Goal: Task Accomplishment & Management: Use online tool/utility

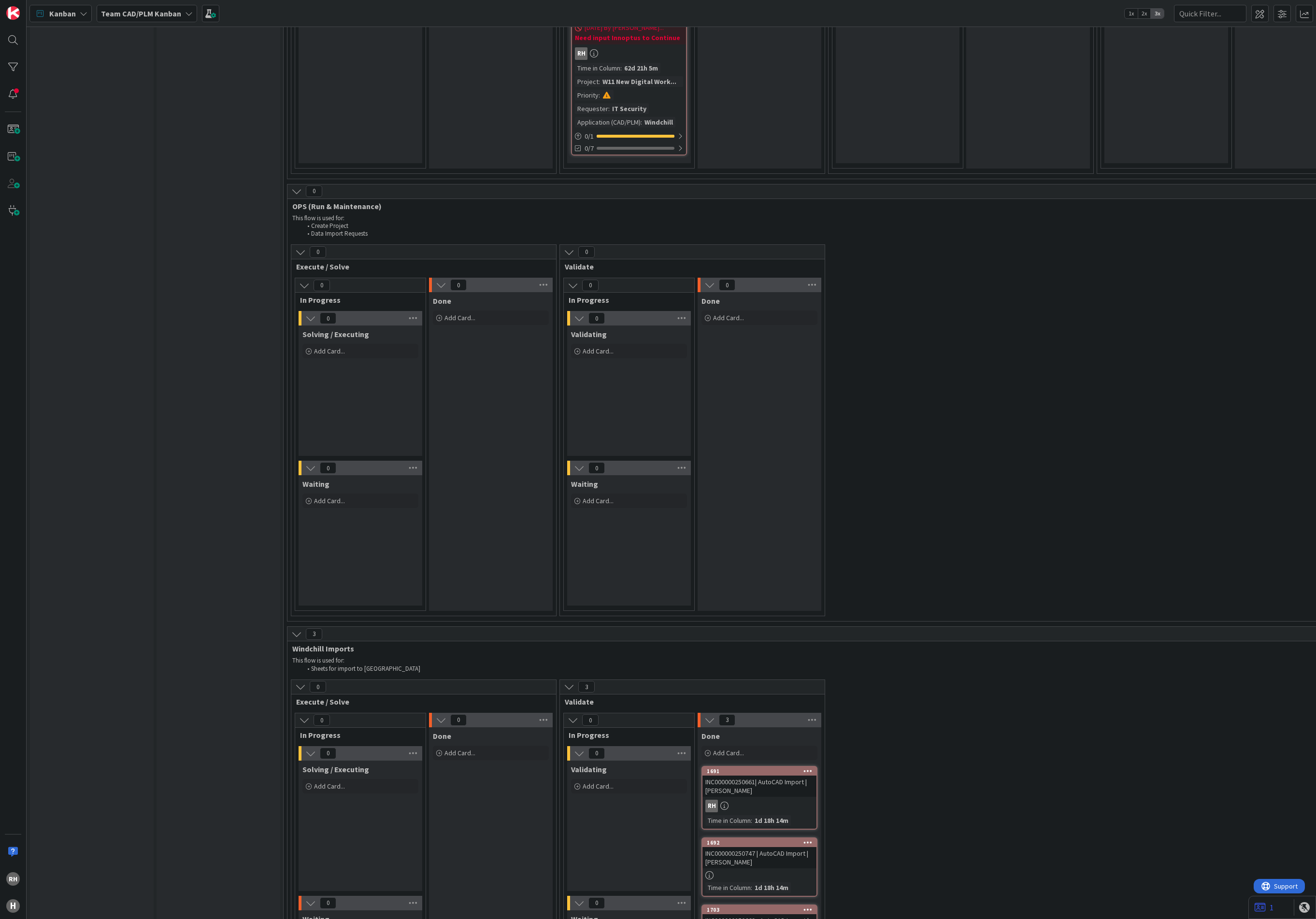
scroll to position [2535, 0]
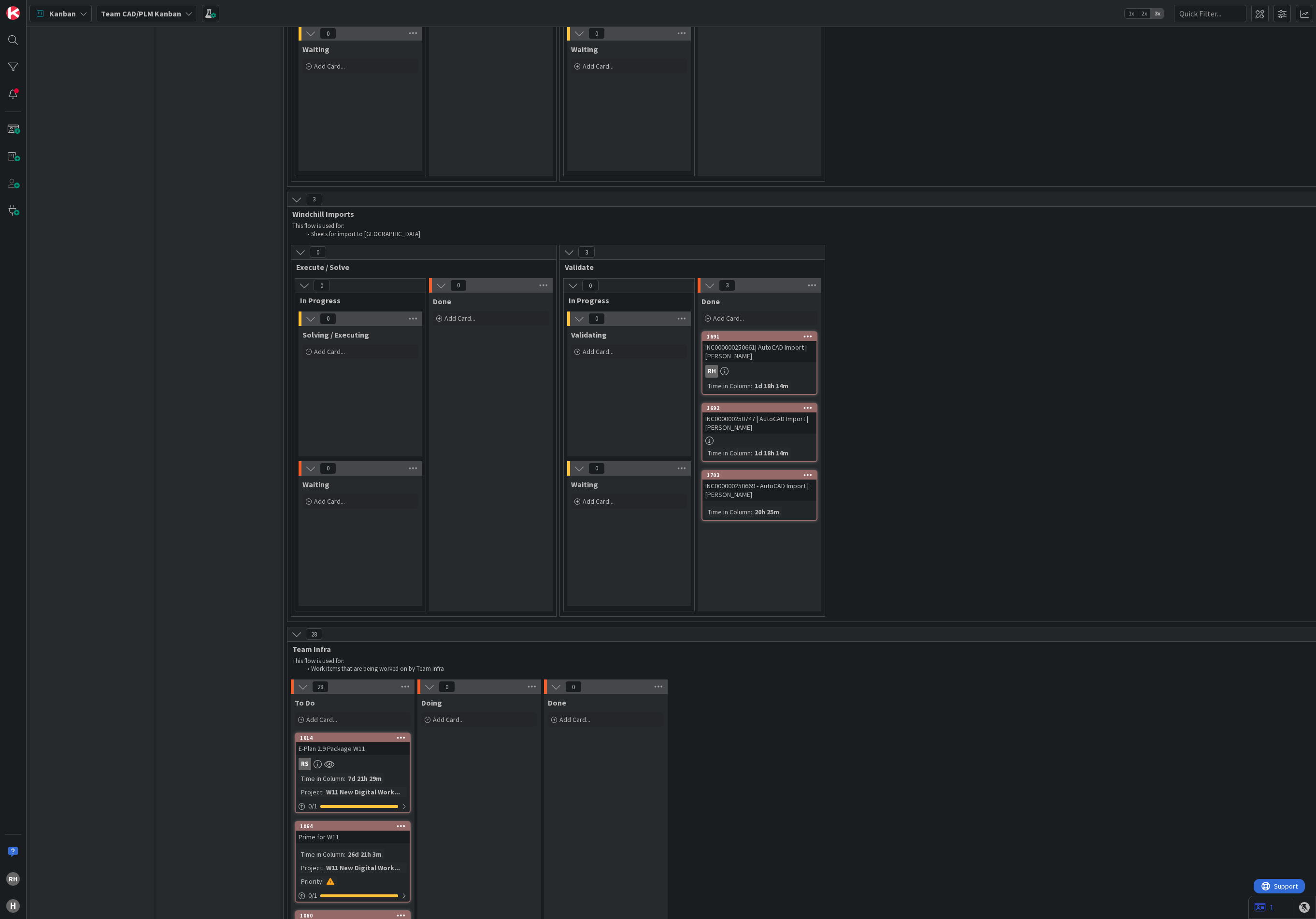
click at [374, 350] on div "Solving / Executing Add Card..." at bounding box center [360, 343] width 123 height 35
click at [342, 347] on span "Add Card..." at bounding box center [330, 351] width 31 height 9
click at [384, 403] on textarea at bounding box center [382, 412] width 150 height 18
paste textarea "INC000000250767"
type textarea "x"
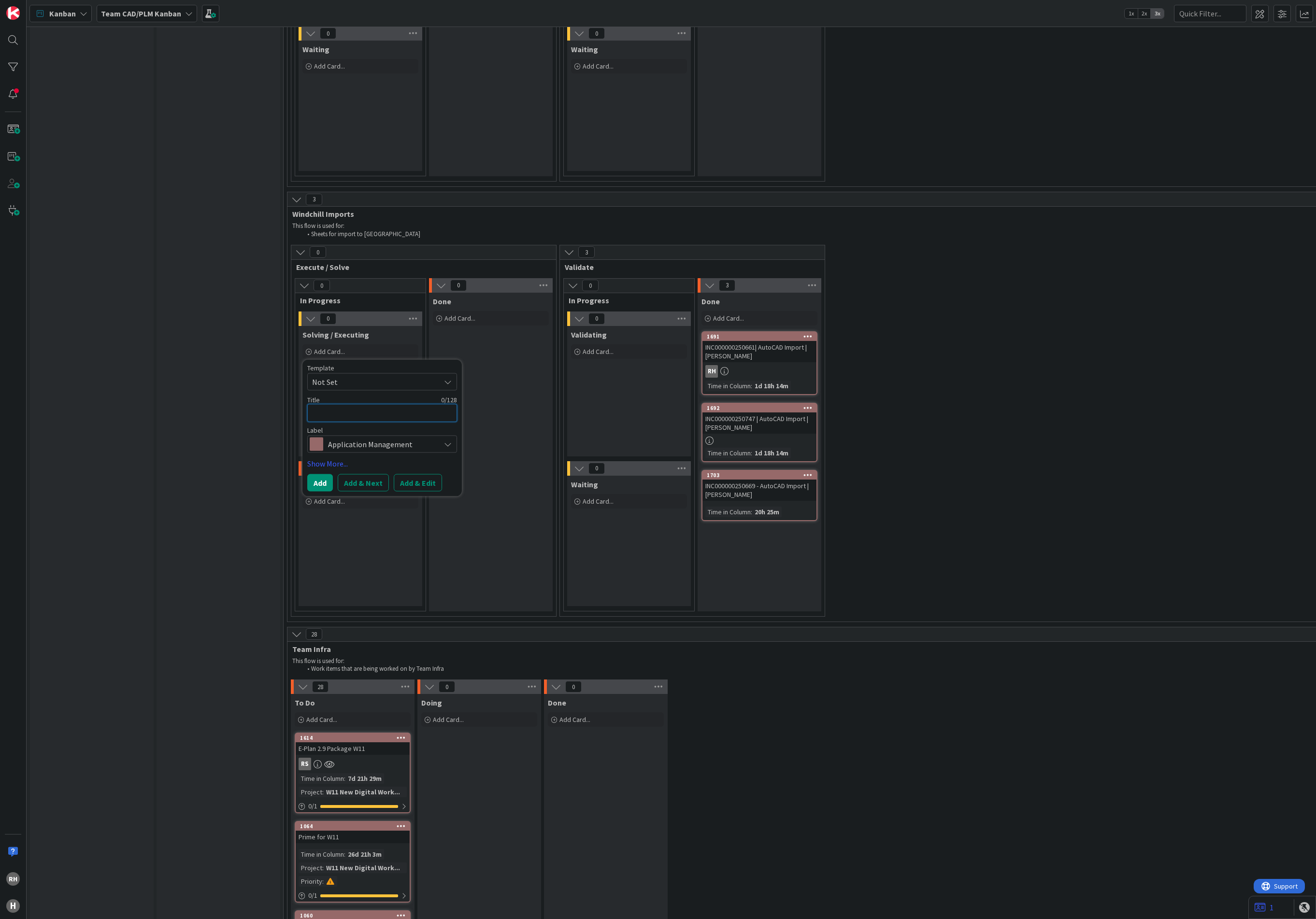
type textarea "INC000000250767"
type textarea "x"
type textarea "INC000000250767"
type textarea "x"
type textarea "INC000000250767 -"
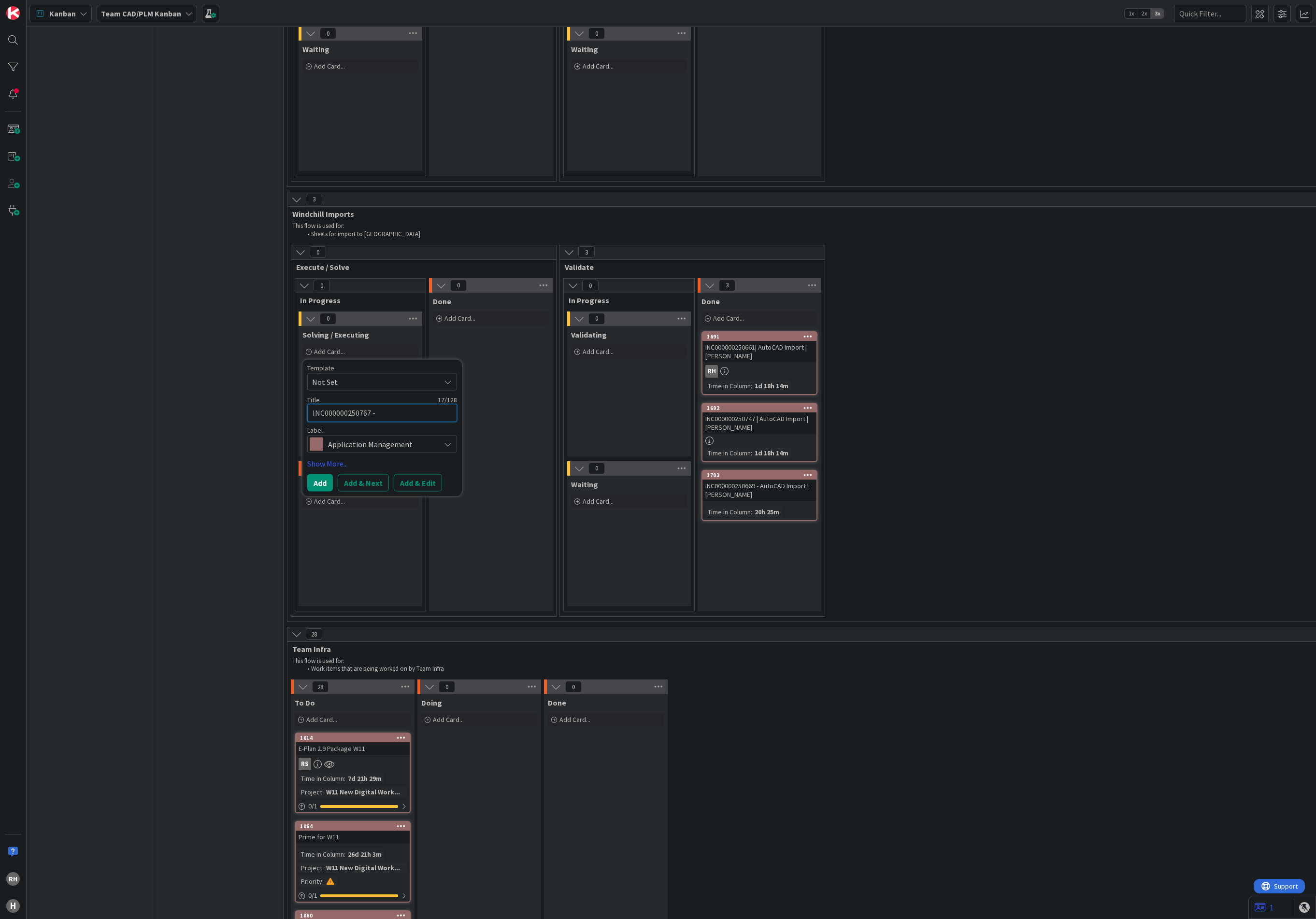
type textarea "x"
type textarea "INC000000250767 -"
type textarea "x"
type textarea "INC000000250767 - A"
type textarea "x"
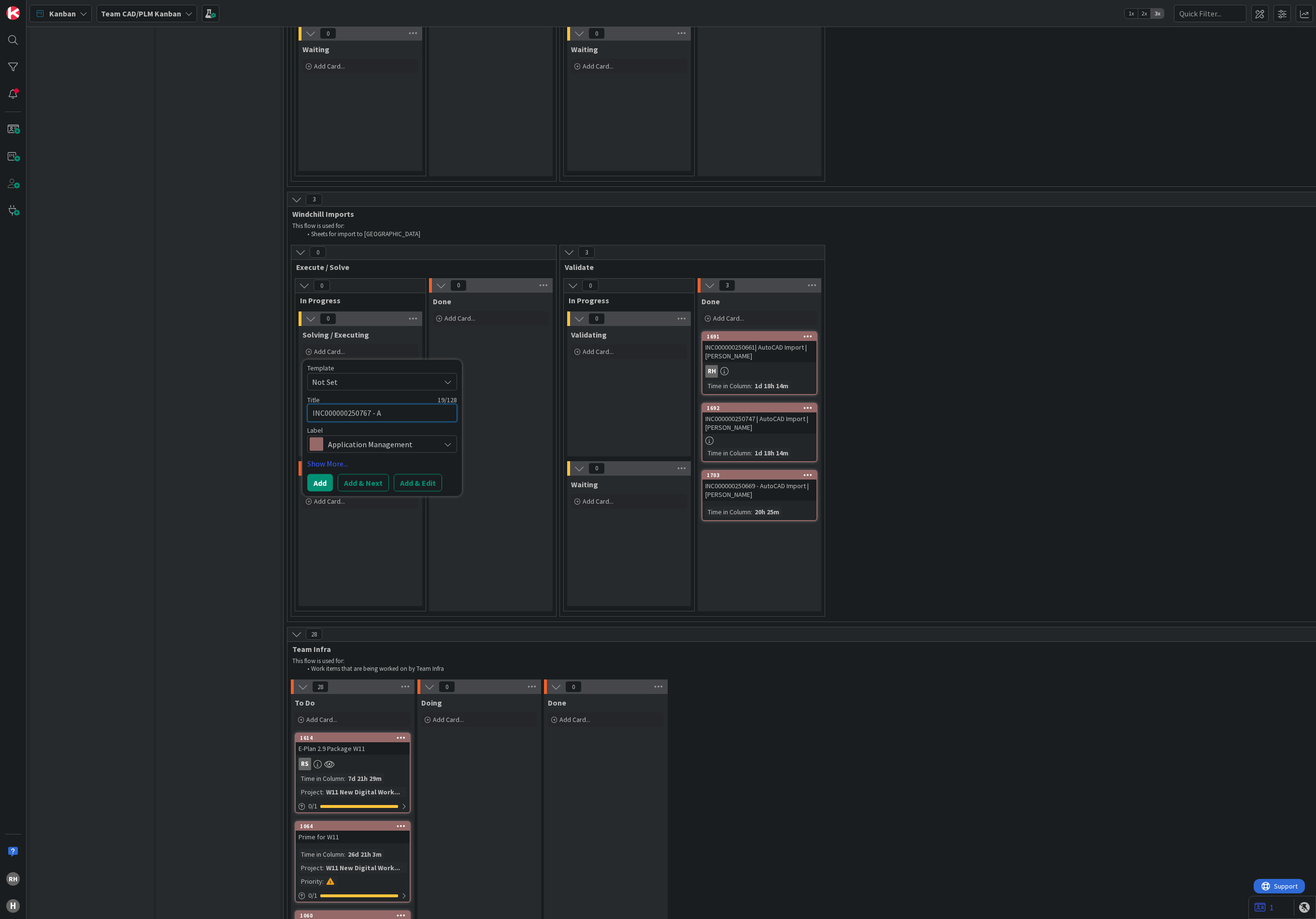
type textarea "INC000000250767 - Au"
type textarea "x"
type textarea "INC000000250767 - Aut"
type textarea "x"
type textarea "INC000000250767 - Auto"
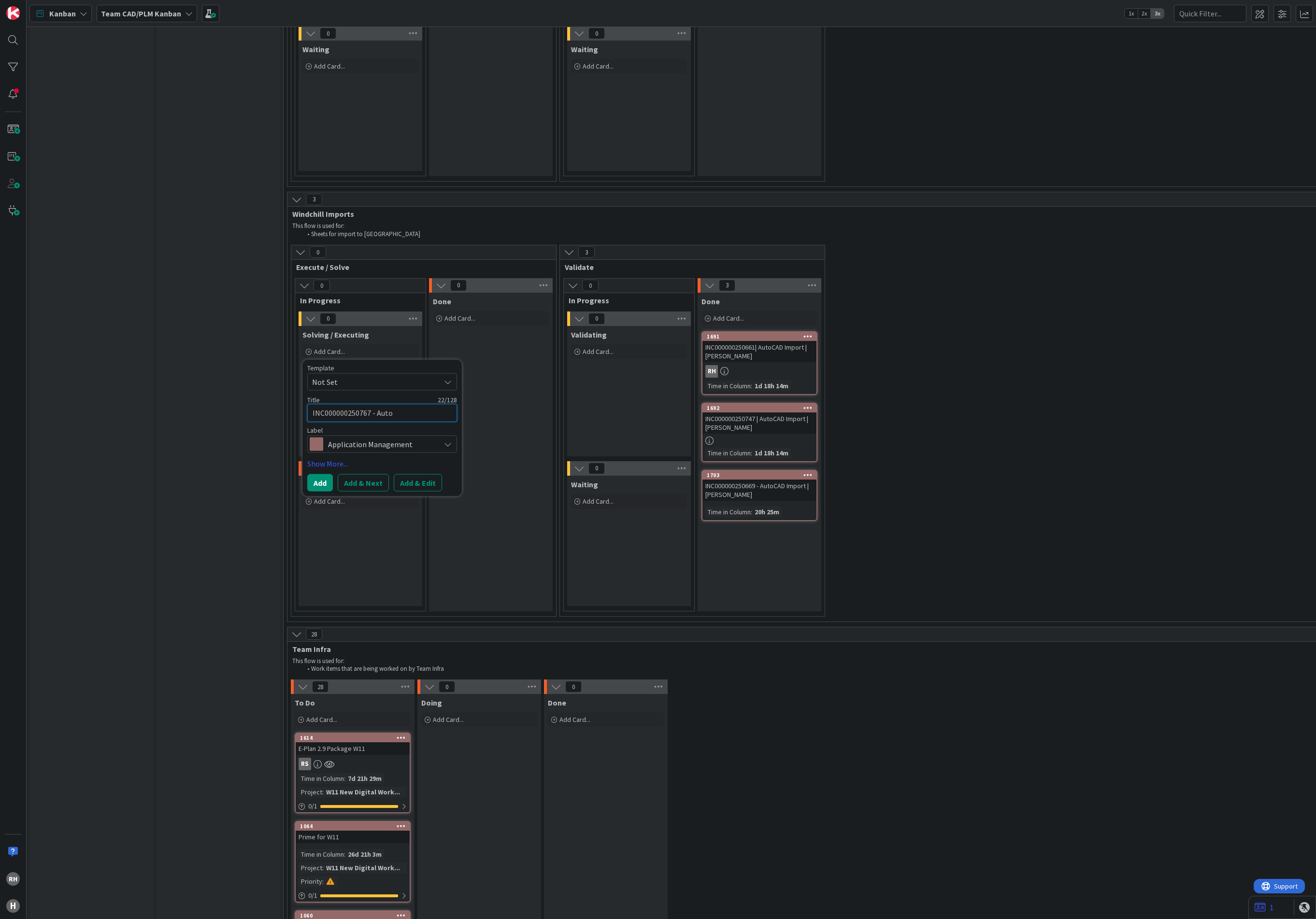
type textarea "x"
type textarea "INC000000250767 - AutoC"
type textarea "x"
type textarea "INC000000250767 - AutoCA"
type textarea "x"
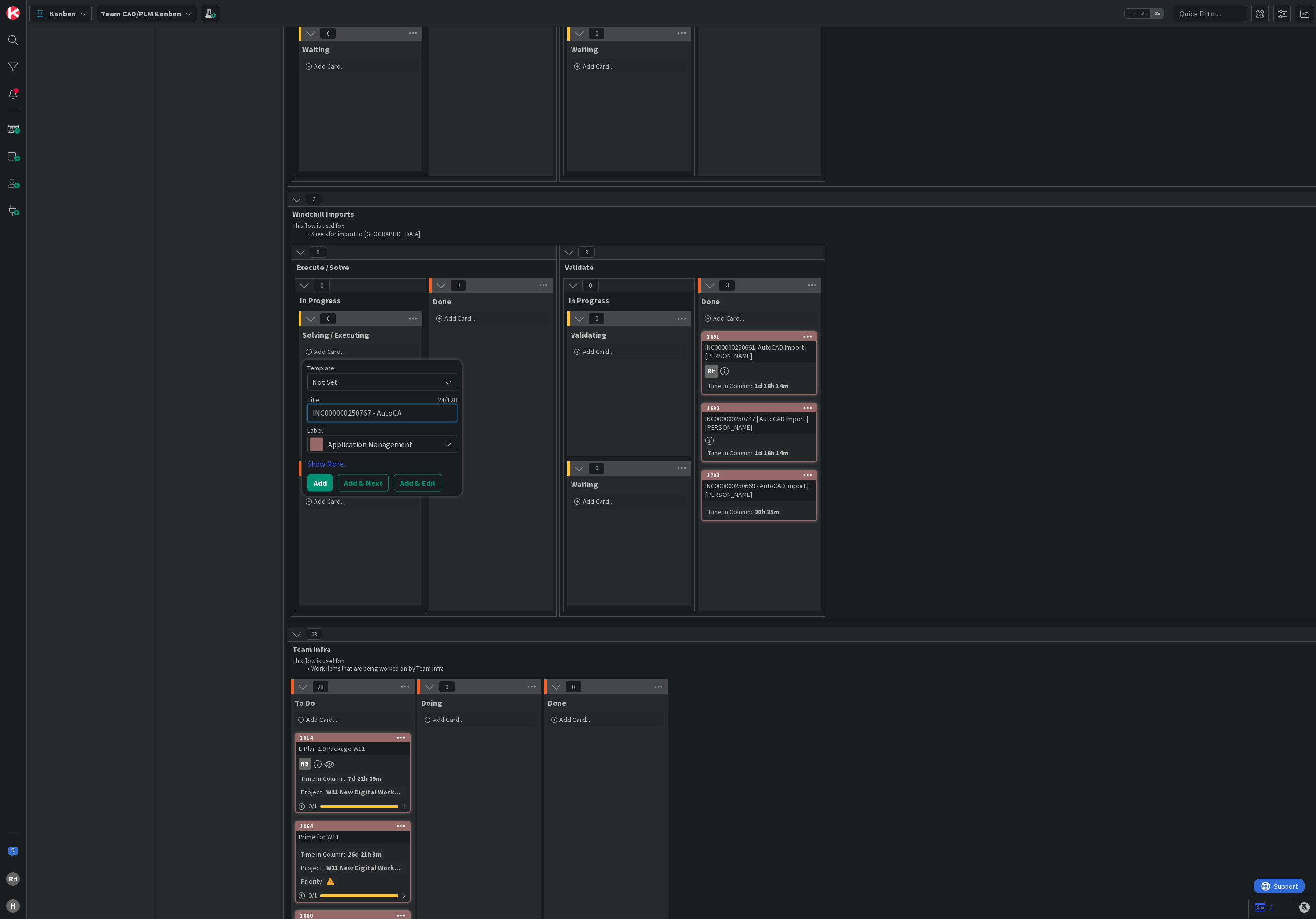
type textarea "INC000000250767 - AutoCAD"
type textarea "x"
type textarea "INC000000250767 - AutoCAD"
type textarea "x"
type textarea "INC000000250767 - AutoCAD R"
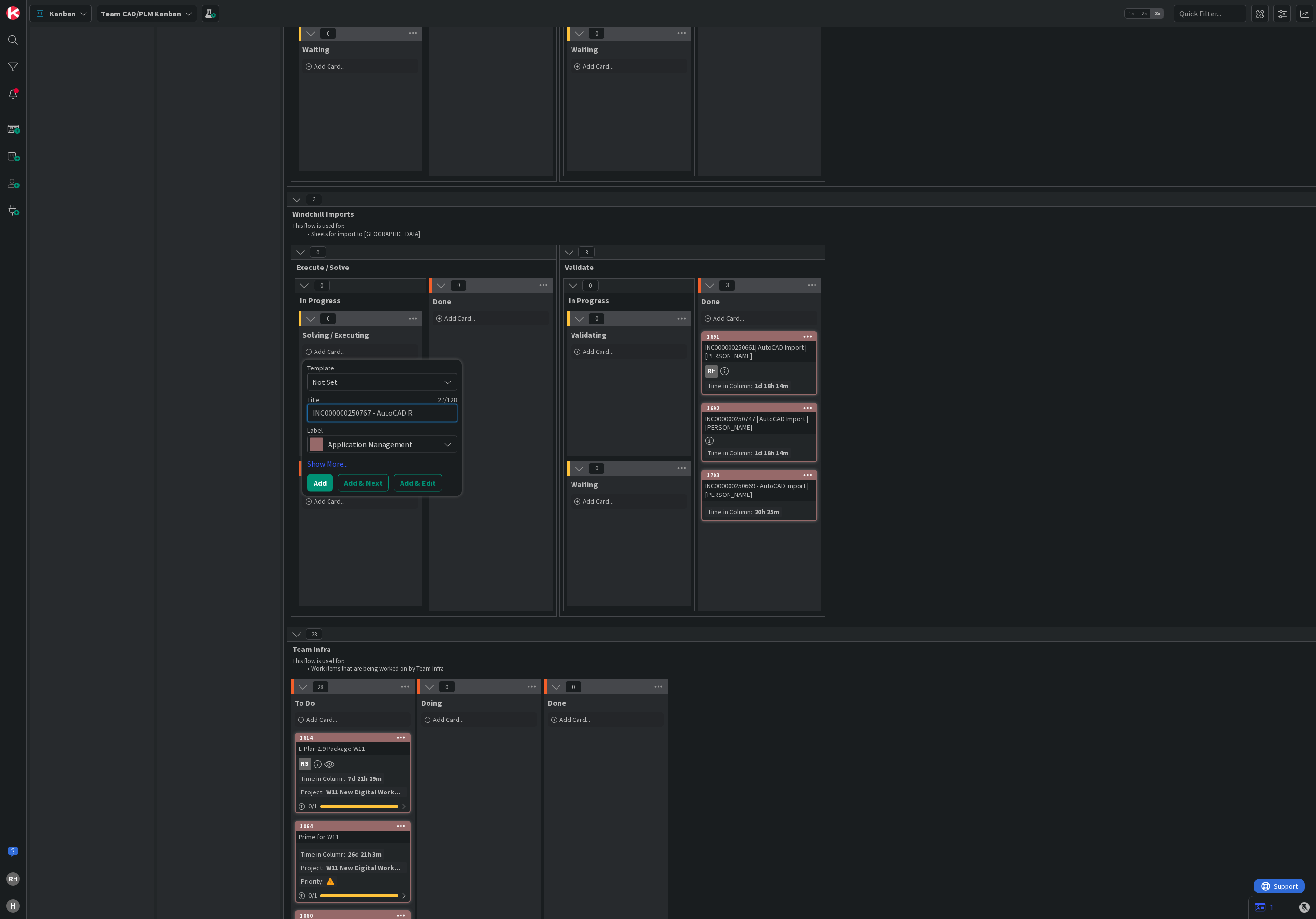
type textarea "x"
type textarea "INC000000250767 - AutoCAD Re"
type textarea "x"
type textarea "INC000000250767 - AutoCAD Rea"
type textarea "x"
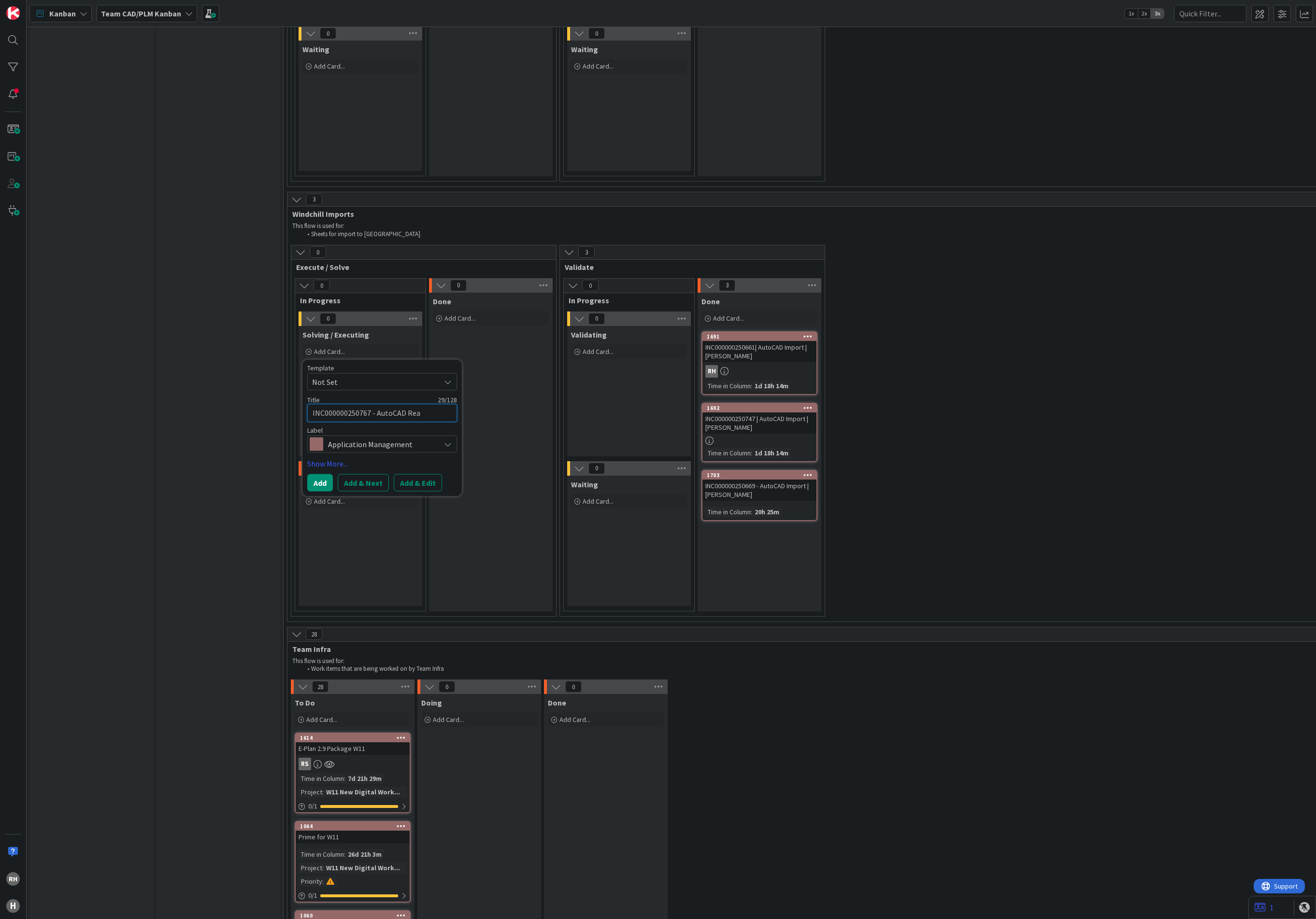
type textarea "INC000000250767 - AutoCAD [PERSON_NAME]"
type textarea "x"
type textarea "INC000000250767 - AutoCAD Rea"
type textarea "x"
type textarea "INC000000250767 - AutoCAD Re"
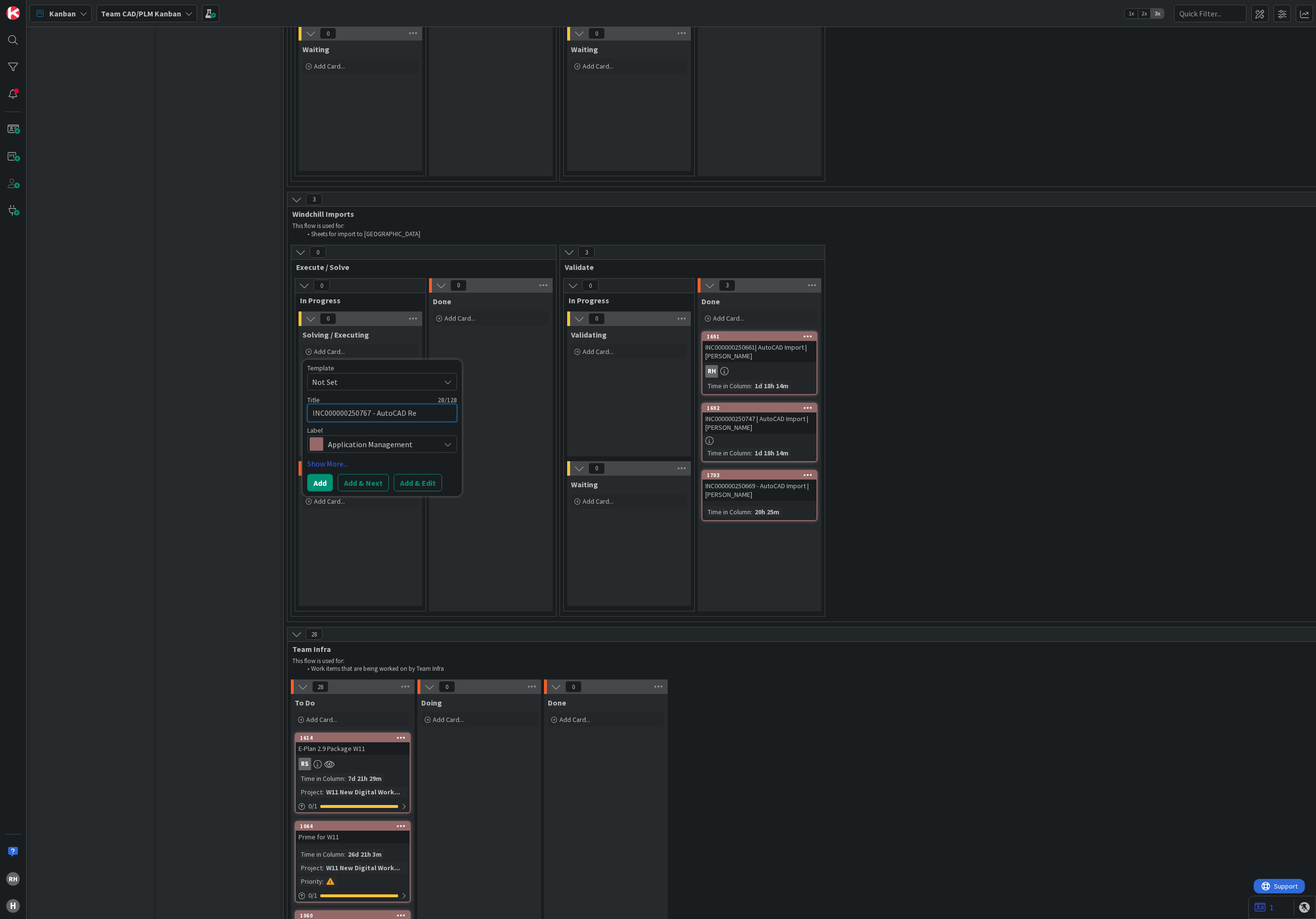
type textarea "x"
type textarea "INC000000250767 - AutoCAD R"
type textarea "x"
type textarea "INC000000250767 - AutoCAD"
type textarea "x"
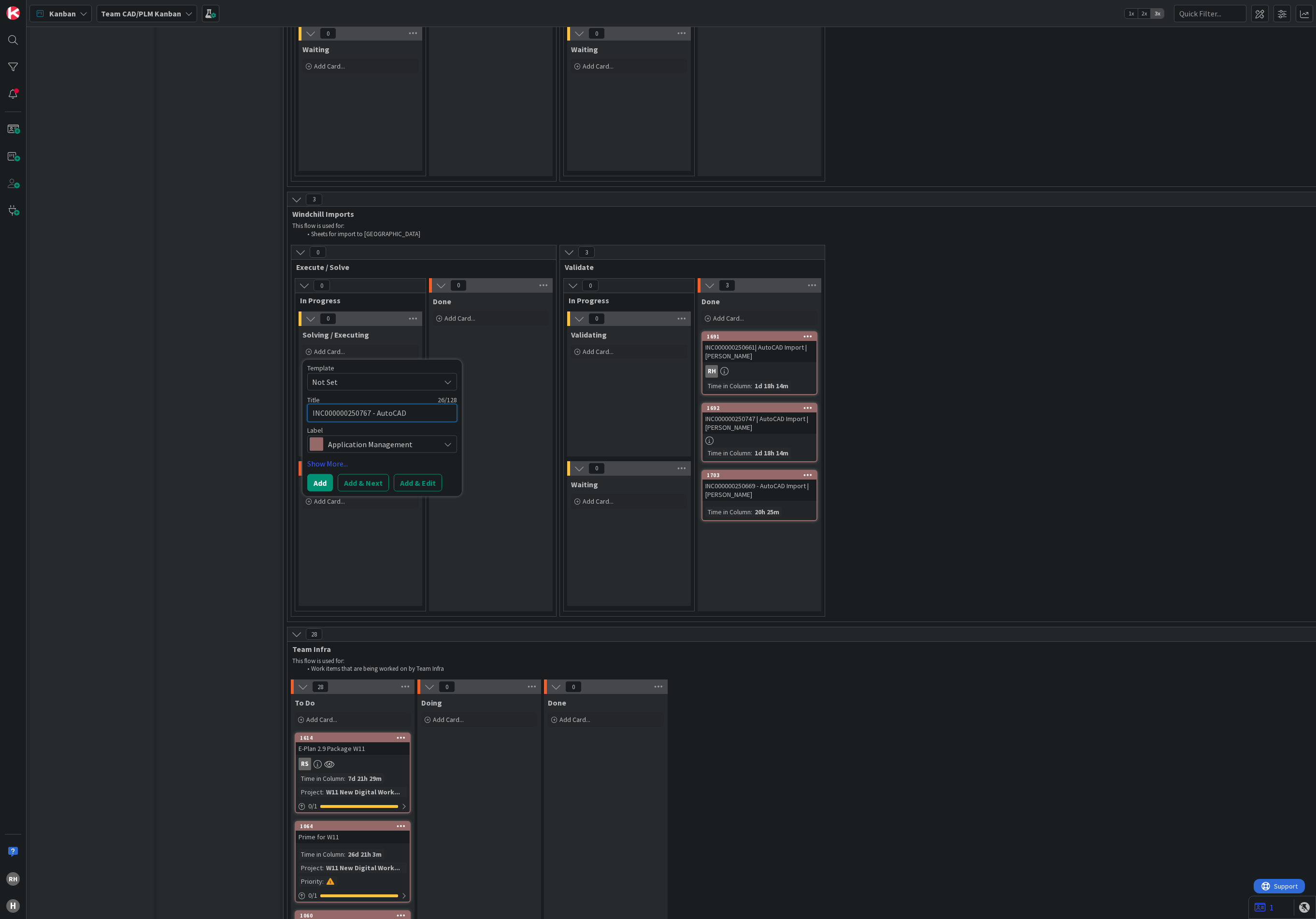
type textarea "INC000000250767 - AutoCAD I"
type textarea "x"
type textarea "INC000000250767 - AutoCAD Im"
type textarea "x"
type textarea "INC000000250767 - AutoCAD Imp"
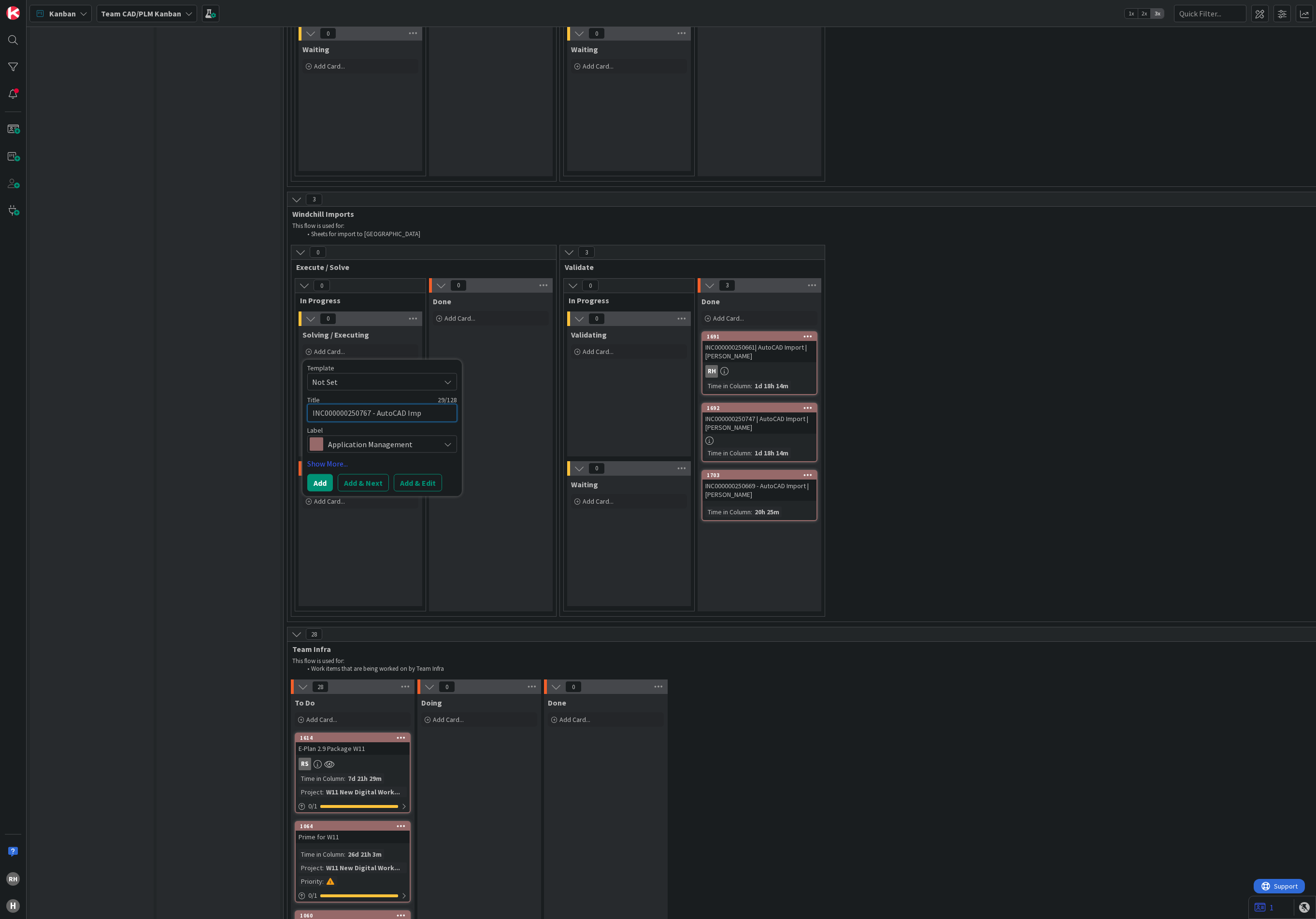
type textarea "x"
type textarea "INC000000250767 - AutoCAD Impo"
type textarea "x"
type textarea "INC000000250767 - AutoCAD Impor"
type textarea "x"
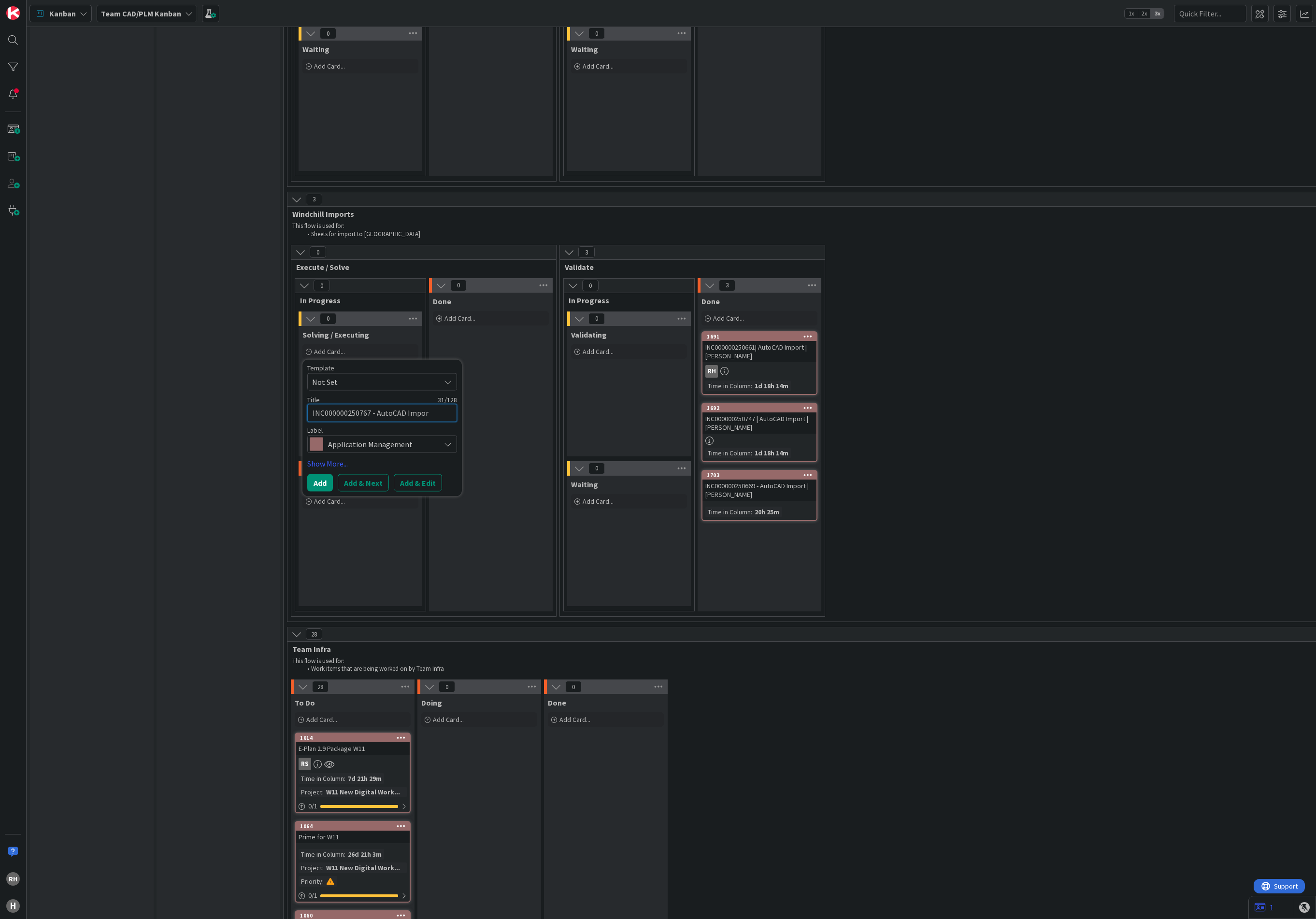
type textarea "INC000000250767 - AutoCAD Import"
type textarea "x"
type textarea "INC000000250767 - AutoCAD Import"
type textarea "x"
type textarea "INC000000250767 - AutoCAD Import |"
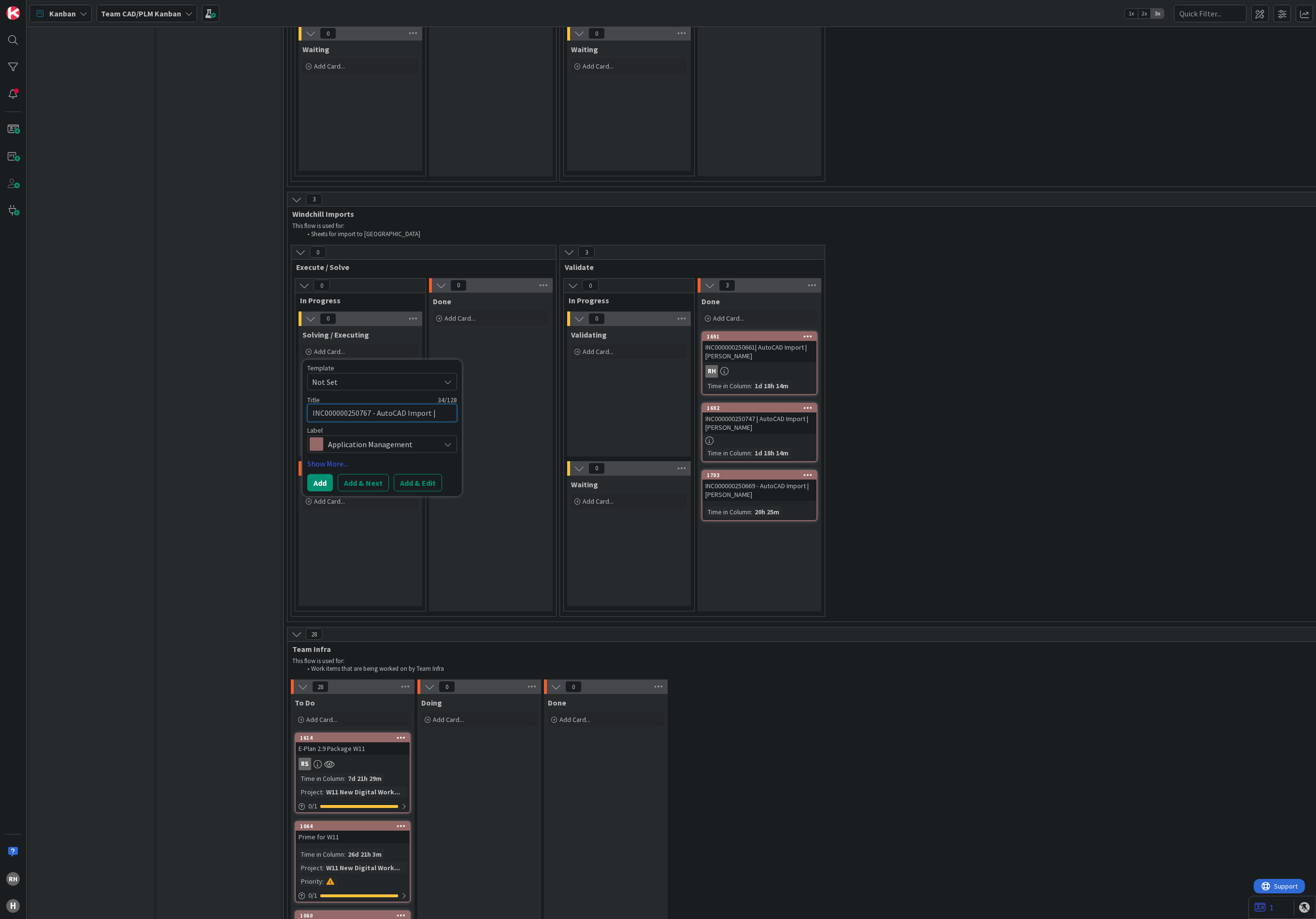
type textarea "x"
type textarea "INC000000250767 - AutoCAD Import |"
type textarea "x"
type textarea "INC000000250767 - AutoCAD Import | M"
type textarea "x"
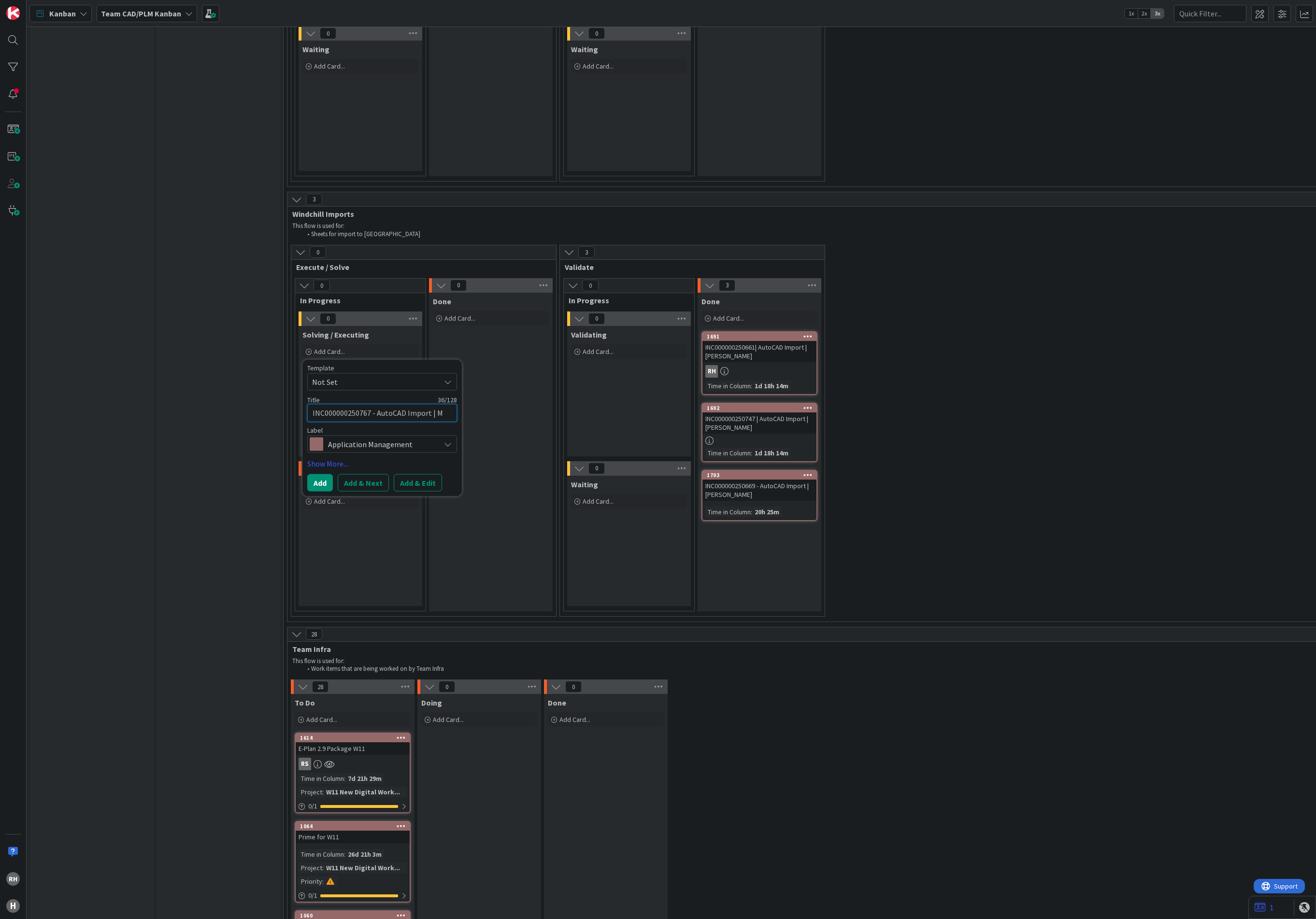
type textarea "INC000000250767 - AutoCAD Import | M."
type textarea "x"
type textarea "INC000000250767 - AutoCAD Import | M."
type textarea "x"
type textarea "INC000000250767 - AutoCAD Import | M. V"
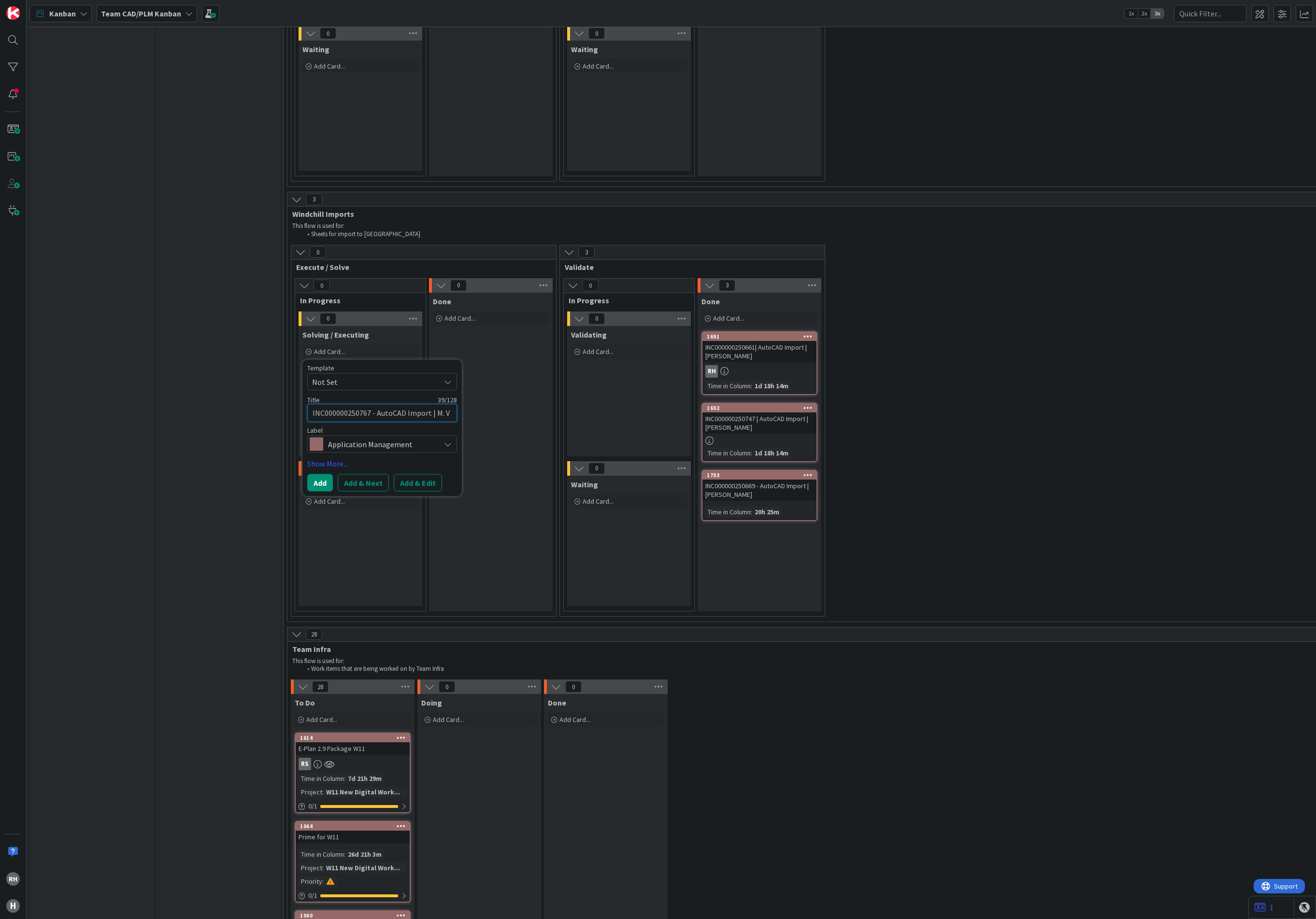
type textarea "x"
type textarea "INC000000250767 - AutoCAD Import | M. Vr"
type textarea "x"
type textarea "INC000000250767 - AutoCAD Import | M. Vrl"
type textarea "x"
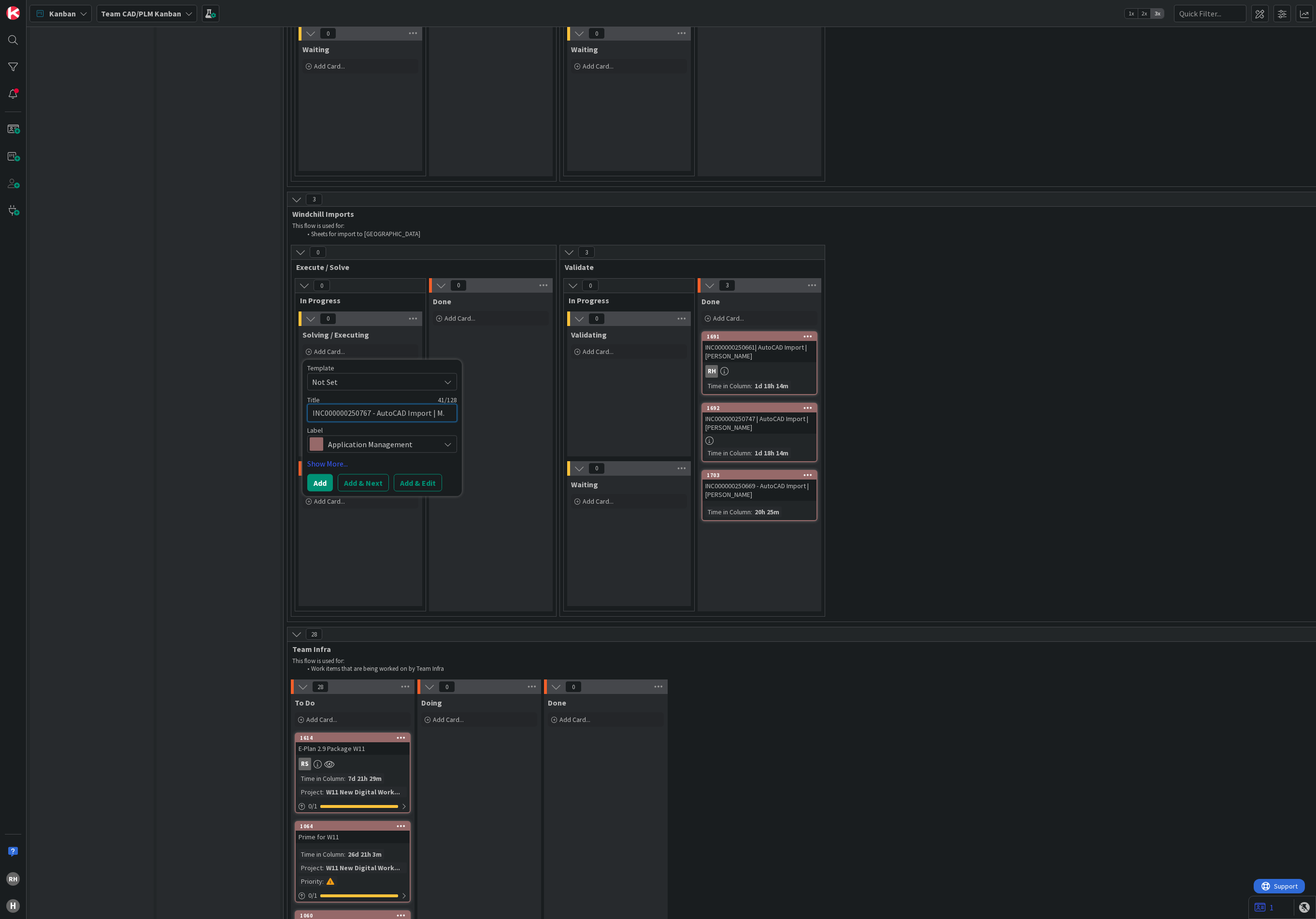
type textarea "INC000000250767 - AutoCAD Import | M. Vrli"
type textarea "x"
type textarea "INC000000250767 - AutoCAD Import | [PERSON_NAME]"
click at [373, 404] on textarea "INC000000250767 - AutoCAD Import | [PERSON_NAME]" at bounding box center [382, 418] width 150 height 30
type textarea "x"
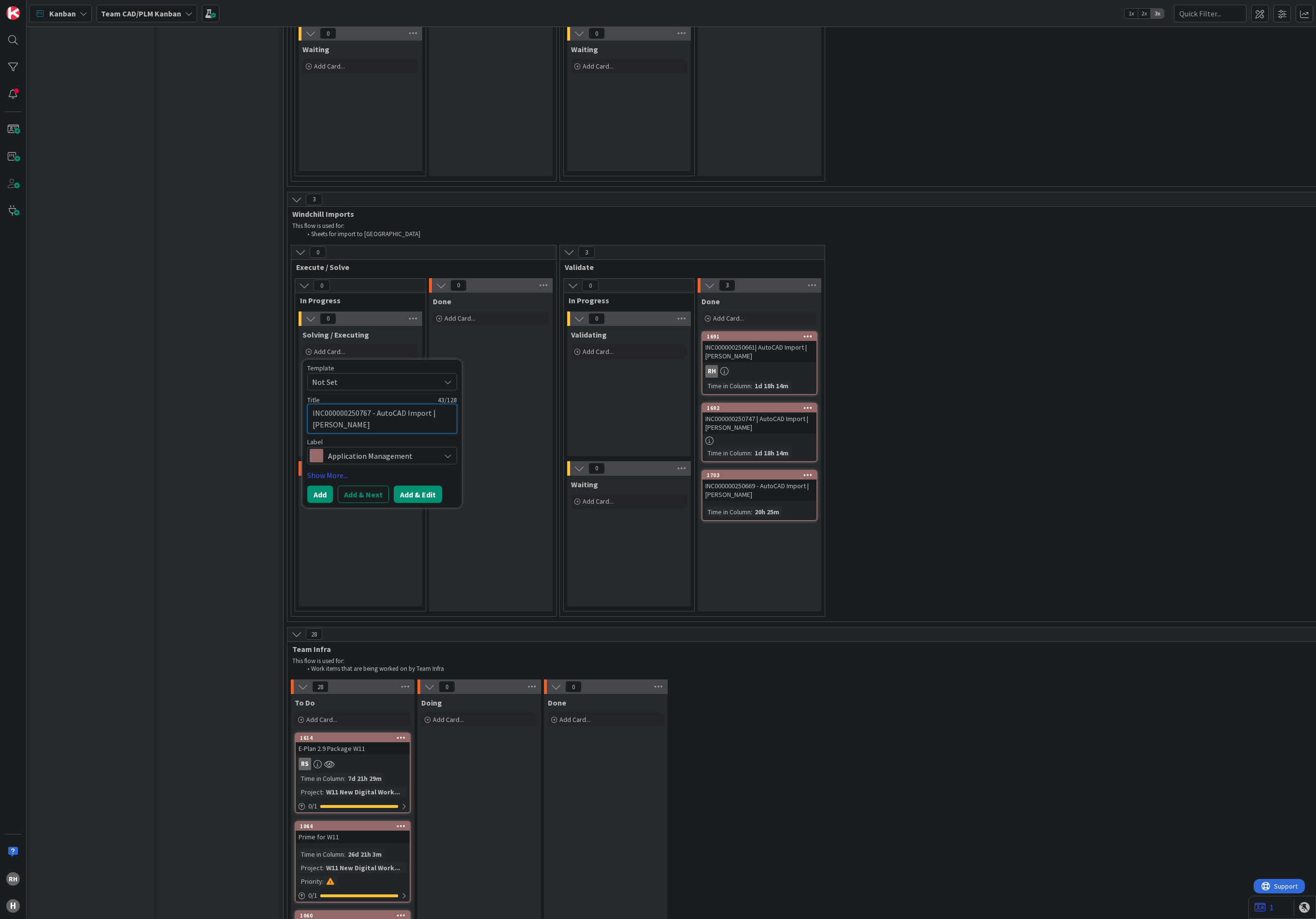
type textarea "INC000000250767 AutoCAD Import | [PERSON_NAME]"
type textarea "x"
type textarea "INC000000250767 | AutoCAD Import | [PERSON_NAME]"
click at [406, 485] on button "Add & Edit" at bounding box center [418, 494] width 48 height 17
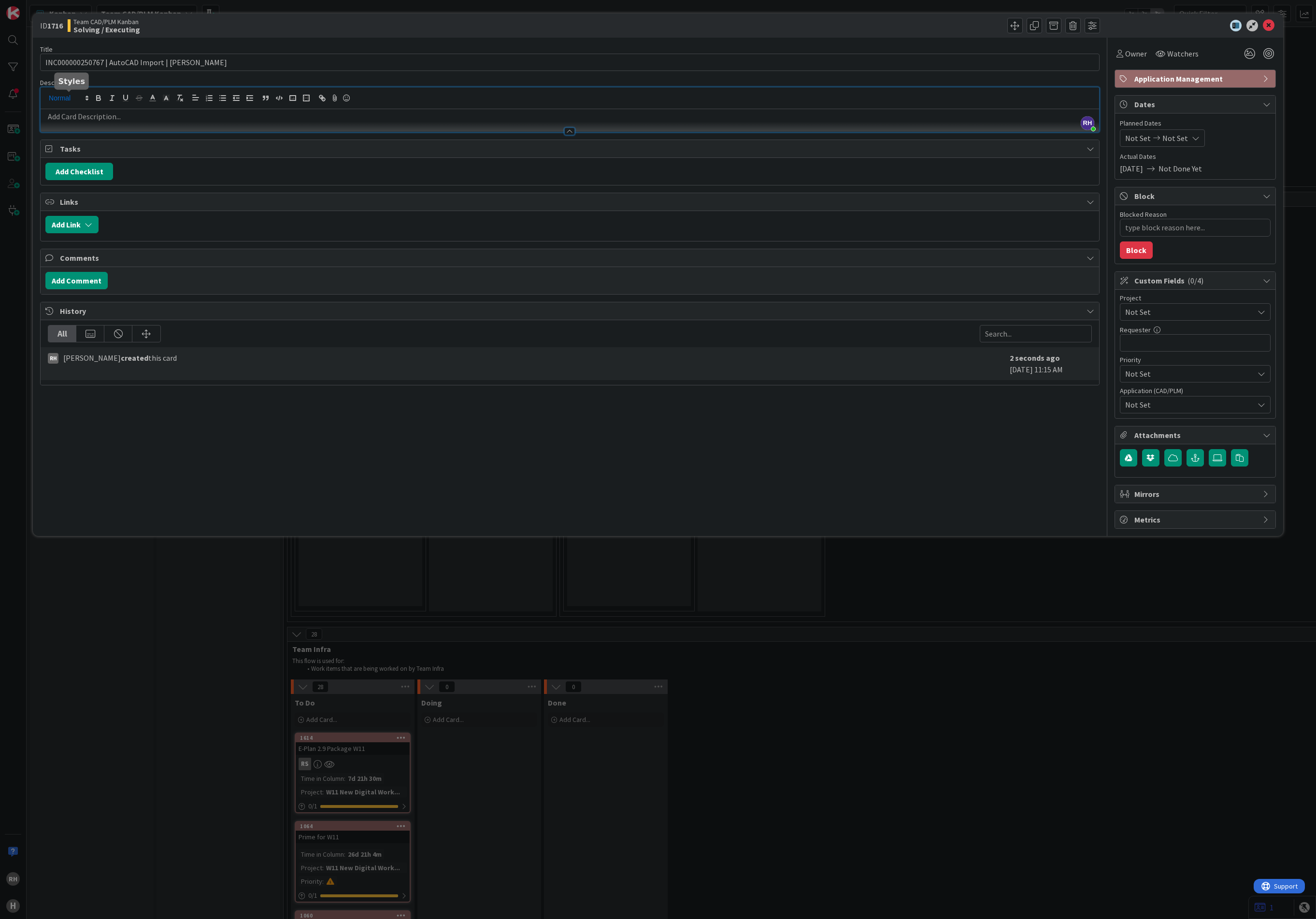
click at [76, 96] on div "[PERSON_NAME] just joined" at bounding box center [569, 110] width 1058 height 45
click at [71, 119] on p at bounding box center [570, 117] width 1049 height 11
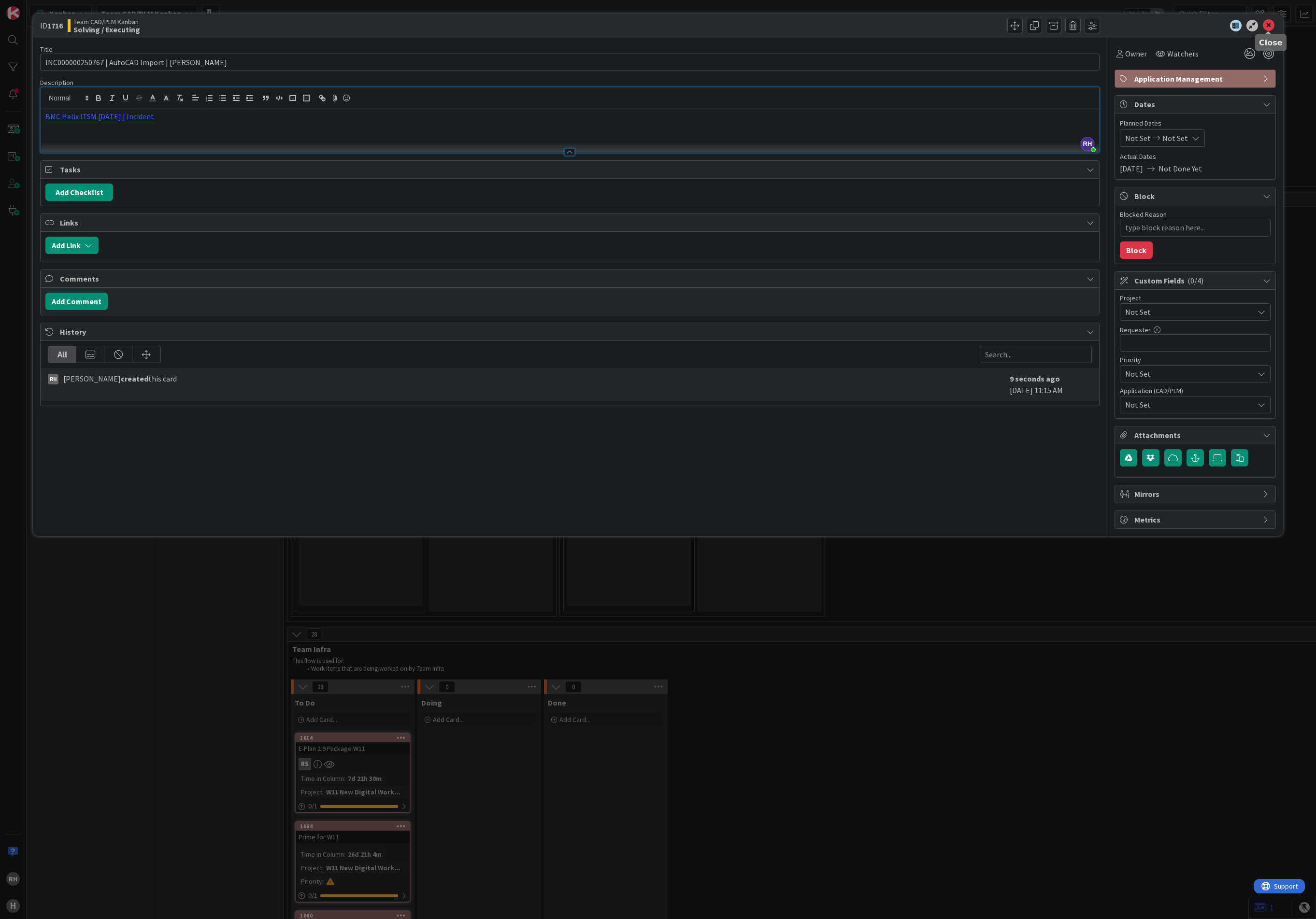
click at [1074, 24] on icon at bounding box center [1268, 25] width 12 height 12
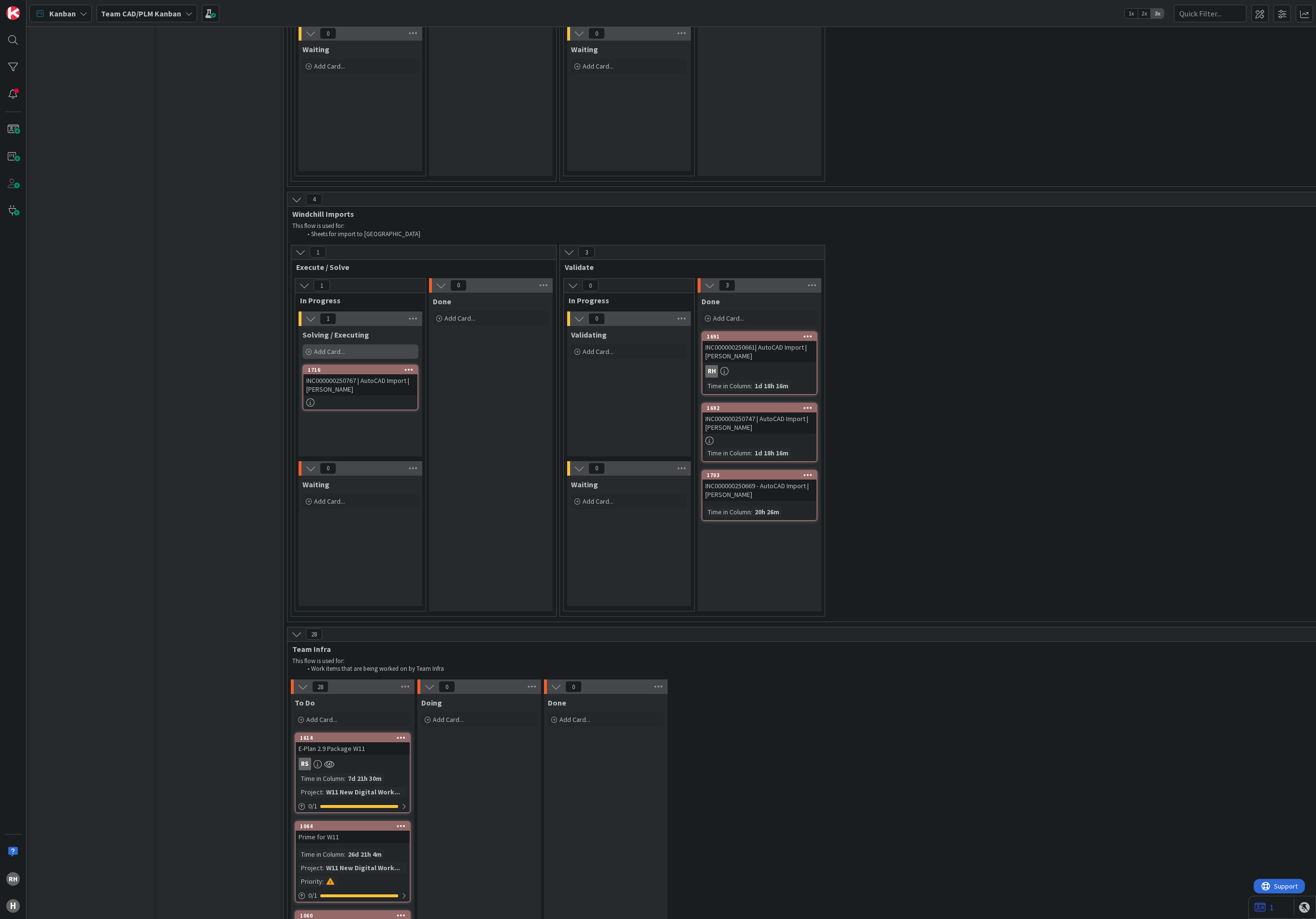
click at [328, 347] on span "Add Card..." at bounding box center [330, 351] width 31 height 9
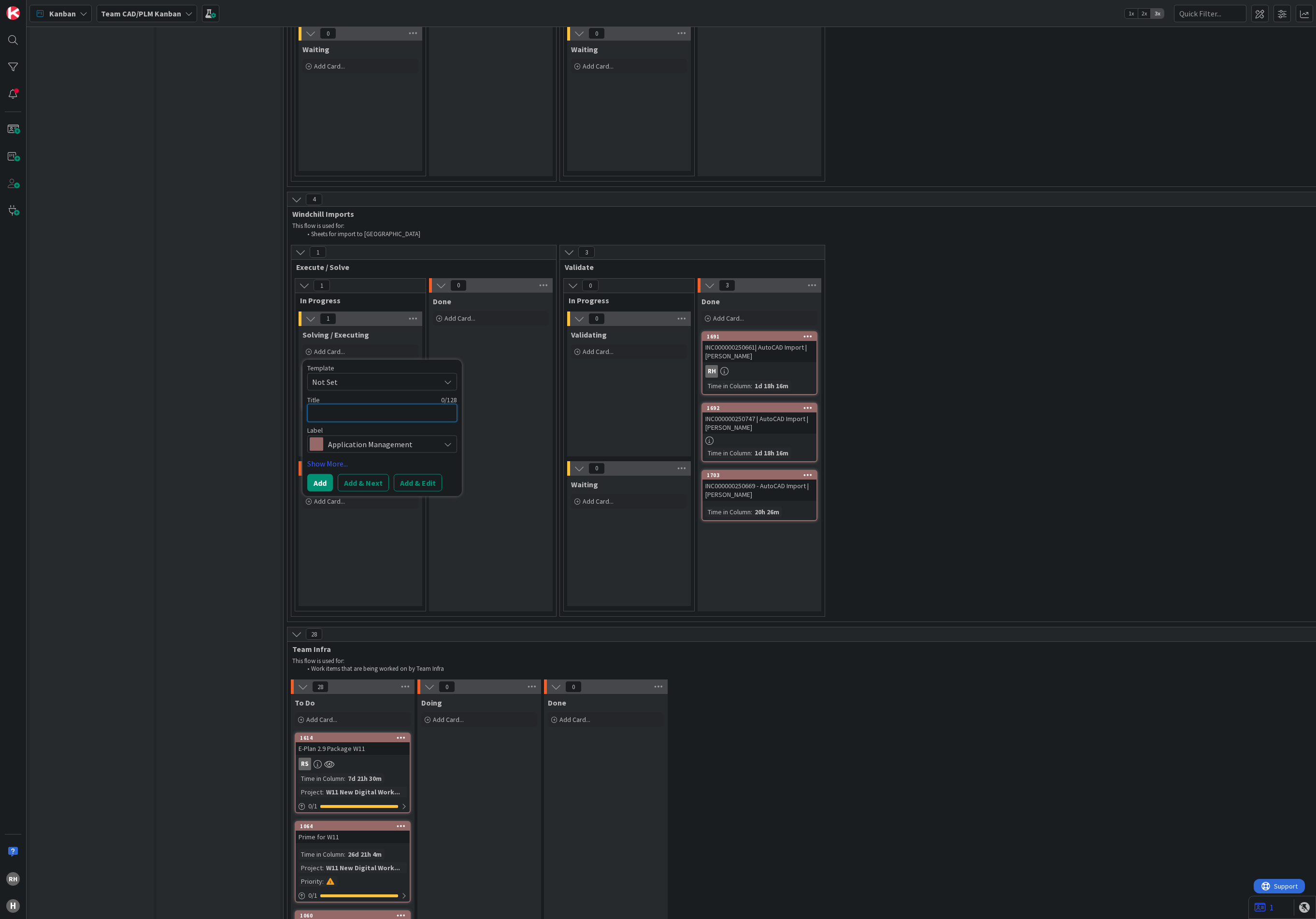
click at [339, 403] on textarea at bounding box center [382, 412] width 150 height 18
paste textarea "INC000000250690"
type textarea "x"
type textarea "INC000000250690"
type textarea "x"
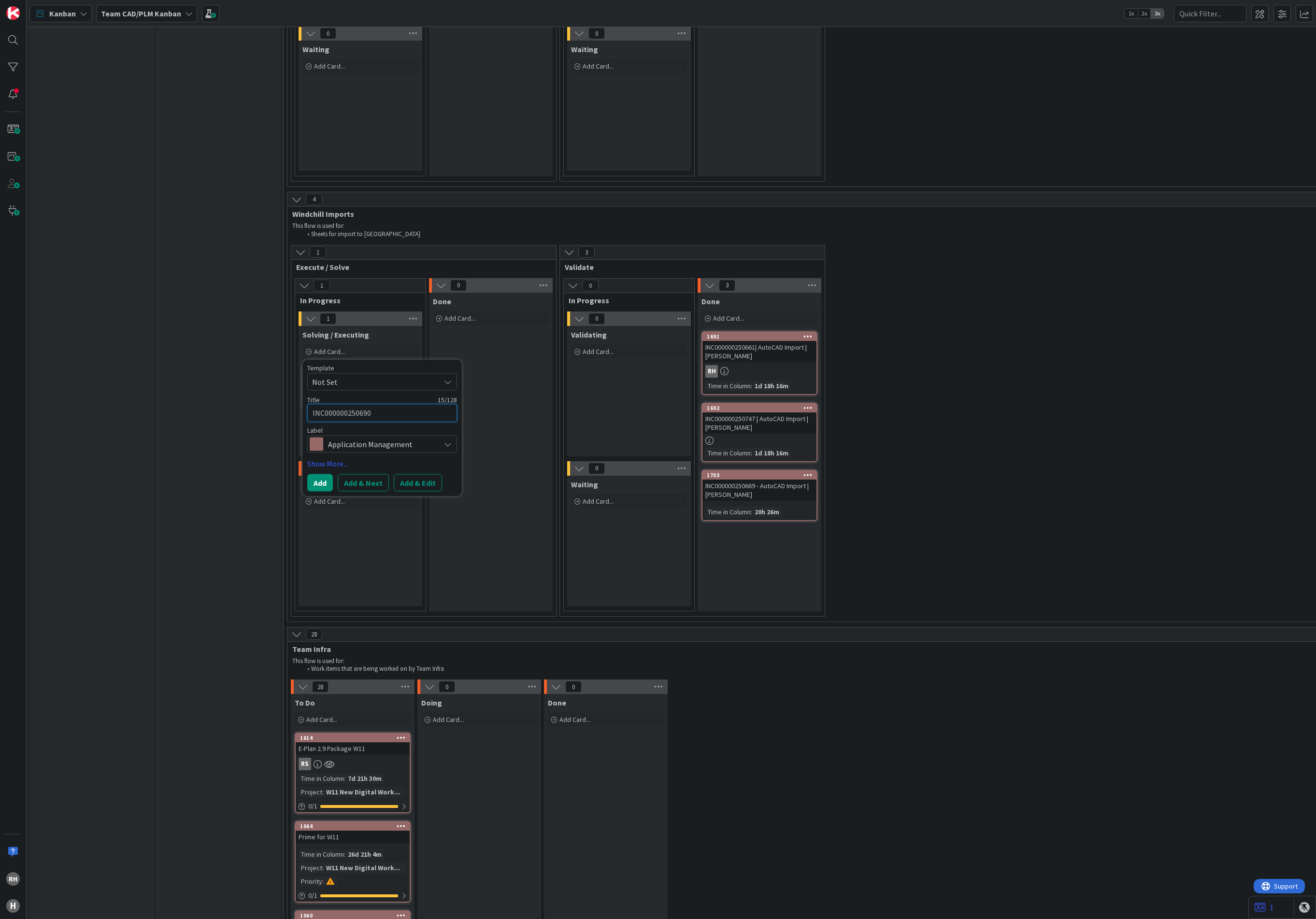
type textarea "INC000000250690"
type textarea "x"
type textarea "INC000000250690 -"
type textarea "x"
type textarea "INC000000250690 -"
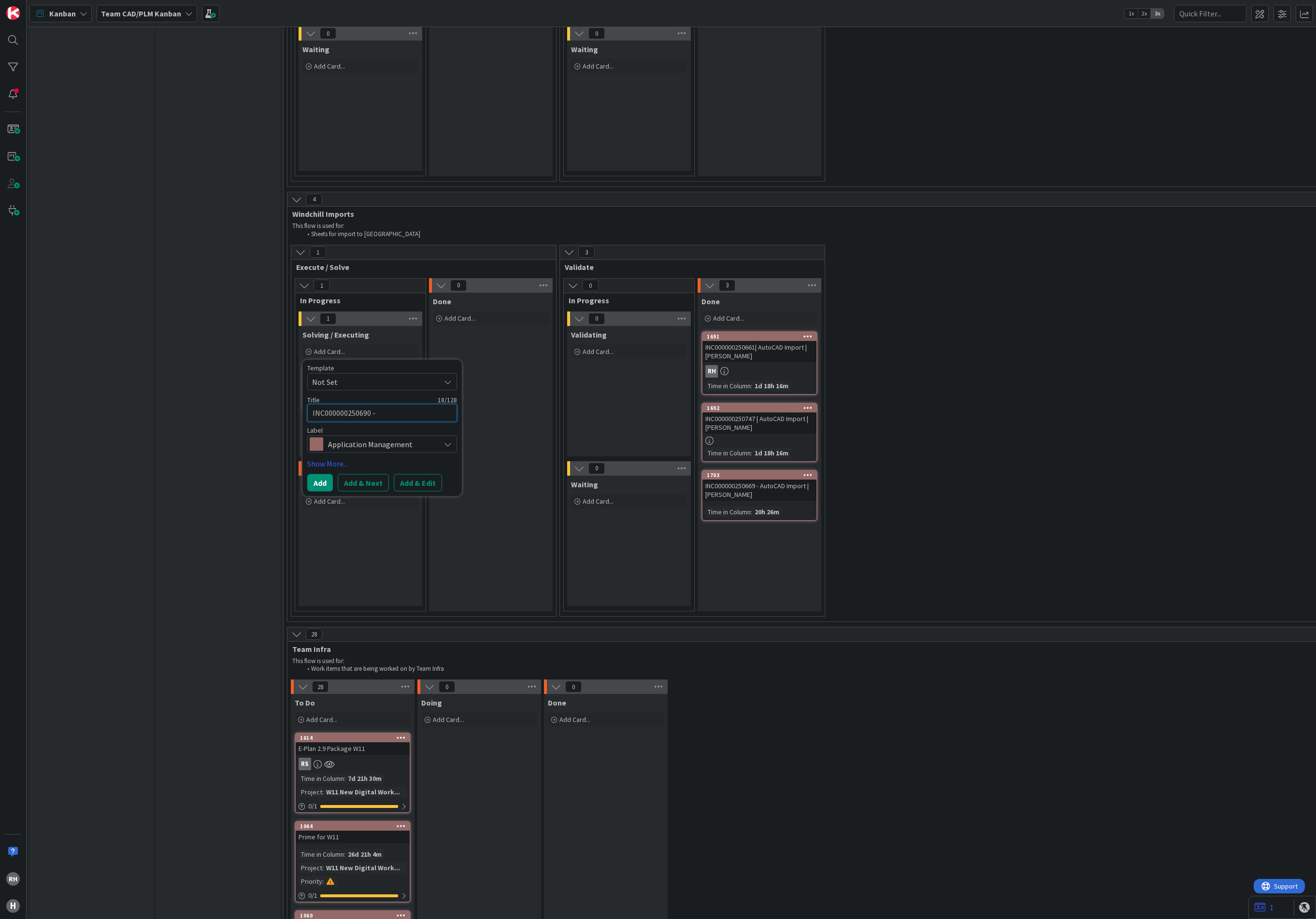
type textarea "x"
type textarea "INC000000250690 -"
type textarea "x"
type textarea "INC000000250690"
type textarea "x"
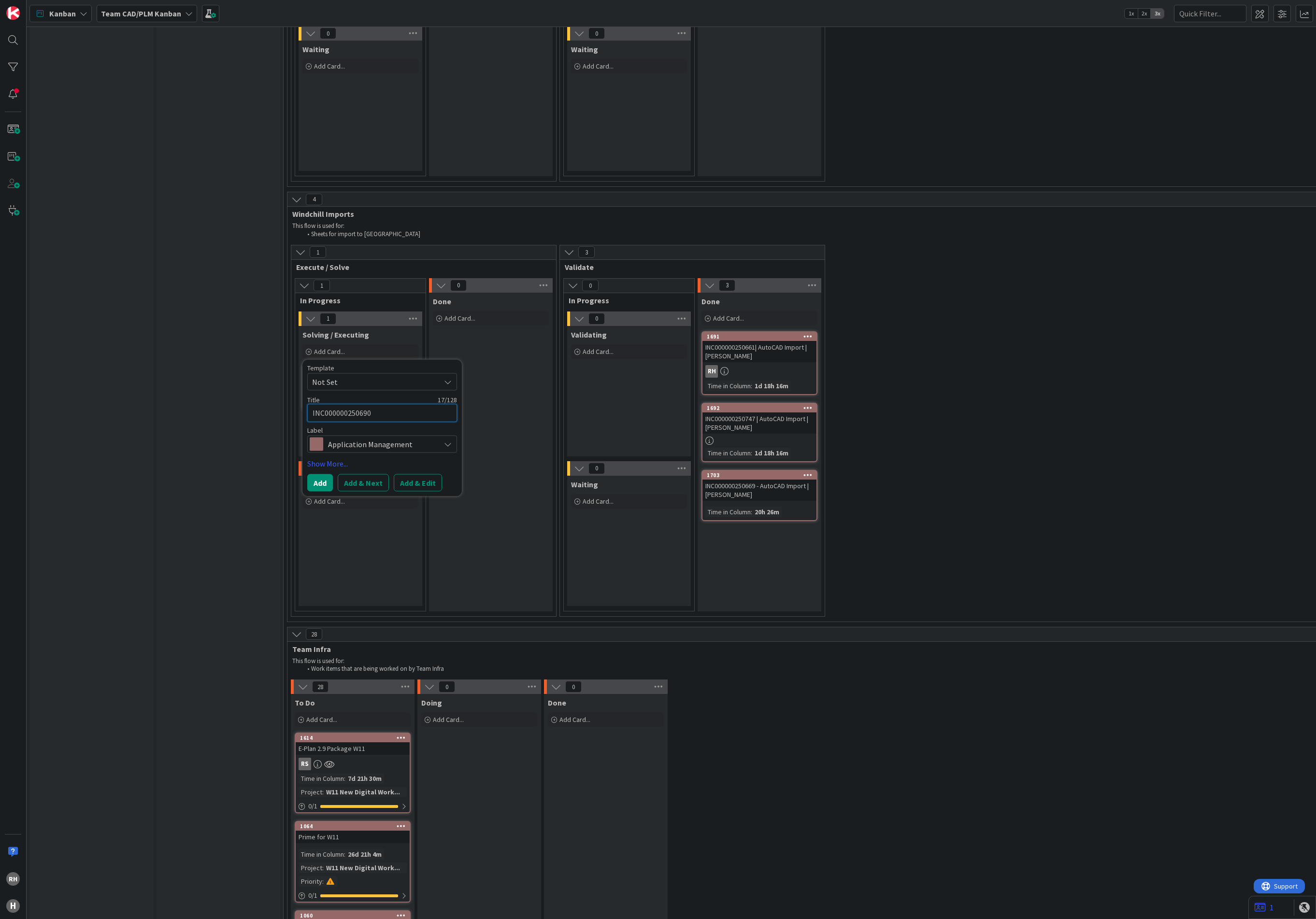
type textarea "INC000000250690 |"
type textarea "x"
type textarea "INC000000250690 |"
type textarea "x"
type textarea "INC000000250690 | A"
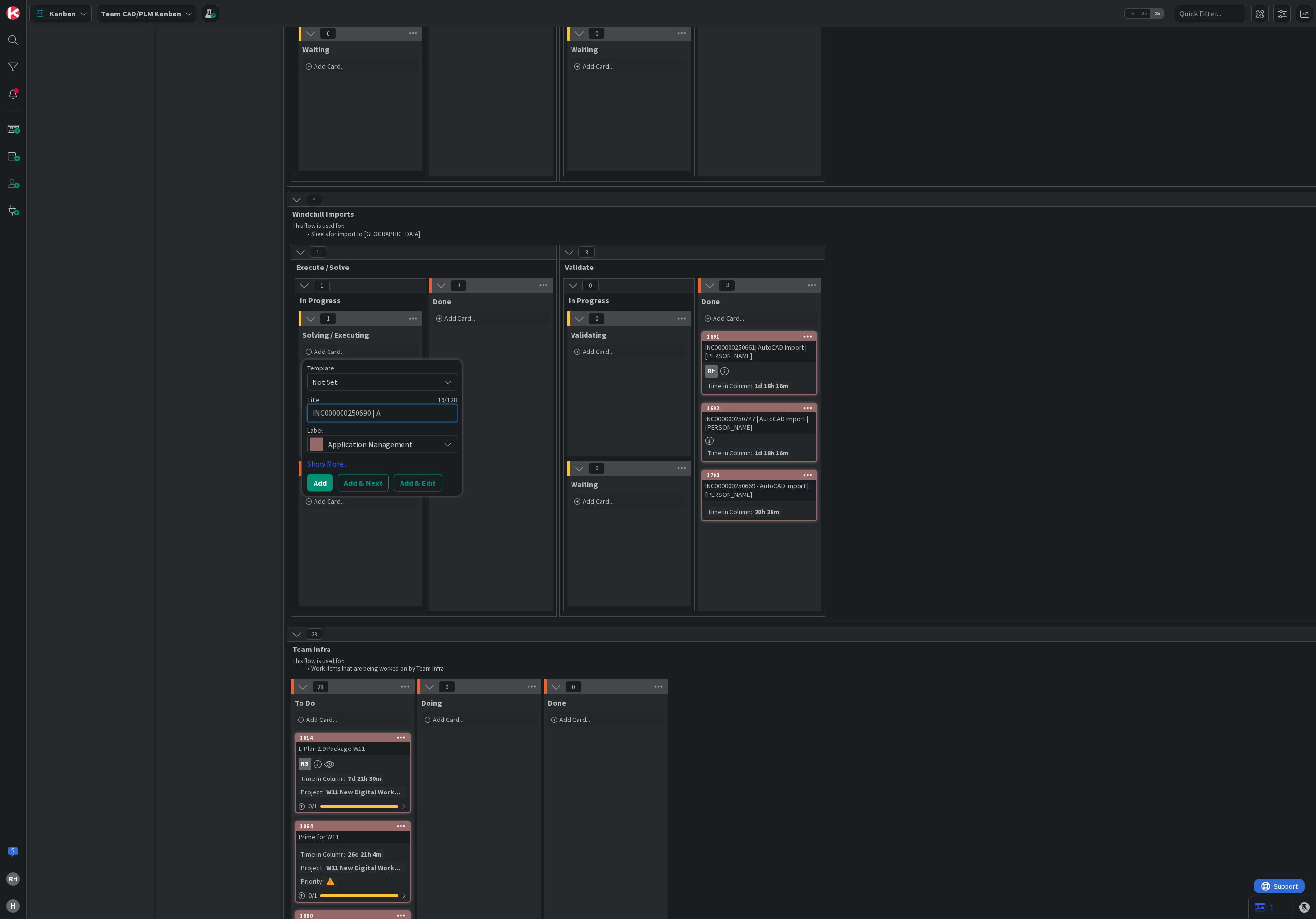
type textarea "x"
type textarea "INC000000250690 | Au"
type textarea "x"
type textarea "INC000000250690 | Aut"
type textarea "x"
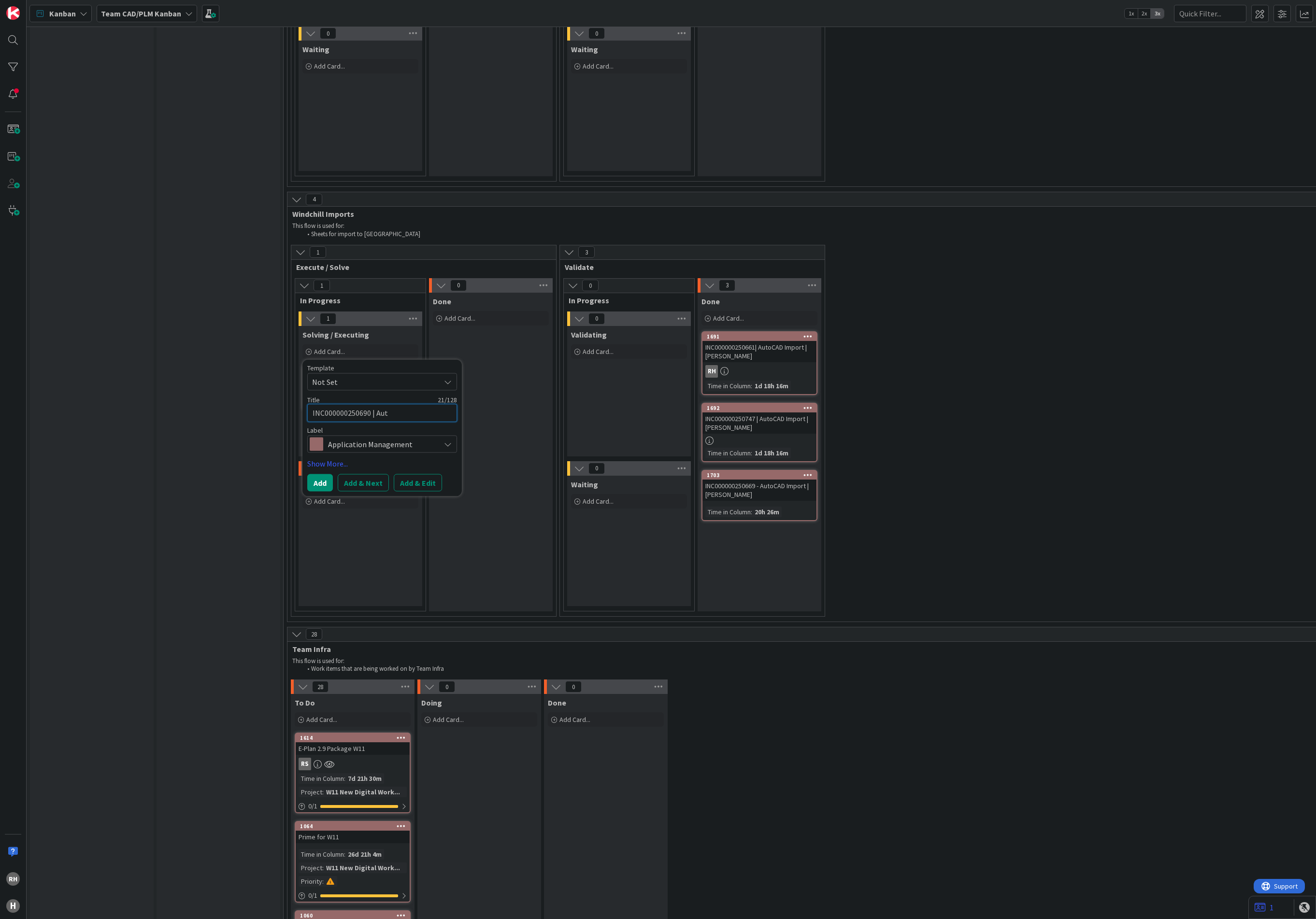
type textarea "INC000000250690 | Auto"
type textarea "x"
type textarea "INC000000250690 | AutoC"
type textarea "x"
type textarea "INC000000250690 | AutoCA"
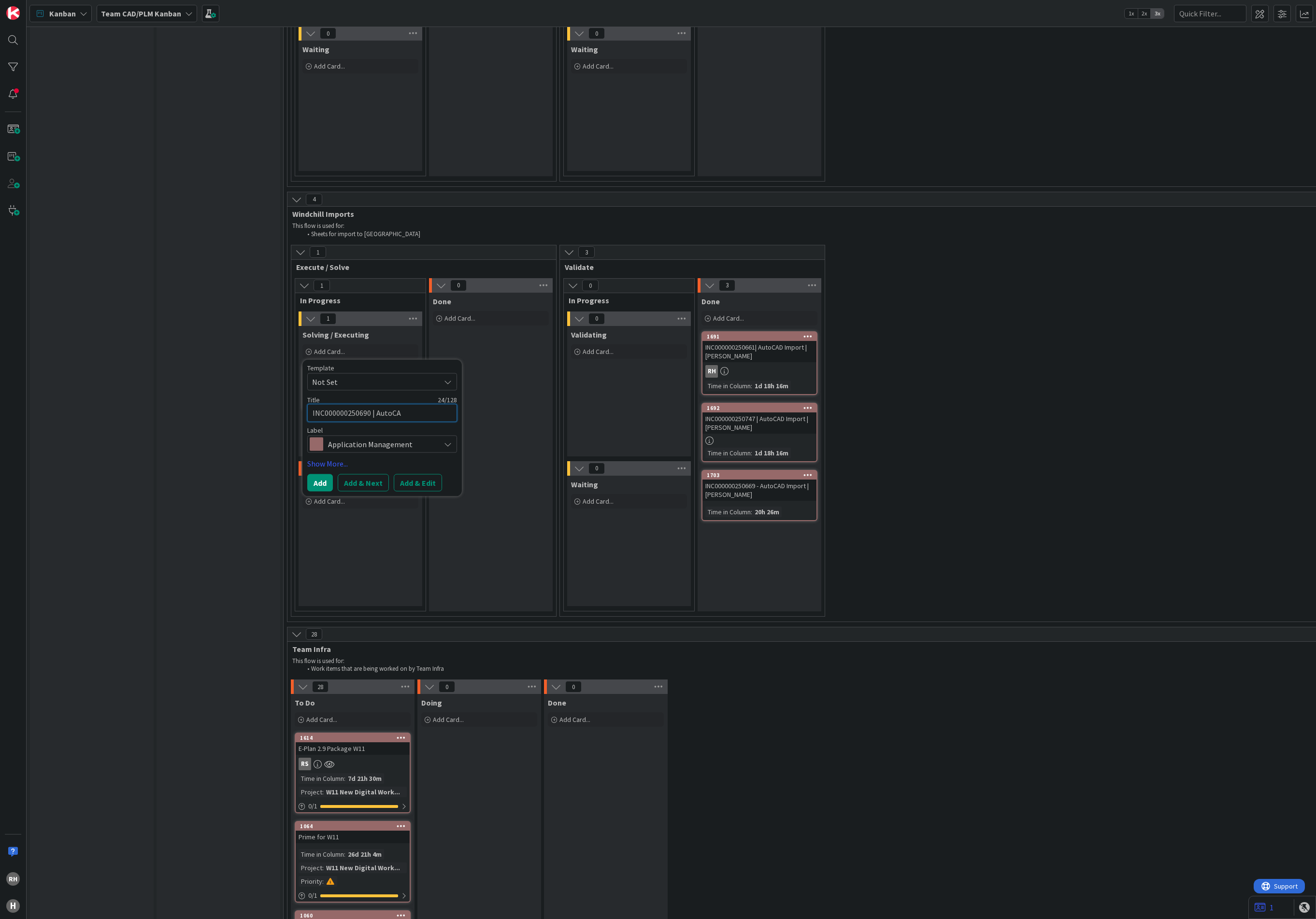
type textarea "x"
type textarea "INC000000250690 | AutoCAD"
type textarea "x"
type textarea "INC000000250690 | AutoCAD"
type textarea "x"
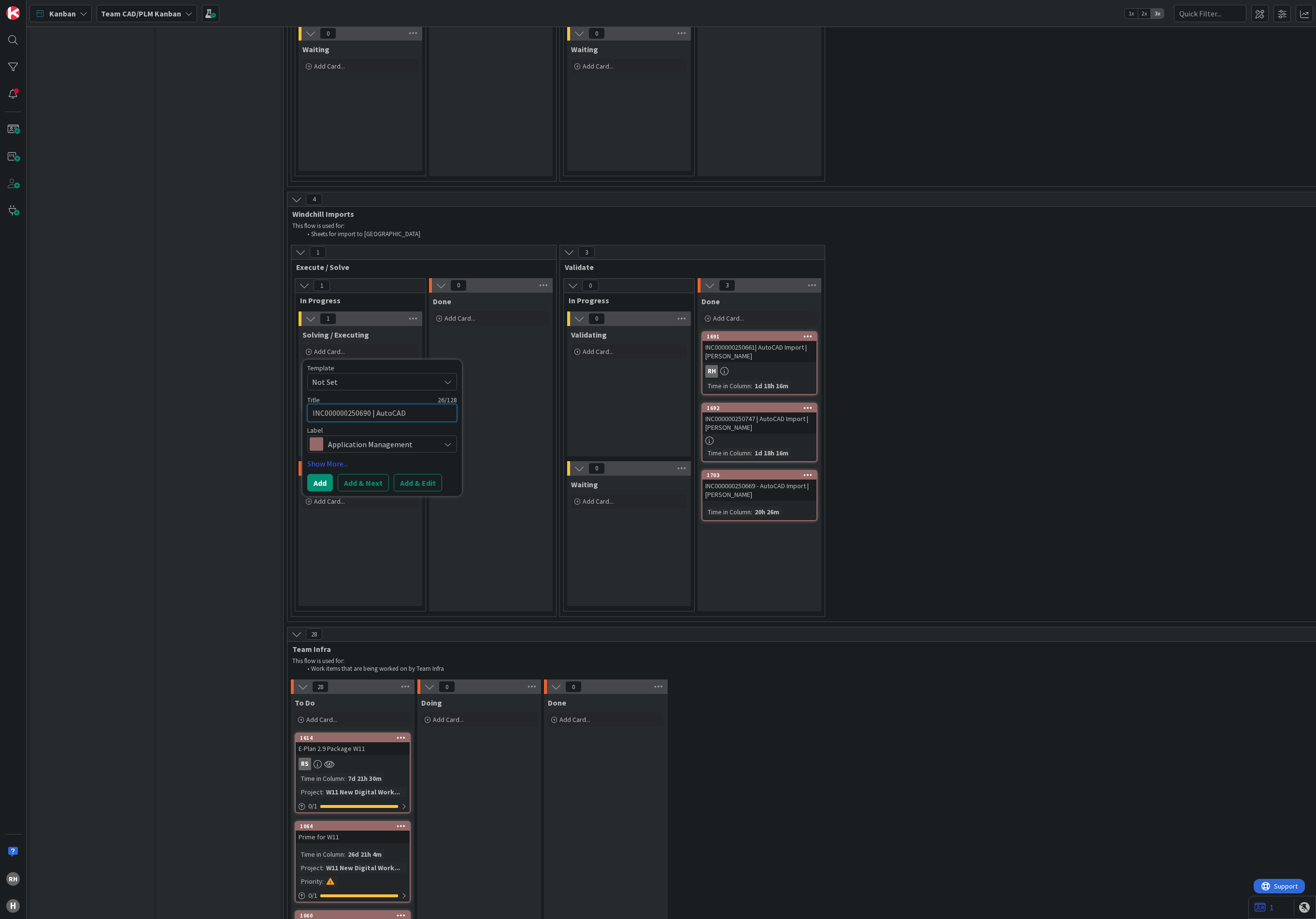
type textarea "INC000000250690 | AutoCAD I"
type textarea "x"
type textarea "INC000000250690 | AutoCAD Im"
type textarea "x"
type textarea "INC000000250690 | AutoCAD Imp"
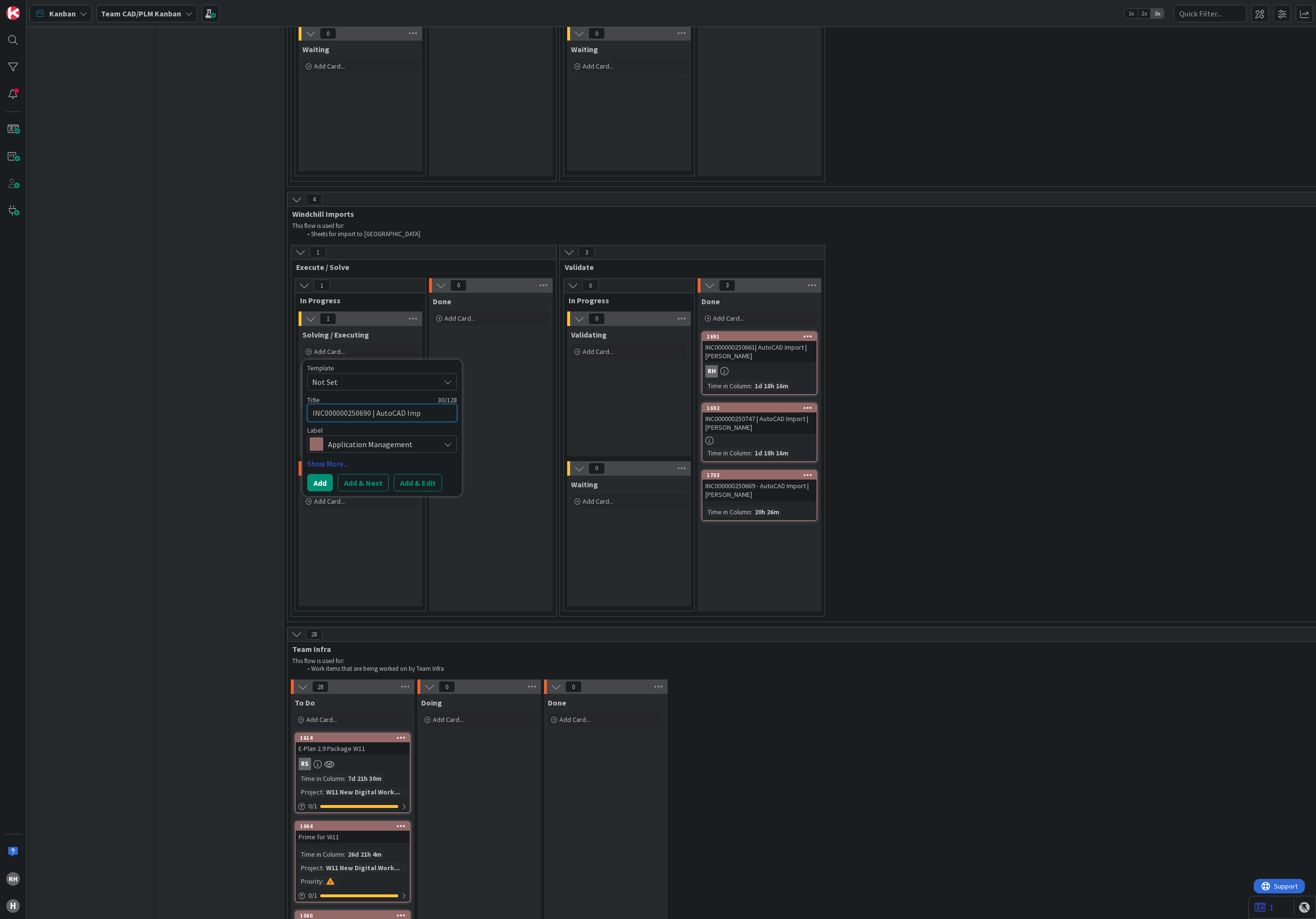
type textarea "x"
type textarea "INC000000250690 | AutoCAD Impo"
type textarea "x"
type textarea "INC000000250690 | AutoCAD Impor"
type textarea "x"
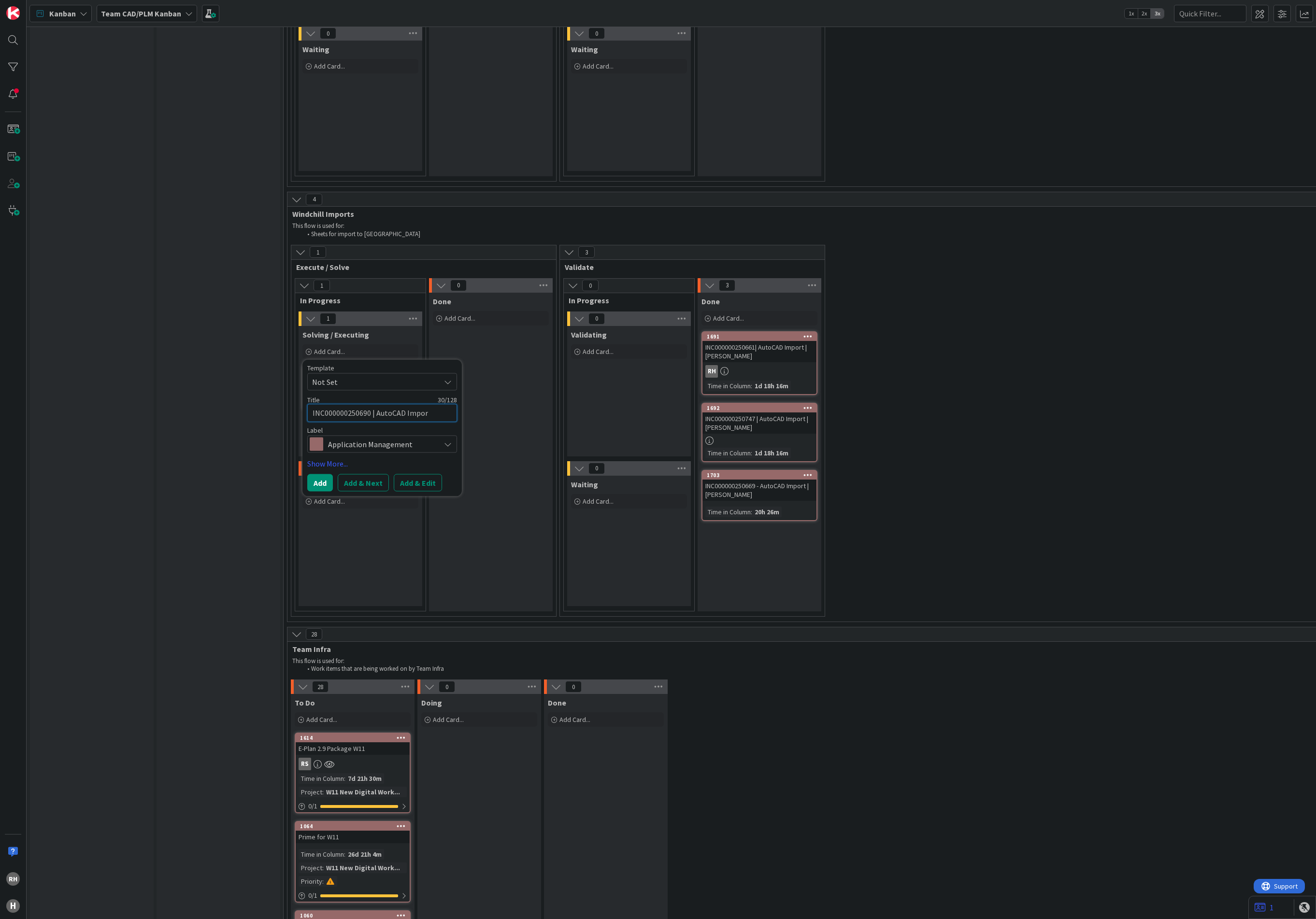
type textarea "INC000000250690 | AutoCAD Import"
type textarea "x"
type textarea "INC000000250690 | AutoCAD Import"
type textarea "x"
type textarea "INC000000250690 | AutoCAD Import |"
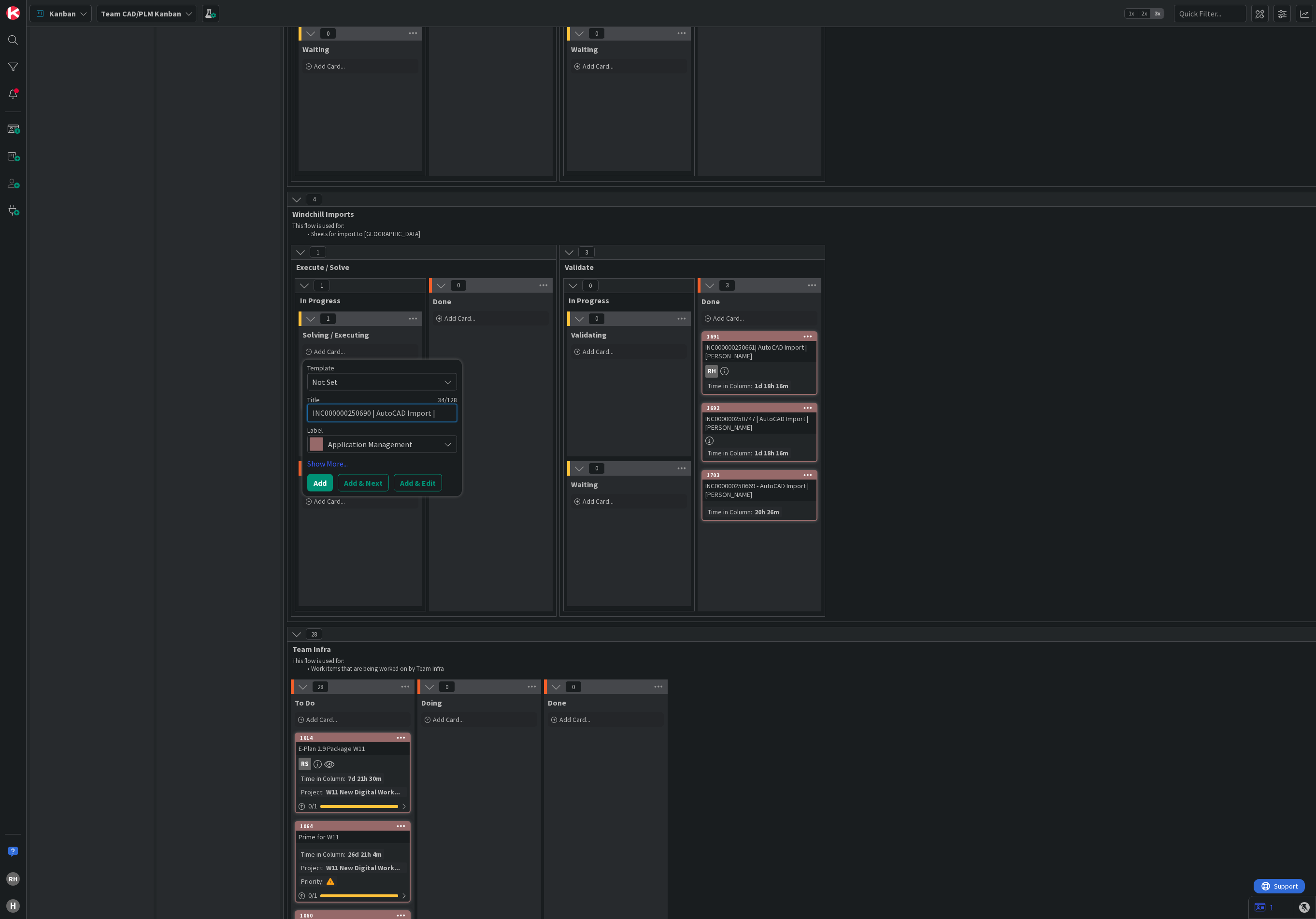
type textarea "x"
type textarea "INC000000250690 | AutoCAD Import |"
type textarea "x"
type textarea "INC000000250690 | AutoCAD Import | J"
type textarea "x"
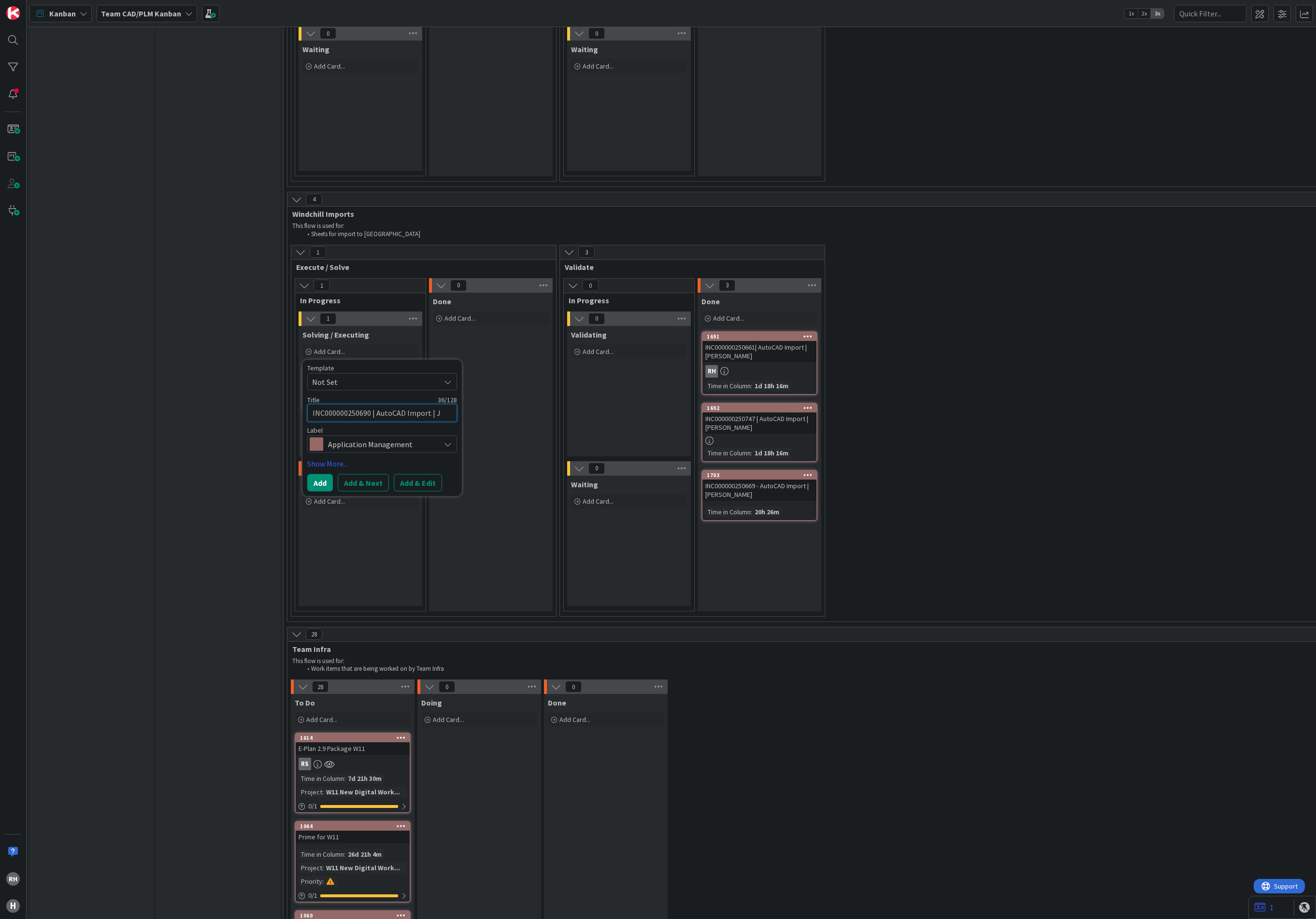
type textarea "INC000000250690 | AutoCAD Import | J."
type textarea "x"
type textarea "INC000000250690 | AutoCAD Import | J."
paste textarea "[PERSON_NAME]"
type textarea "x"
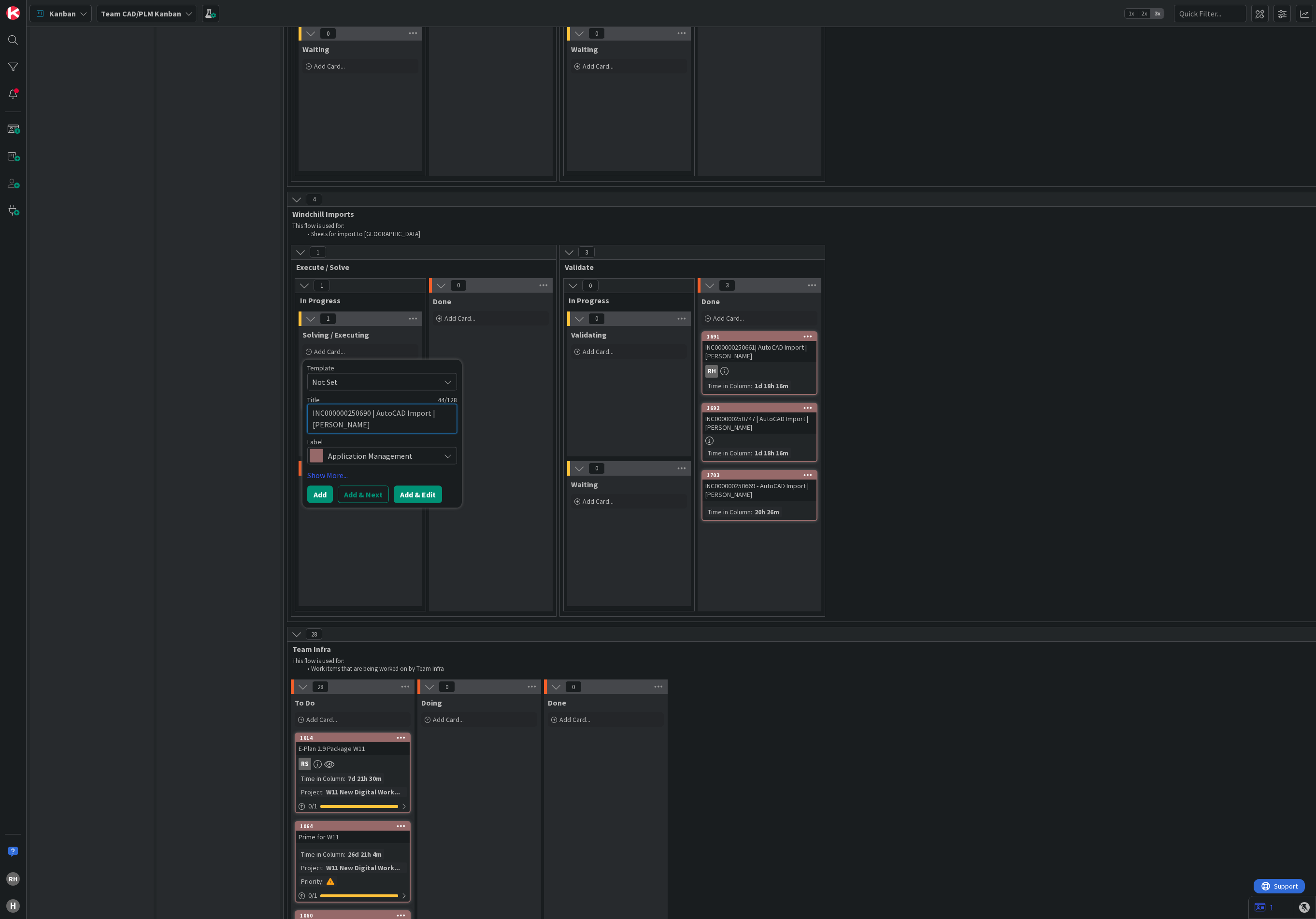
type textarea "INC000000250690 | AutoCAD Import | [PERSON_NAME]"
click at [428, 485] on button "Add & Edit" at bounding box center [418, 494] width 48 height 17
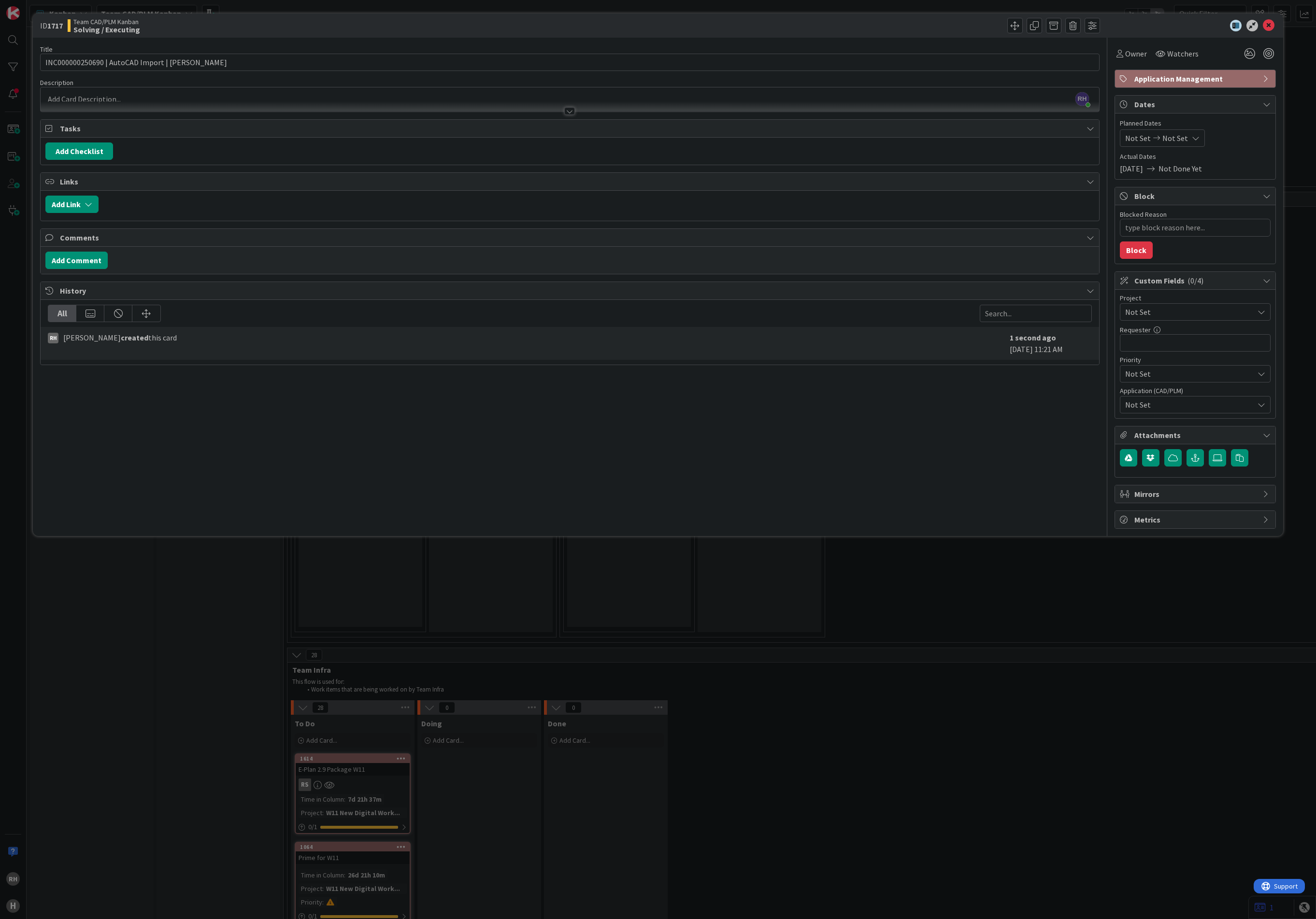
click at [136, 104] on div at bounding box center [569, 107] width 1058 height 10
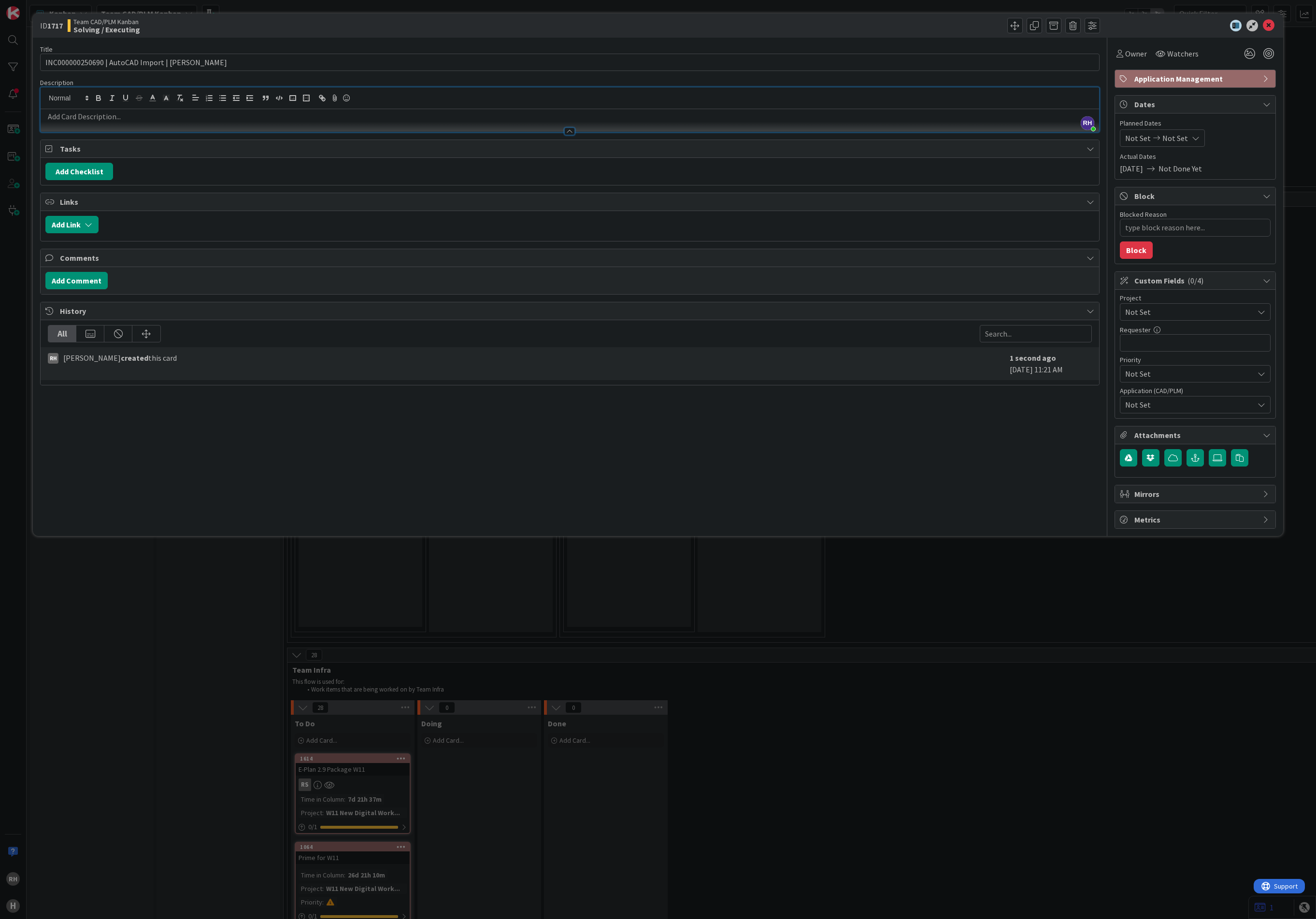
click at [76, 125] on div at bounding box center [569, 126] width 1058 height 10
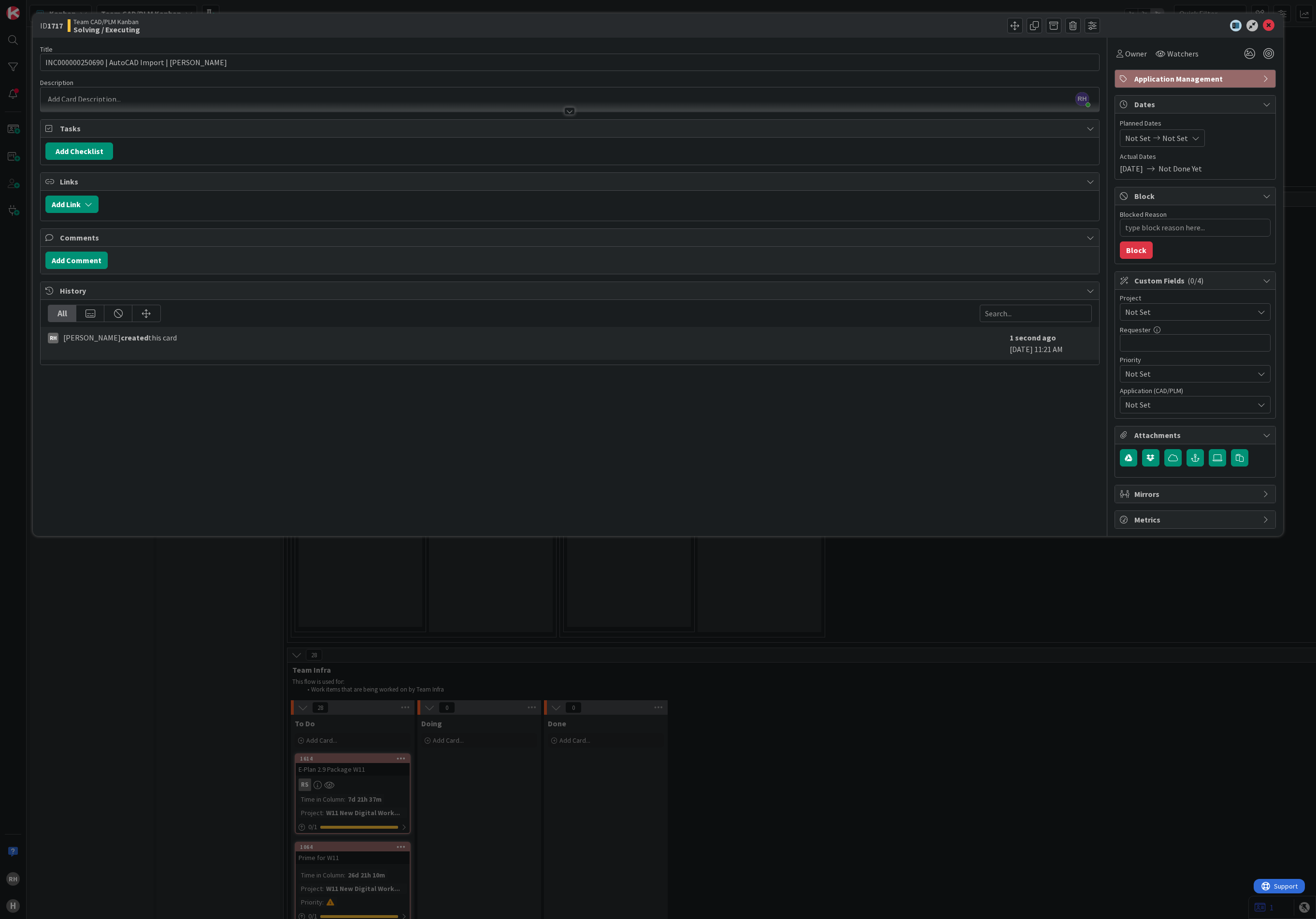
click at [67, 102] on div at bounding box center [569, 107] width 1058 height 10
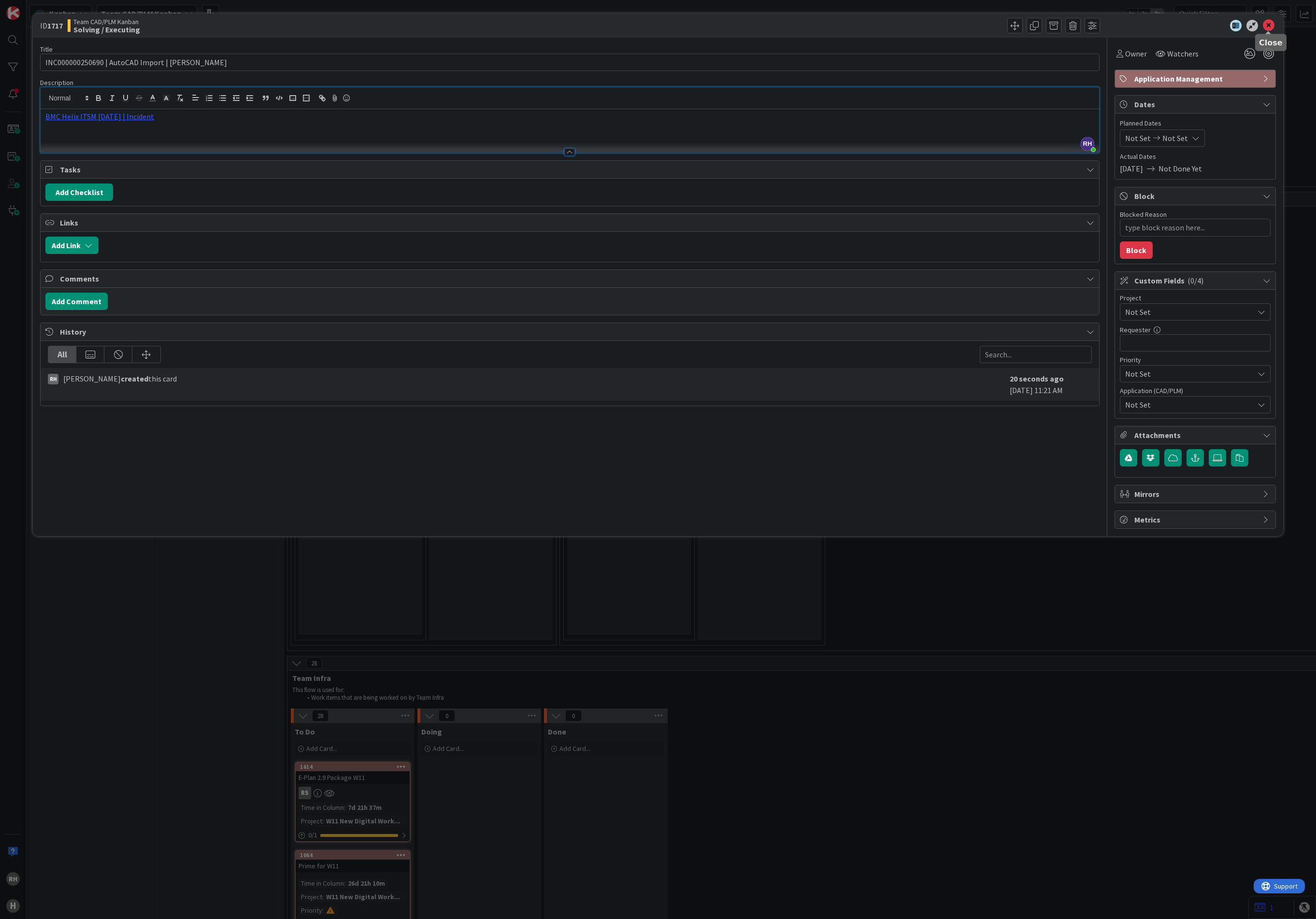
click at [1074, 28] on icon at bounding box center [1268, 25] width 12 height 12
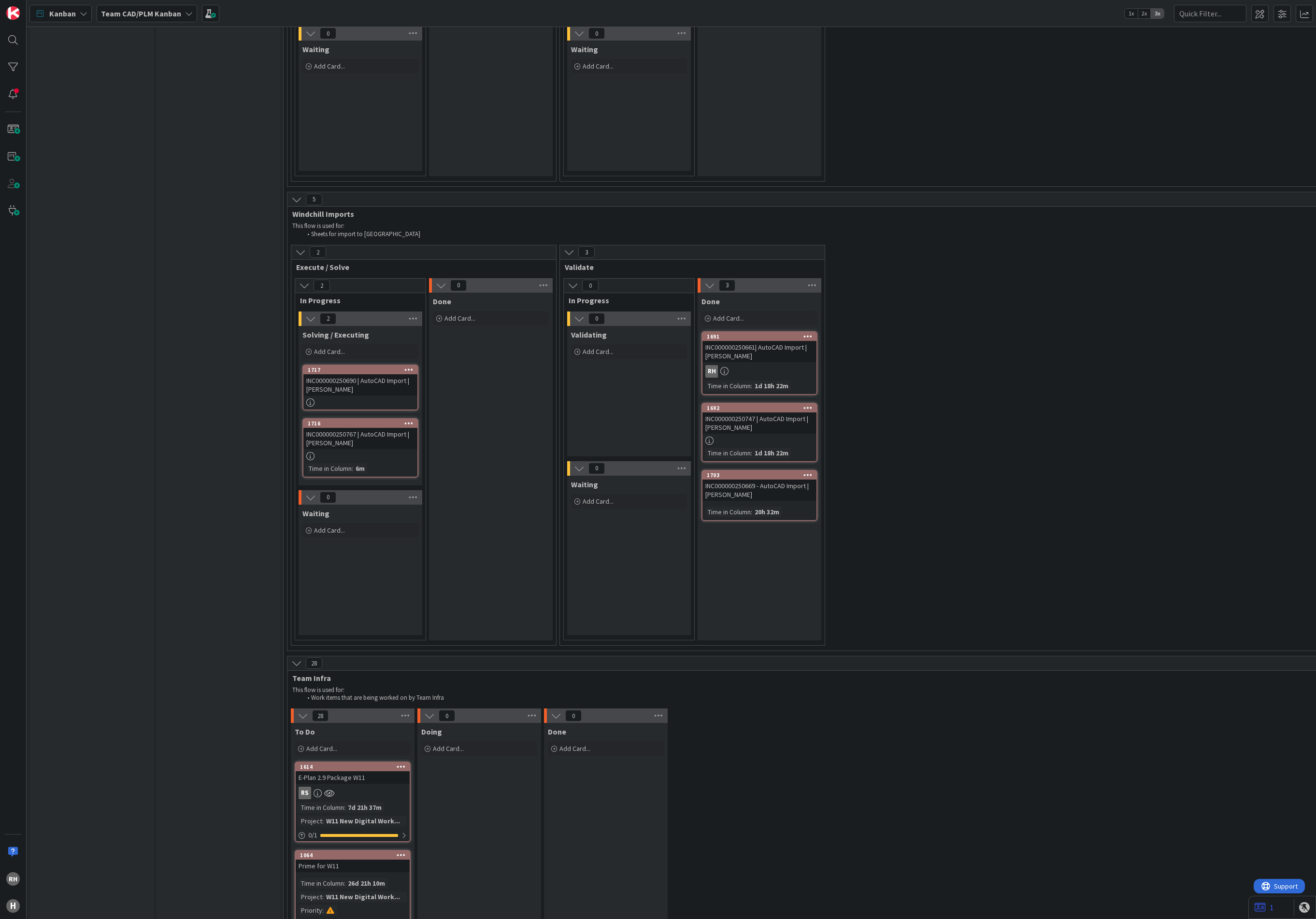
click at [219, 443] on div "Input Buffer During the Replenishment Meeting the team & Team Manager will sele…" at bounding box center [218, 134] width 123 height 5253
click at [358, 345] on div "Add Card..." at bounding box center [360, 351] width 116 height 14
click at [356, 403] on textarea at bounding box center [382, 412] width 150 height 18
paste textarea "INC000000250768"
type textarea "x"
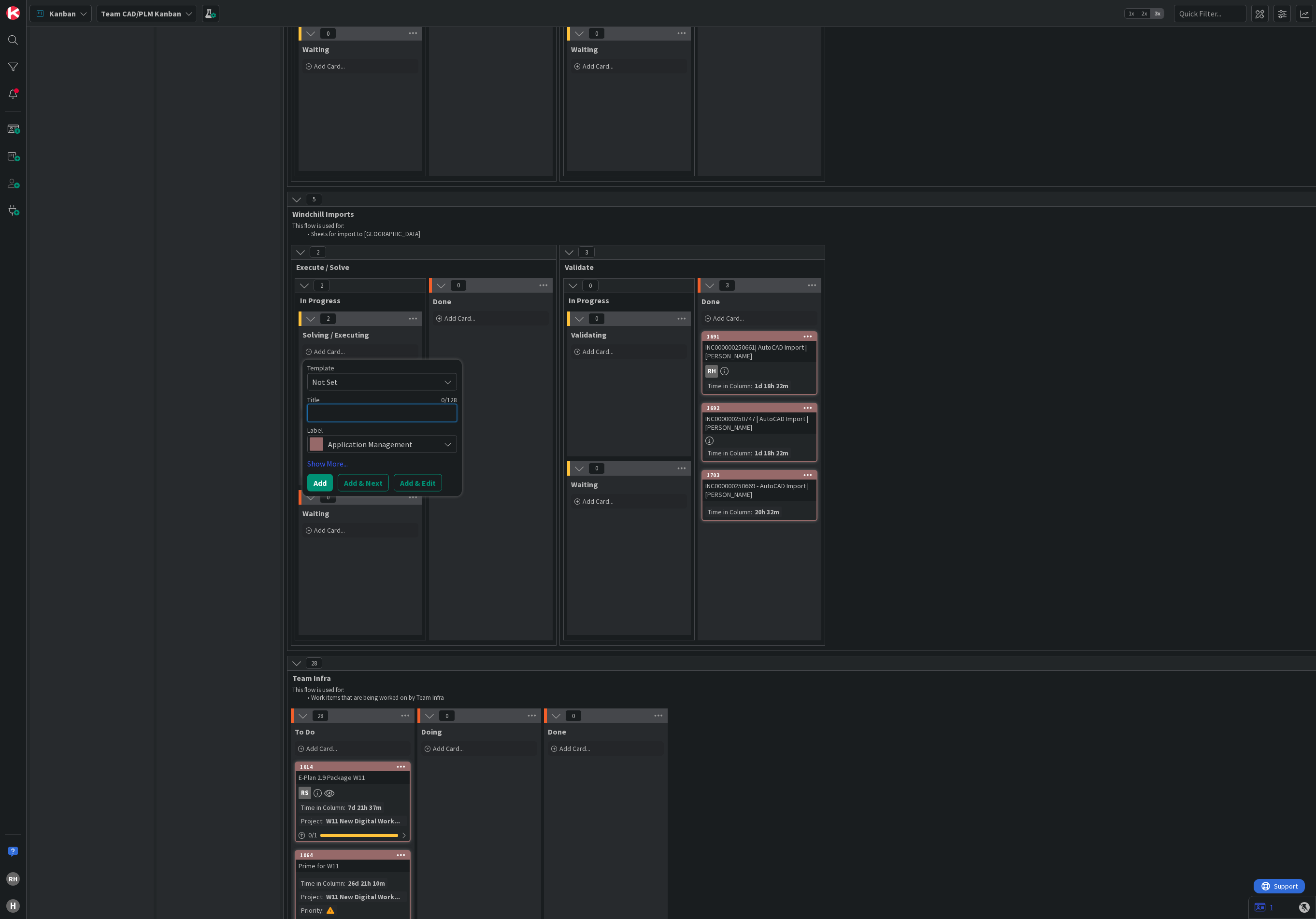
type textarea "INC000000250768"
type textarea "x"
type textarea "INC000000250768"
type textarea "x"
type textarea "INC000000250768 |"
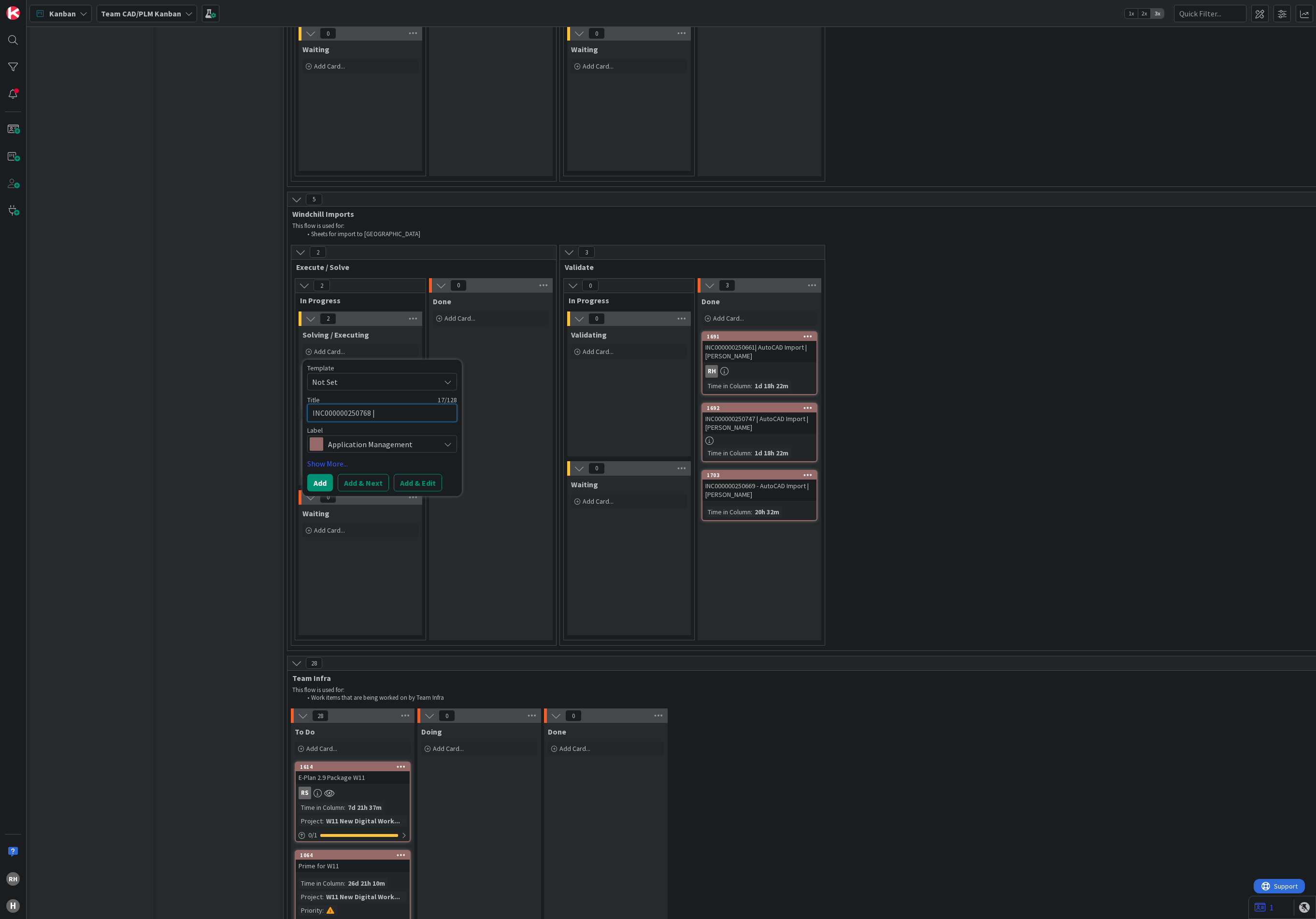
type textarea "x"
type textarea "INC000000250768 |"
type textarea "x"
type textarea "INC000000250768 | E"
type textarea "x"
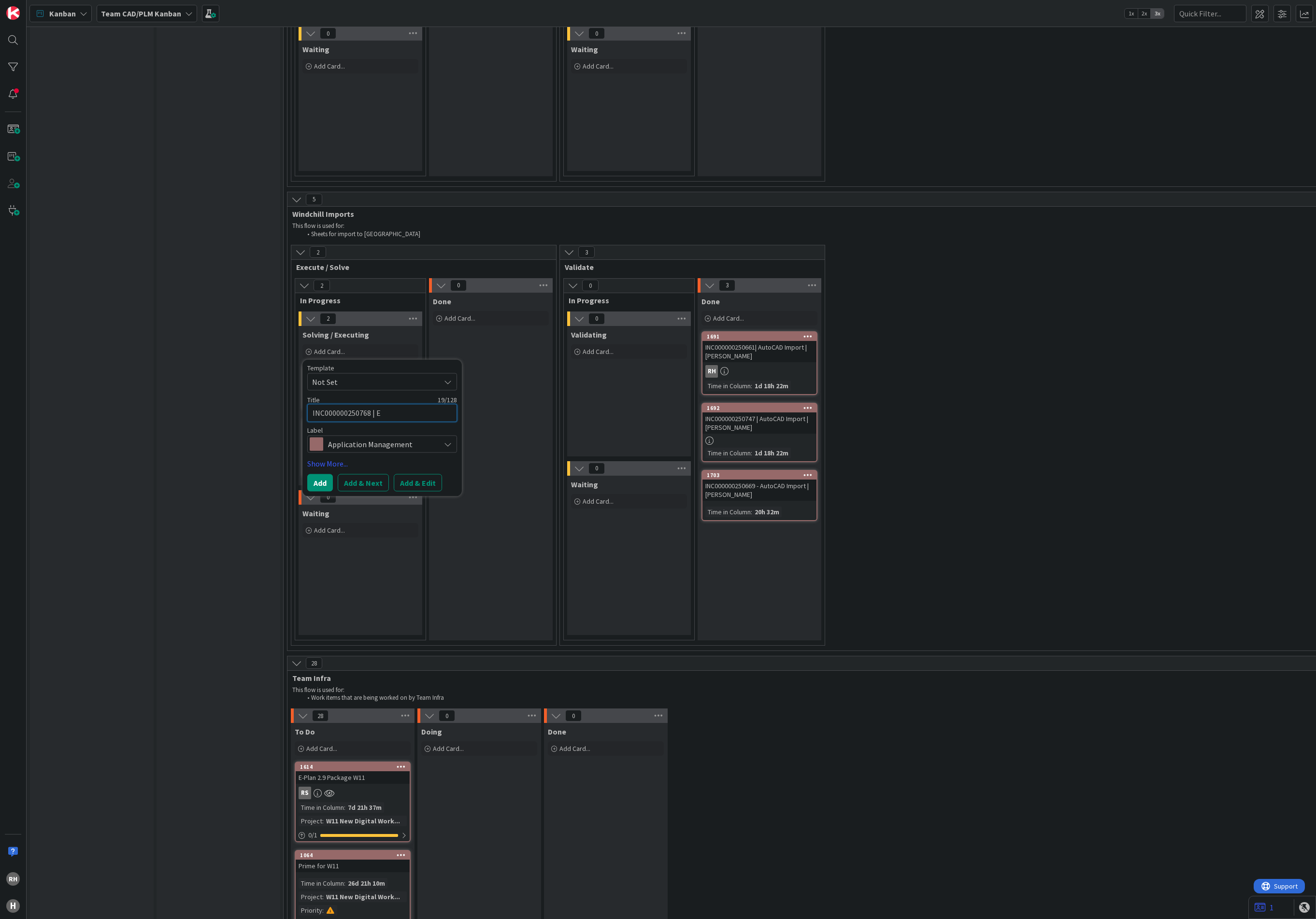
type textarea "INC000000250768 | Ex"
type textarea "x"
type textarea "INC000000250768 | Ext"
type textarea "x"
type textarea "INC000000250768 | Exte"
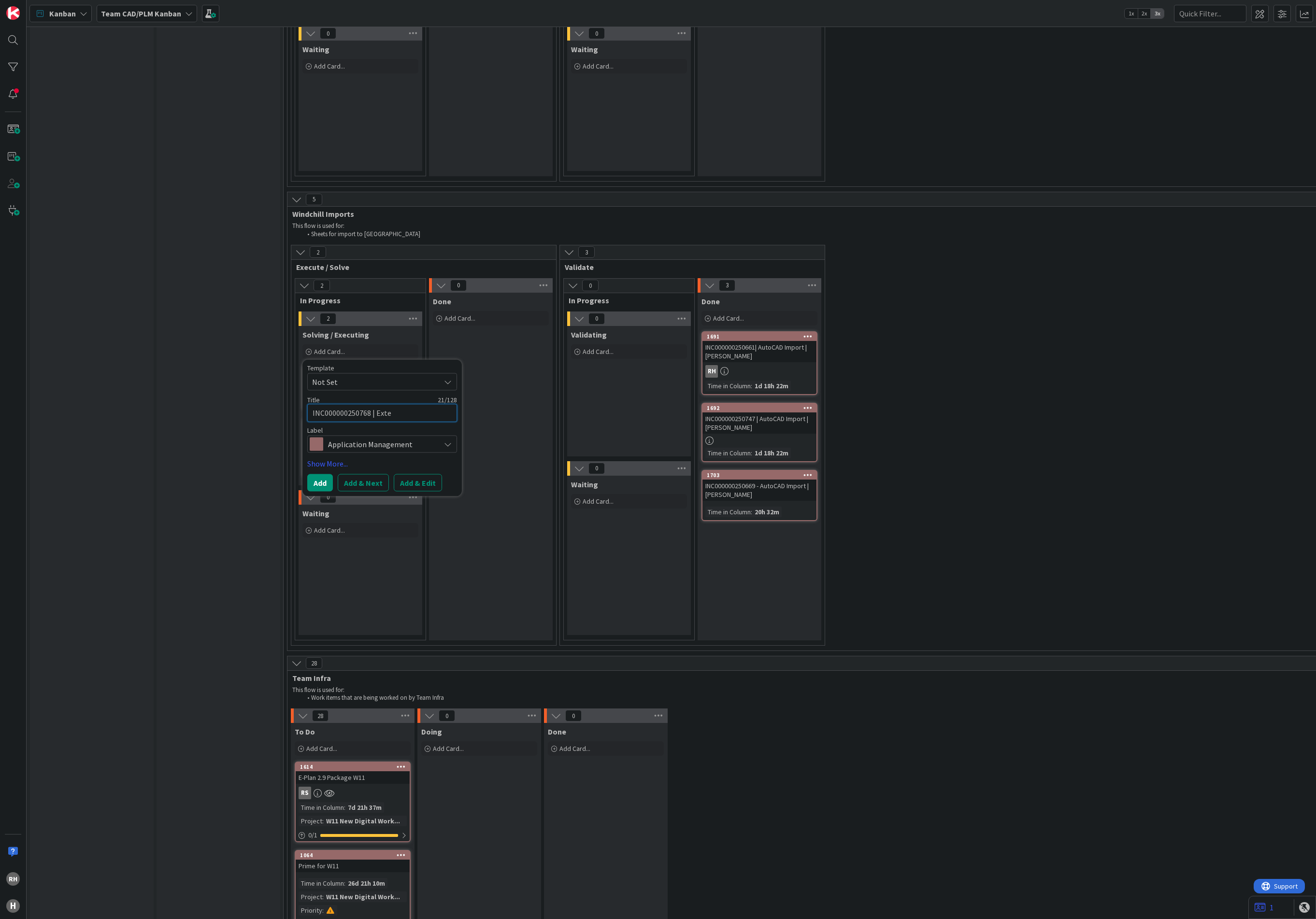
type textarea "x"
type textarea "INC000000250768 | Exter"
type textarea "x"
type textarea "INC000000250768 | Extern"
type textarea "x"
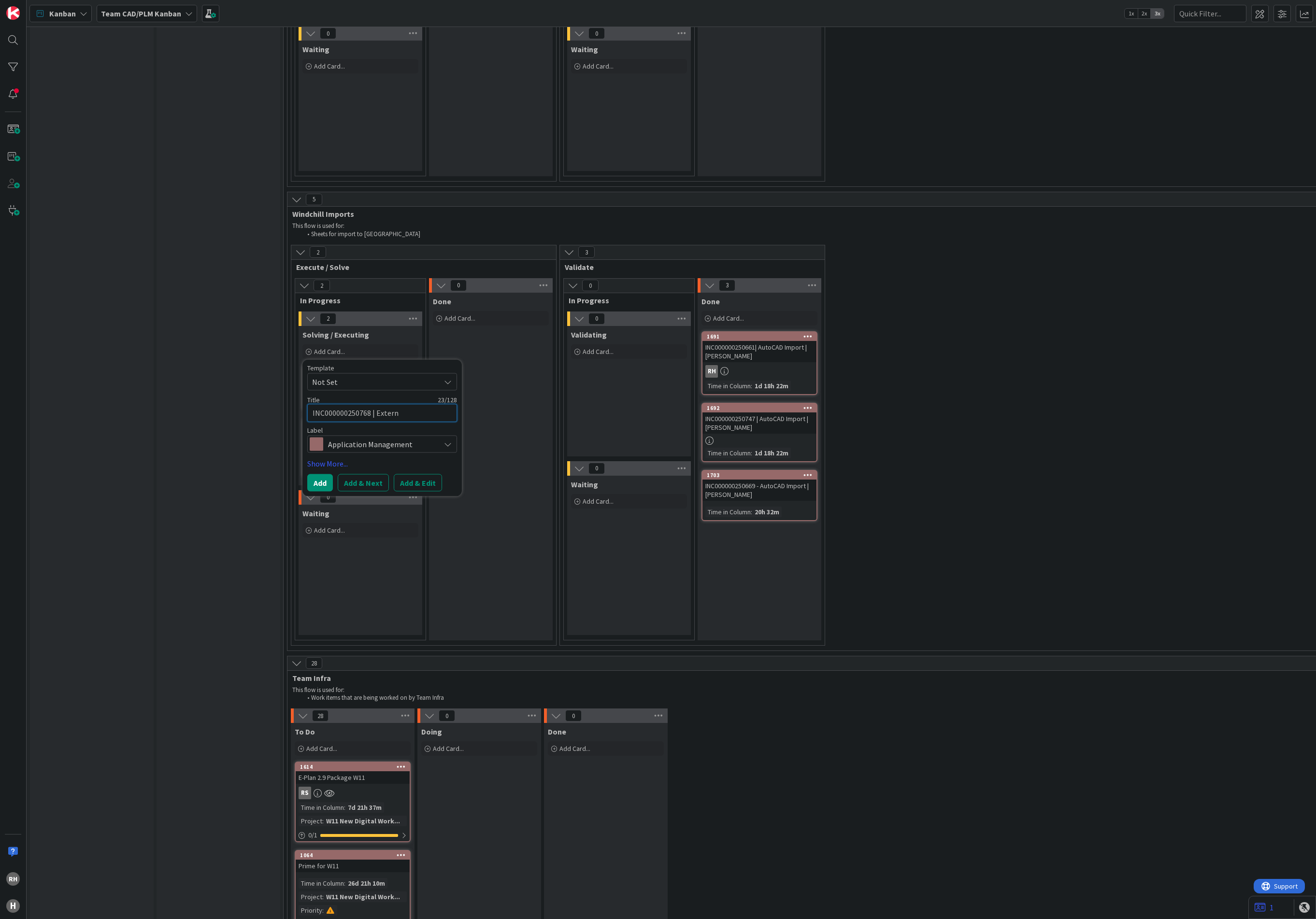
type textarea "INC000000250768 | Externa"
type textarea "x"
type textarea "INC000000250768 | External"
type textarea "x"
type textarea "INC000000250768 | External"
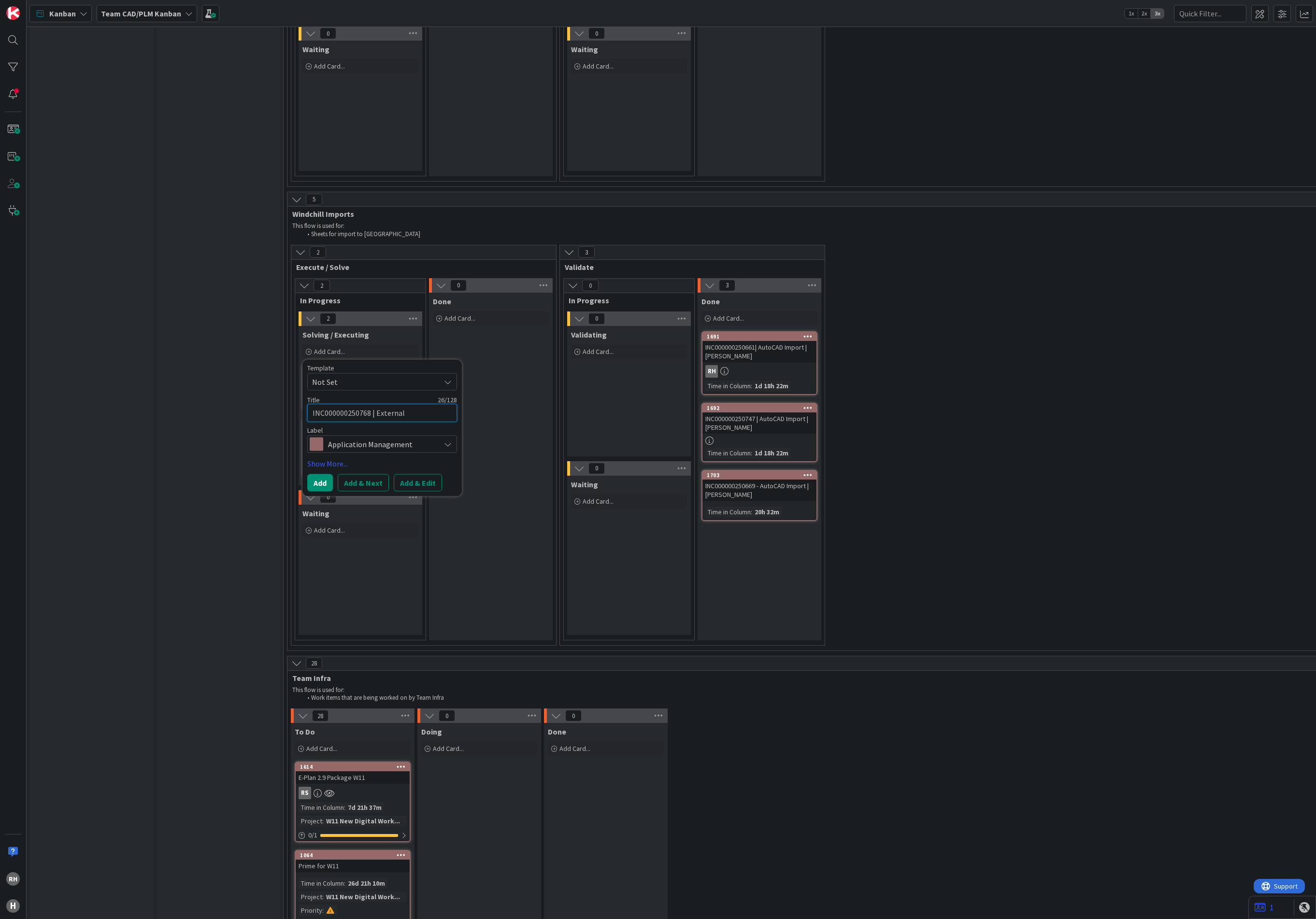
type textarea "x"
type textarea "INC000000250768 | External I"
type textarea "x"
type textarea "INC000000250768 | External Im"
type textarea "x"
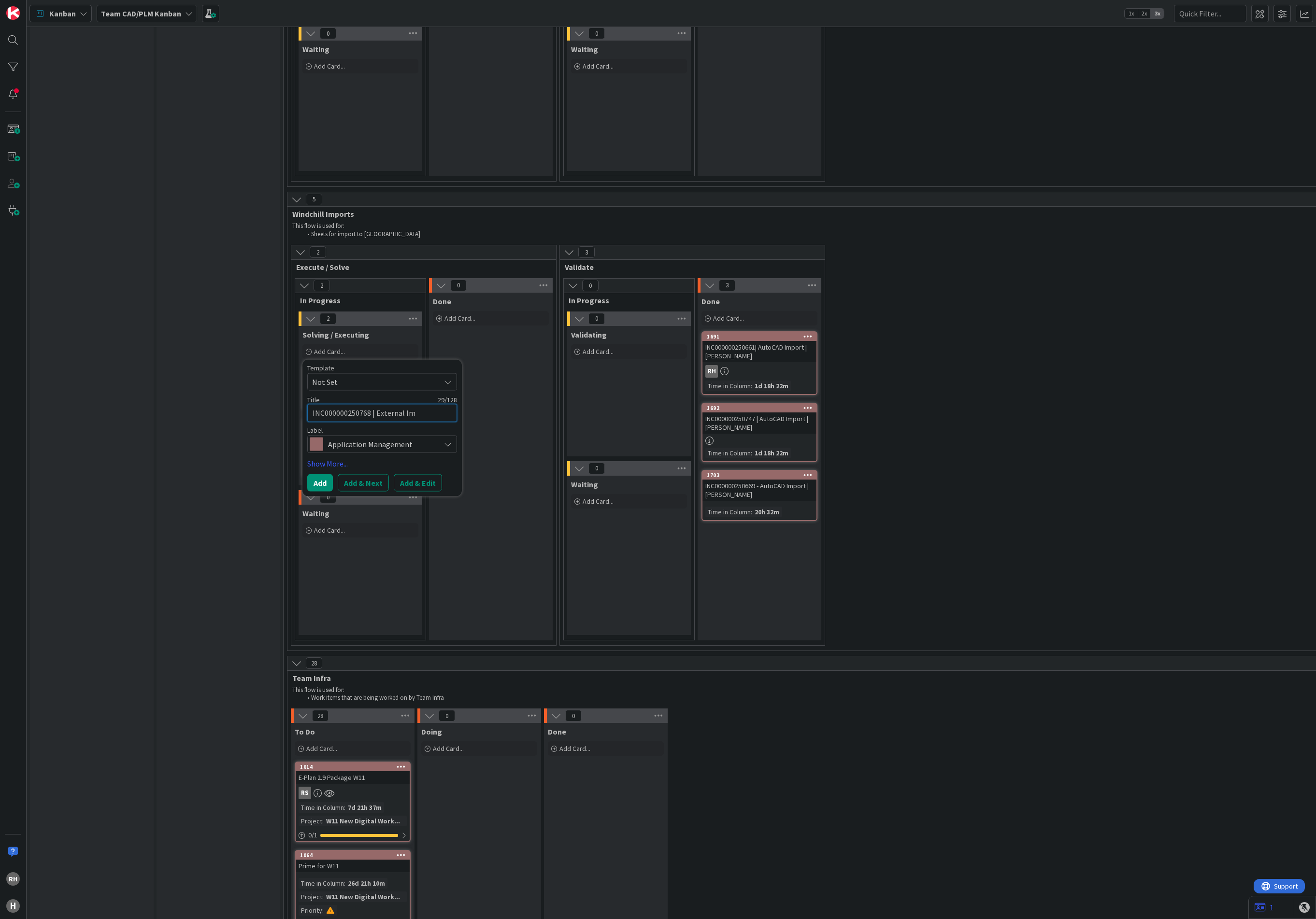
type textarea "INC000000250768 | External Imp"
type textarea "x"
type textarea "INC000000250768 | External Impo"
type textarea "x"
type textarea "INC000000250768 | External Impor"
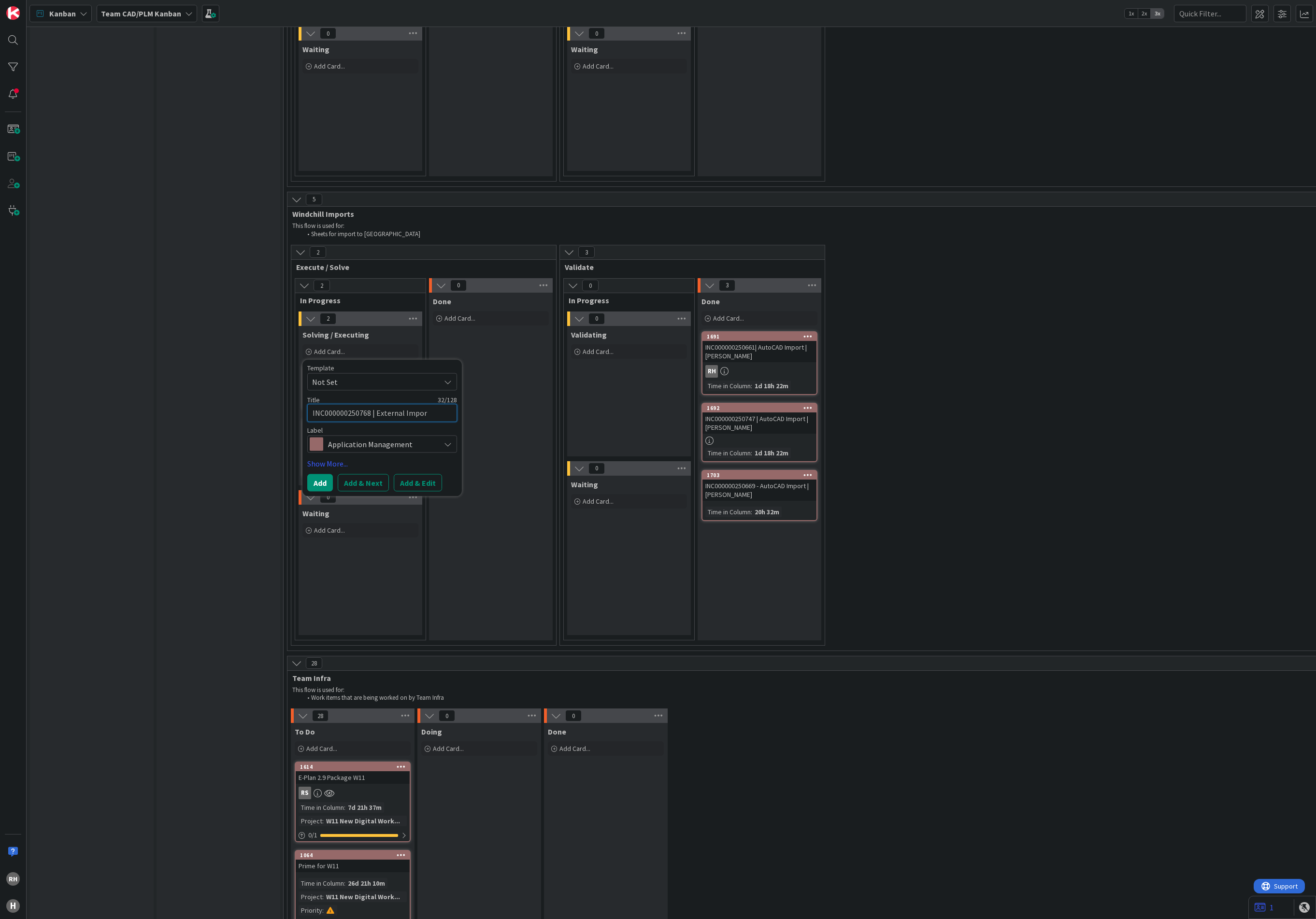
type textarea "x"
type textarea "INC000000250768 | External Import"
type textarea "x"
type textarea "INC000000250768 | External Import"
type textarea "x"
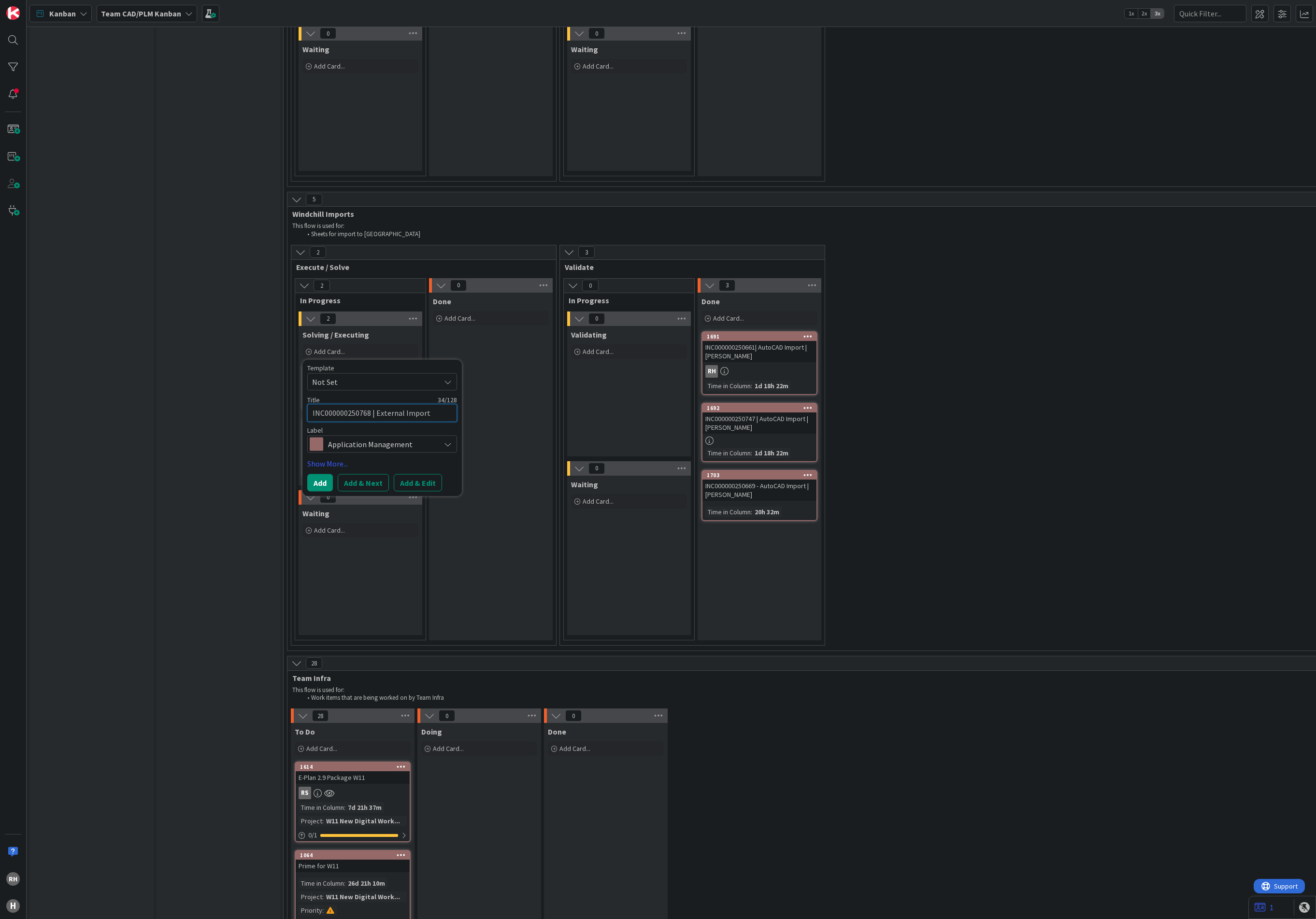
type textarea "INC000000250768 | External Import |"
type textarea "x"
type textarea "INC000000250768 | External Import |"
type textarea "x"
type textarea "INC000000250768 | External Import | P"
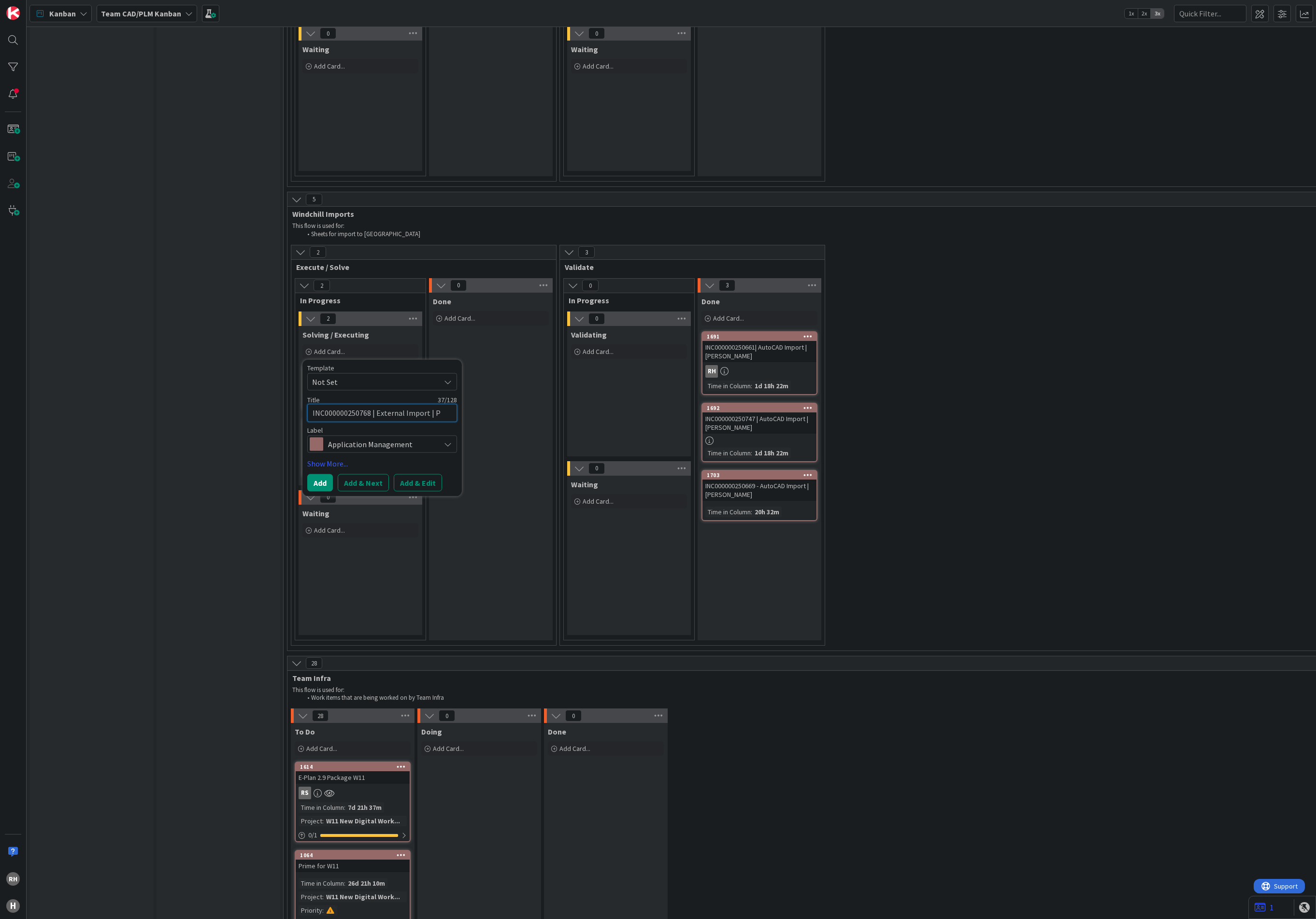
type textarea "x"
type textarea "INC000000250768 | External Import | P."
type textarea "x"
type textarea "INC000000250768 | External Import | P."
type textarea "x"
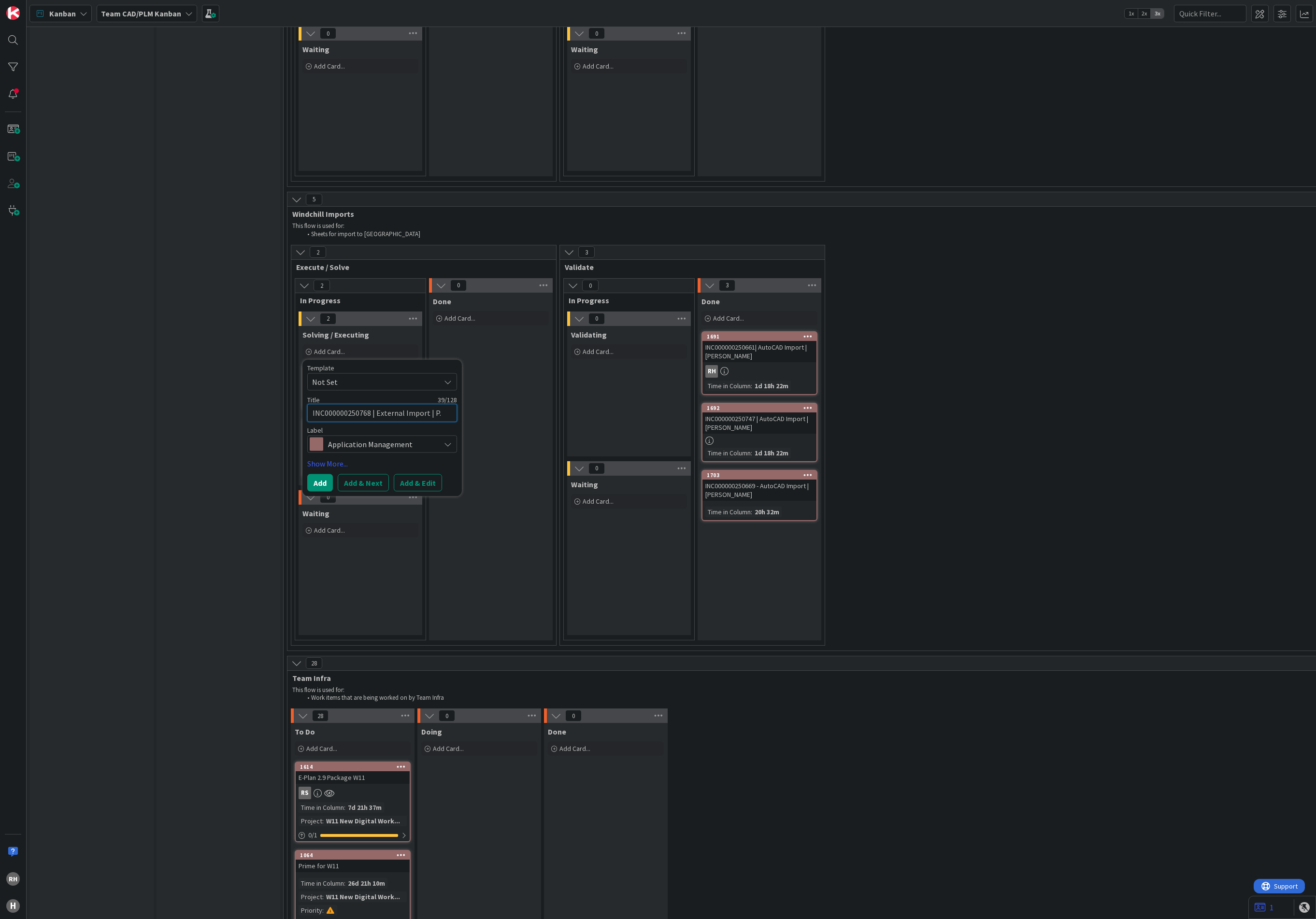
type textarea "INC000000250768 | External Import | P. F"
type textarea "x"
type textarea "INC000000250768 | External Import | P. Fr"
type textarea "x"
type textarea "INC000000250768 | External Import | P. Fri"
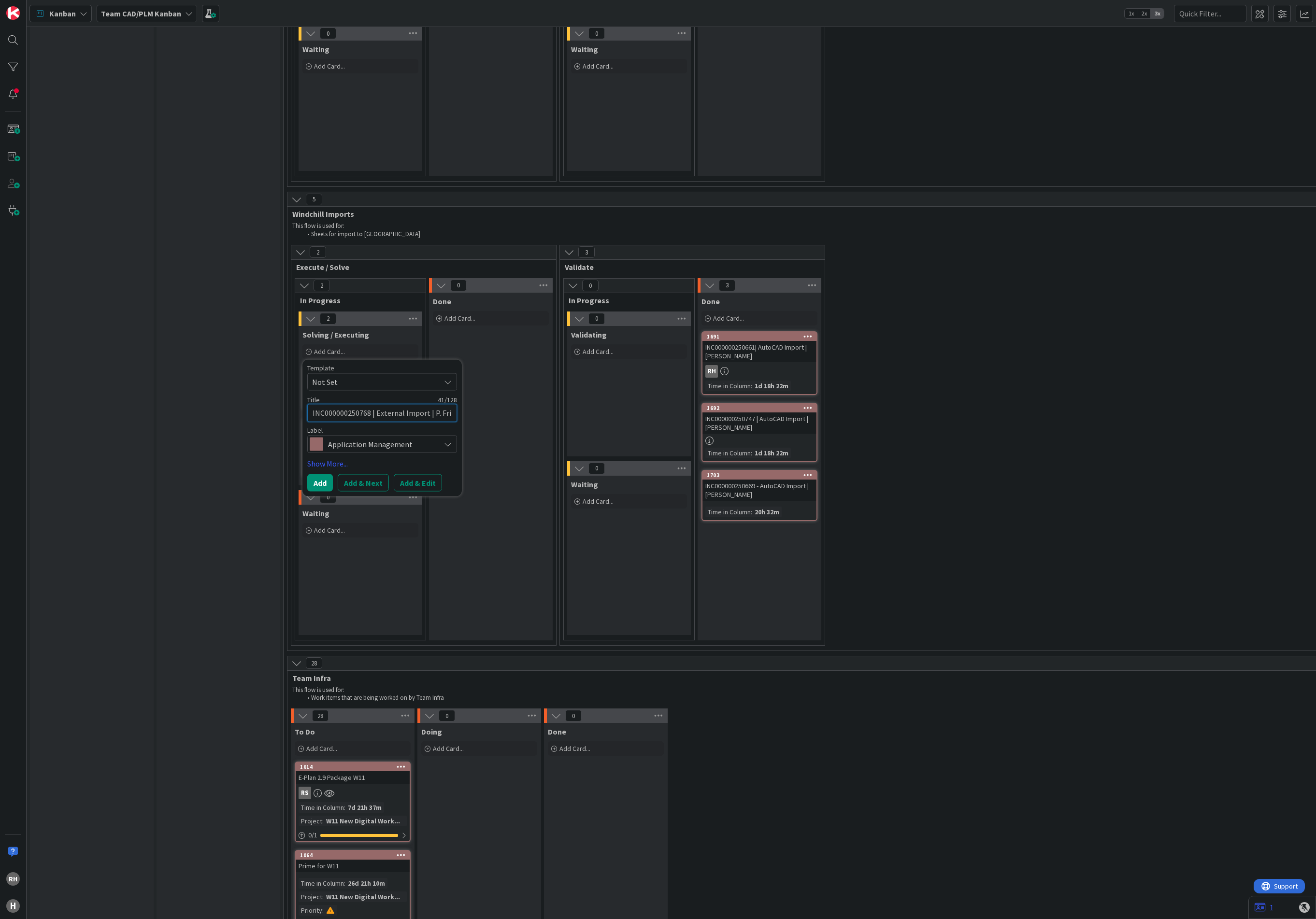
type textarea "x"
type textarea "INC000000250768 | External Import | [PERSON_NAME]"
type textarea "x"
type textarea "INC000000250768 | External Import | P. Fried"
type textarea "x"
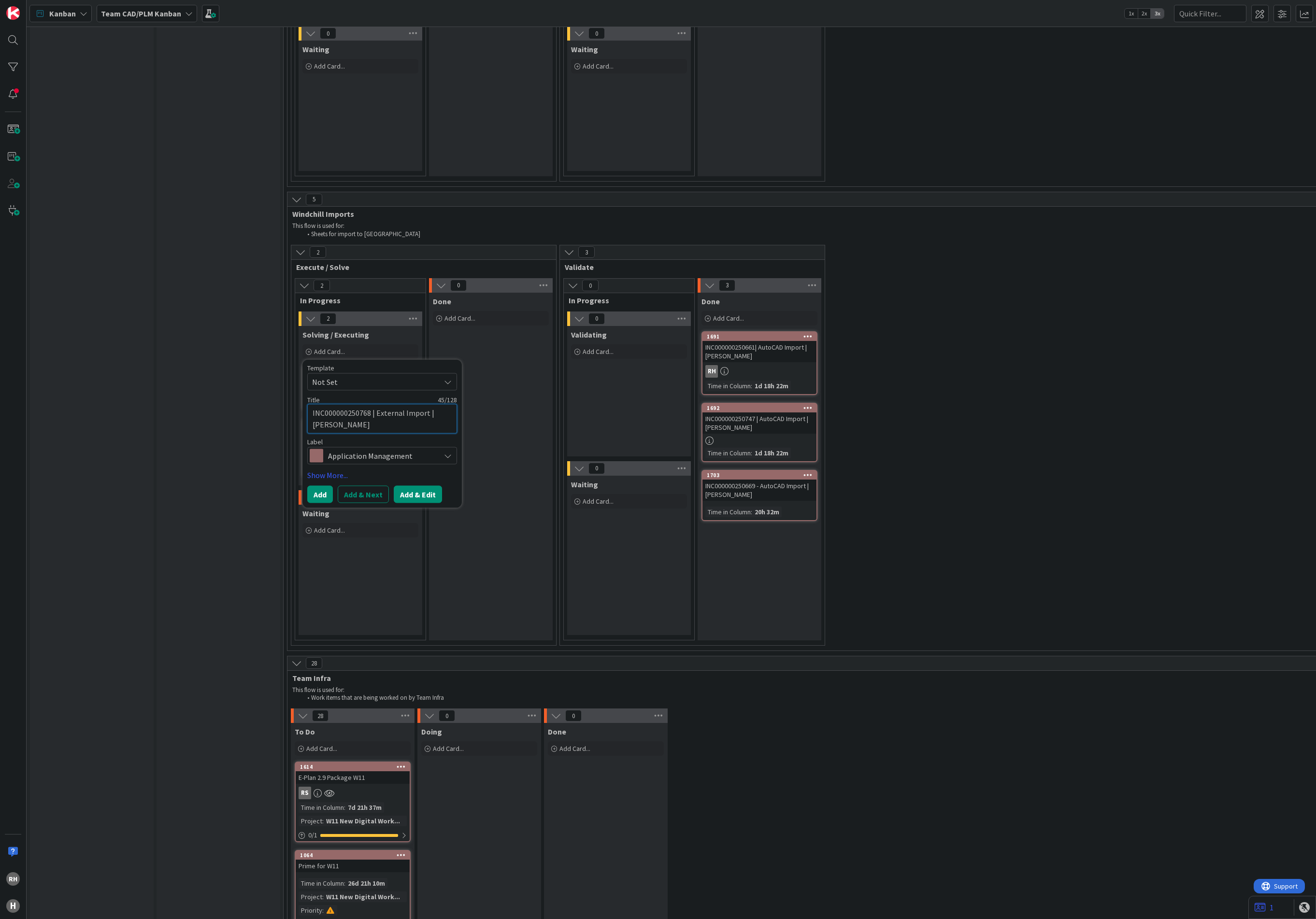
type textarea "INC000000250768 | External Import | [PERSON_NAME]"
click at [415, 485] on button "Add & Edit" at bounding box center [418, 494] width 48 height 17
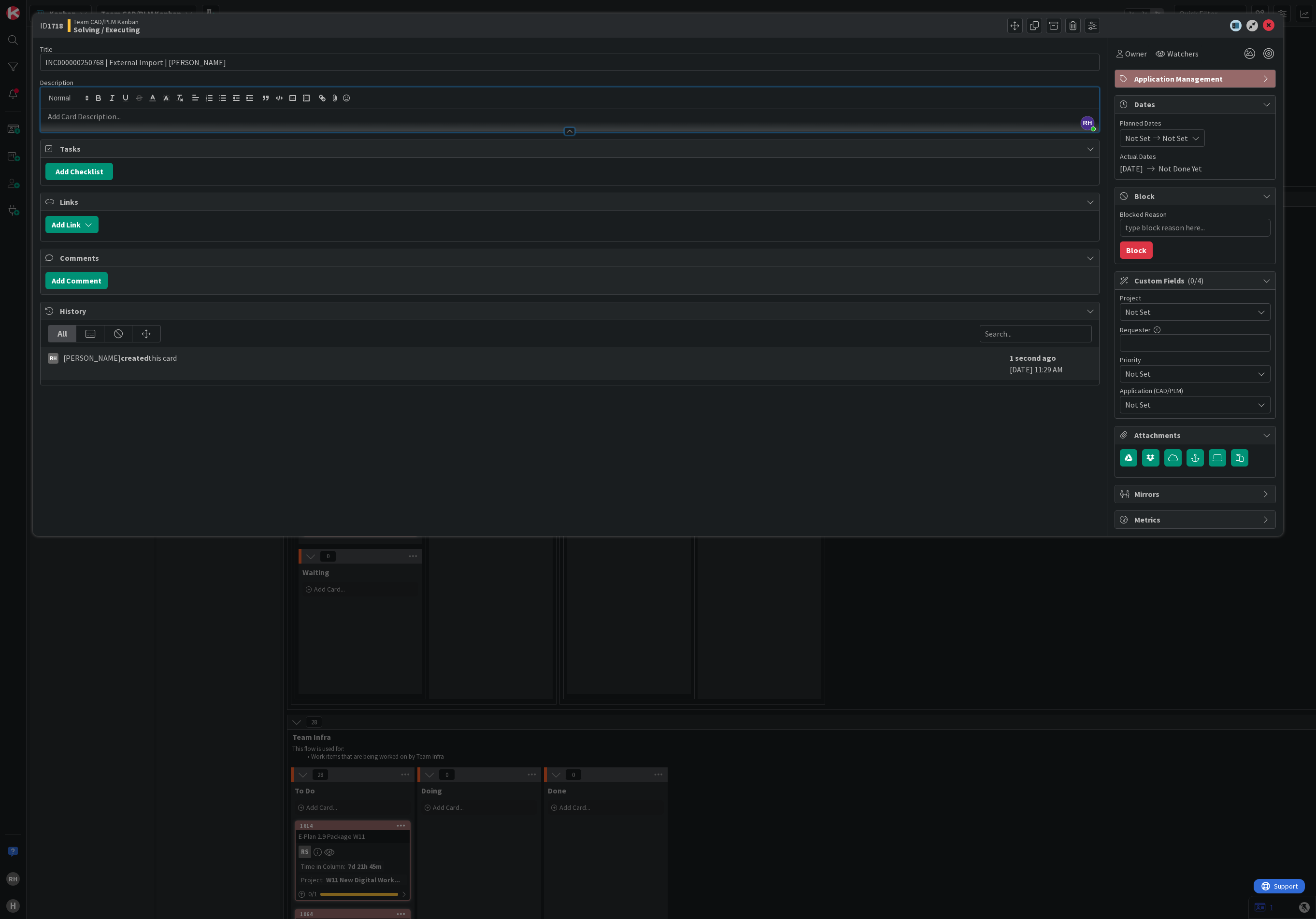
click at [109, 92] on div "[PERSON_NAME] just joined" at bounding box center [569, 110] width 1058 height 45
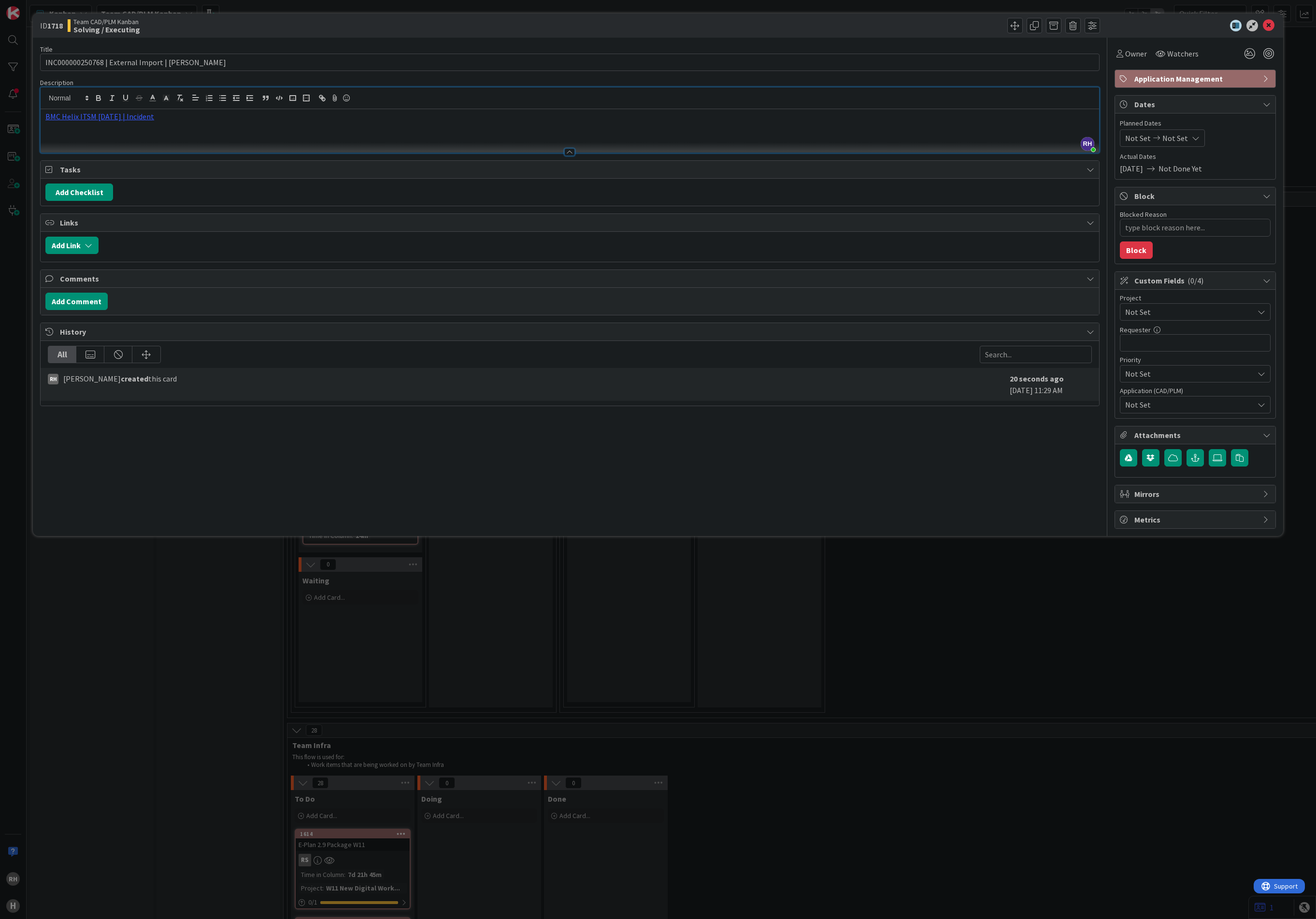
click at [1036, 460] on div "Title 45 / 128 INC000000250768 | External Import | [PERSON_NAME] Description [P…" at bounding box center [570, 283] width 1059 height 491
click at [1074, 28] on icon at bounding box center [1268, 25] width 12 height 12
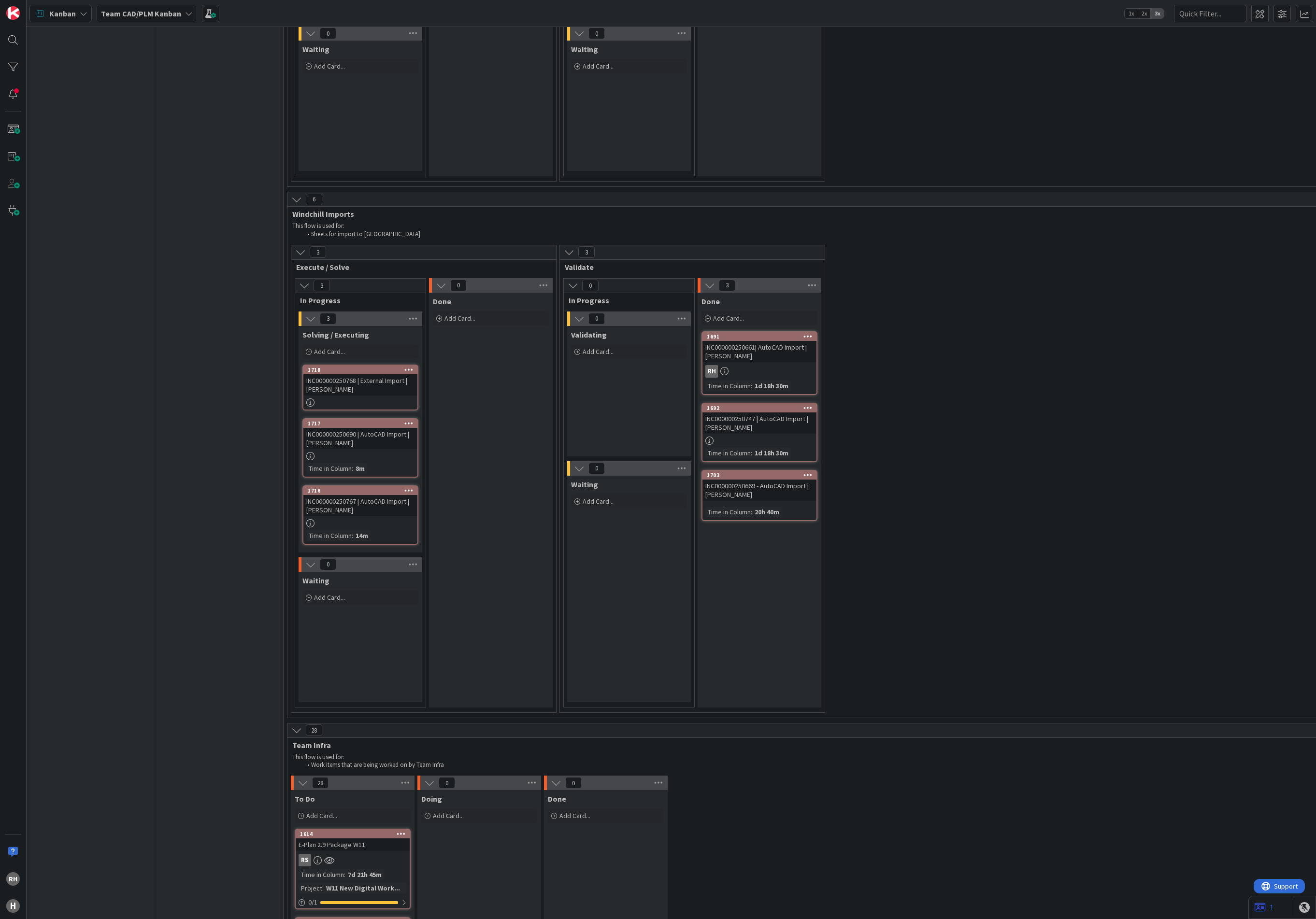
click at [408, 366] on icon at bounding box center [408, 369] width 9 height 7
click at [350, 462] on link "Copy Card..." at bounding box center [352, 468] width 130 height 14
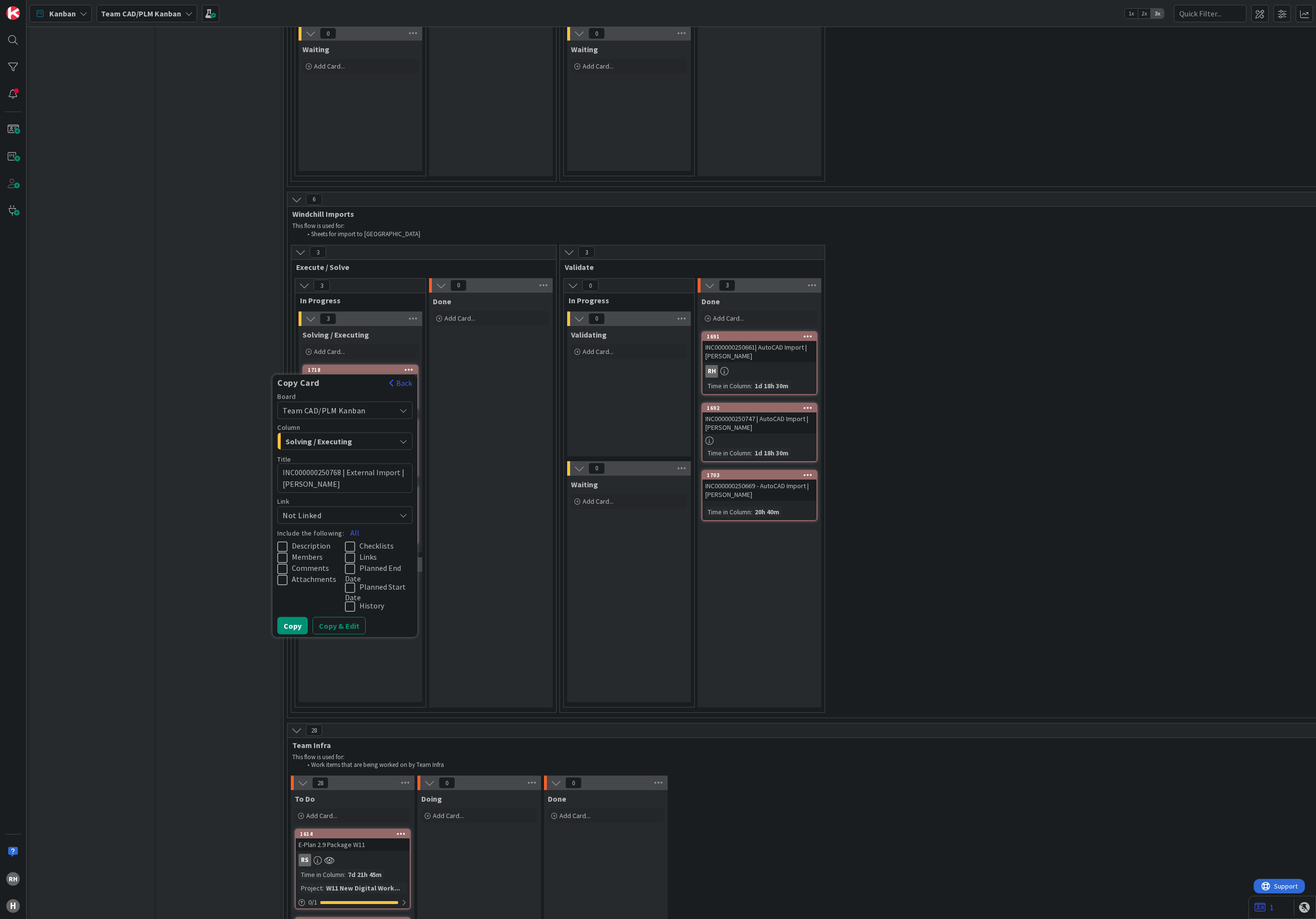
click at [322, 463] on textarea "INC000000250768 | External Import | [PERSON_NAME]" at bounding box center [345, 478] width 135 height 30
type textarea "x"
type textarea "INC000000250766| External Import | [PERSON_NAME]"
click at [341, 539] on button "Copy & Edit" at bounding box center [339, 625] width 53 height 17
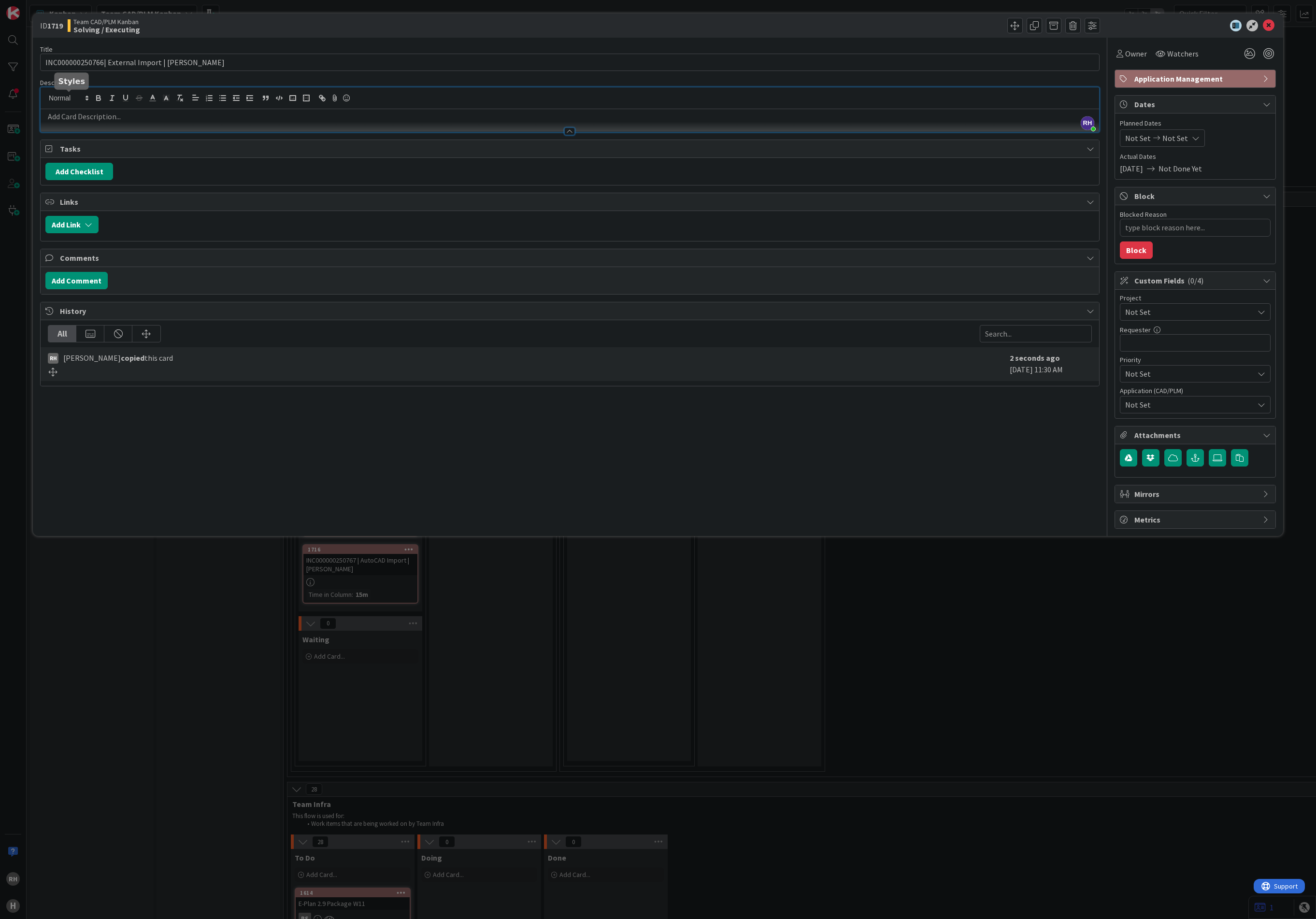
click at [67, 95] on div "[PERSON_NAME] just joined" at bounding box center [569, 110] width 1058 height 45
click at [67, 112] on p at bounding box center [570, 117] width 1049 height 11
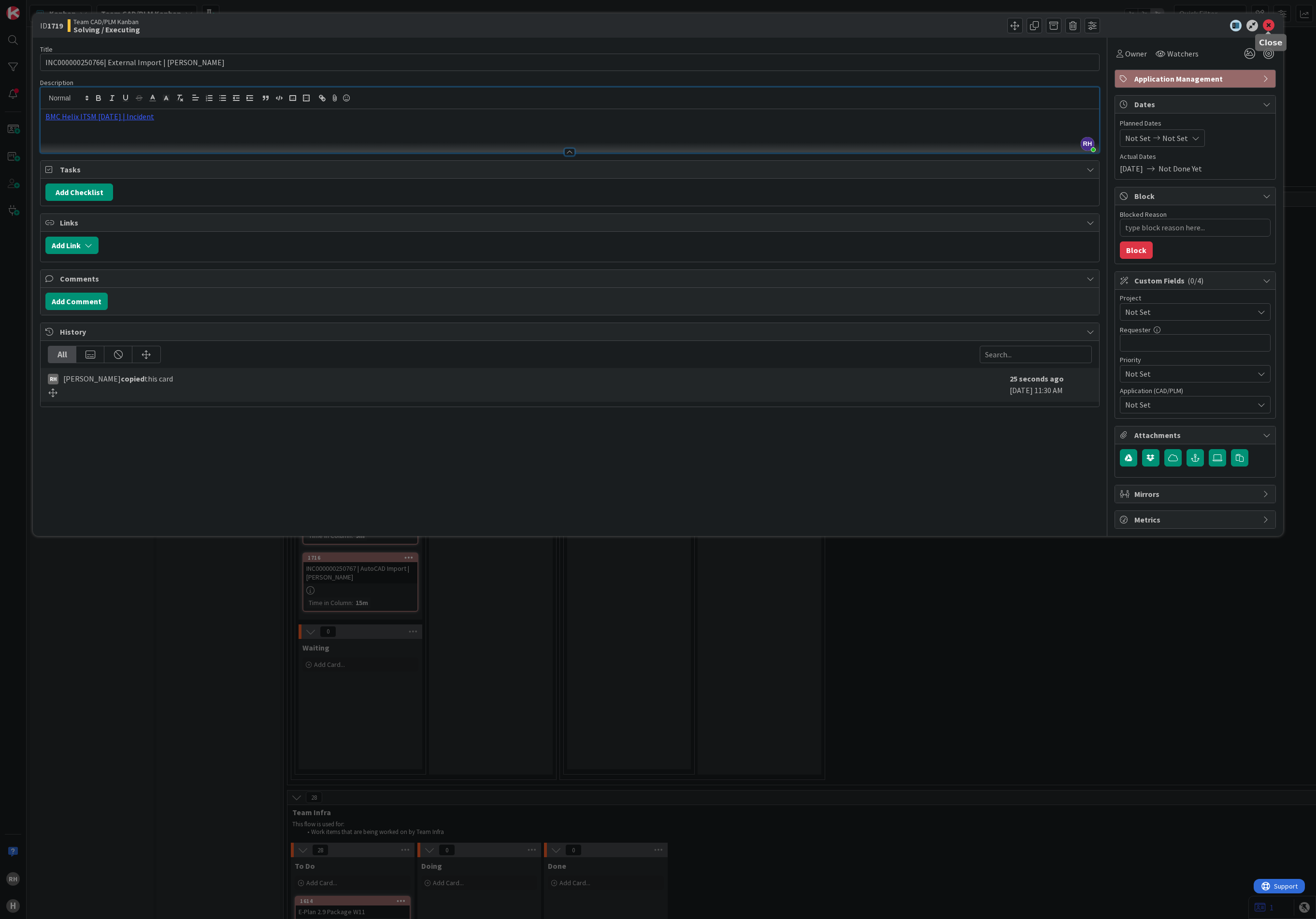
click at [1074, 27] on icon at bounding box center [1268, 25] width 12 height 12
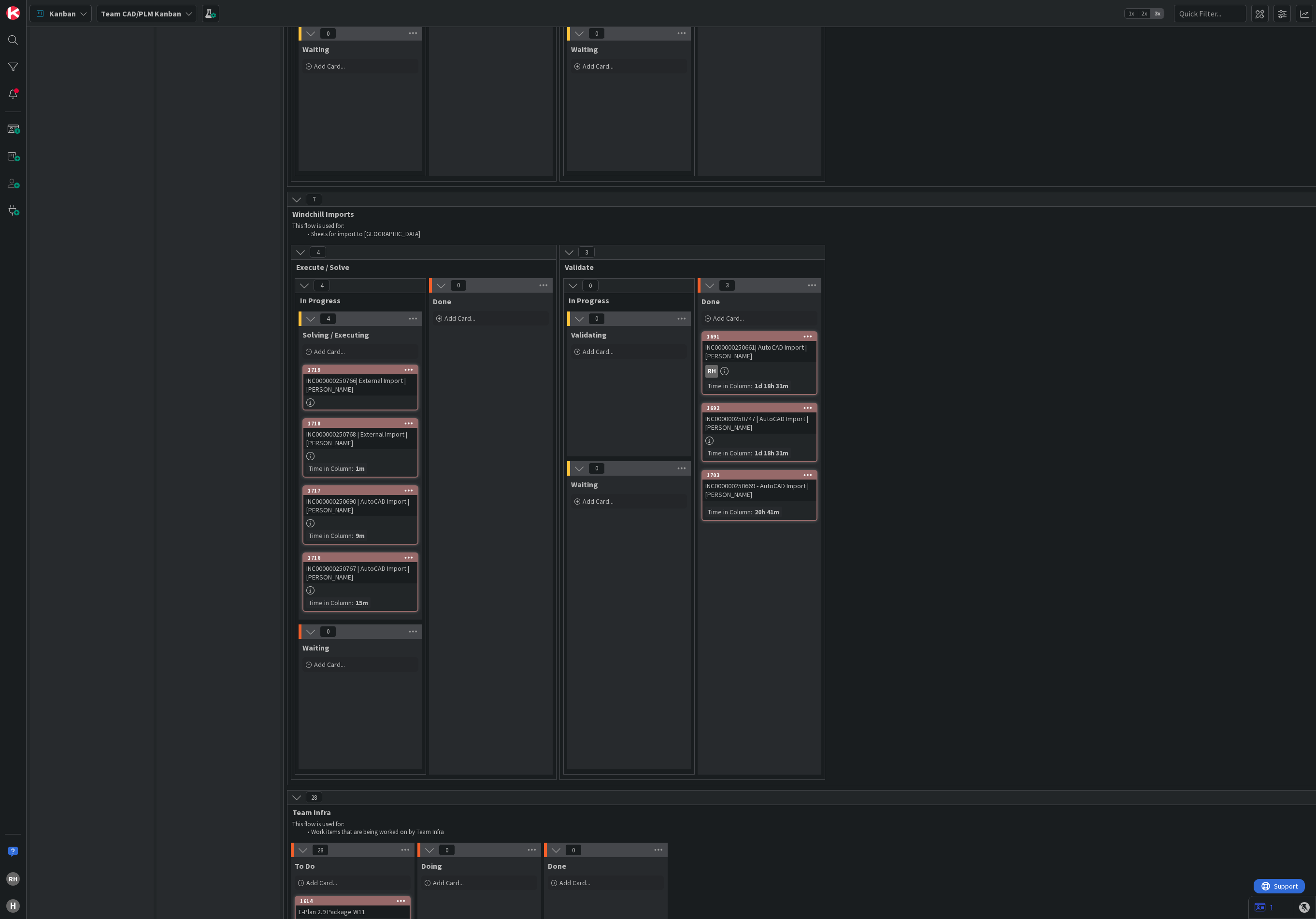
click at [173, 319] on div "Input Buffer During the Replenishment Meeting the team & Team Manager will sele…" at bounding box center [218, 202] width 123 height 5388
